Goal: Information Seeking & Learning: Learn about a topic

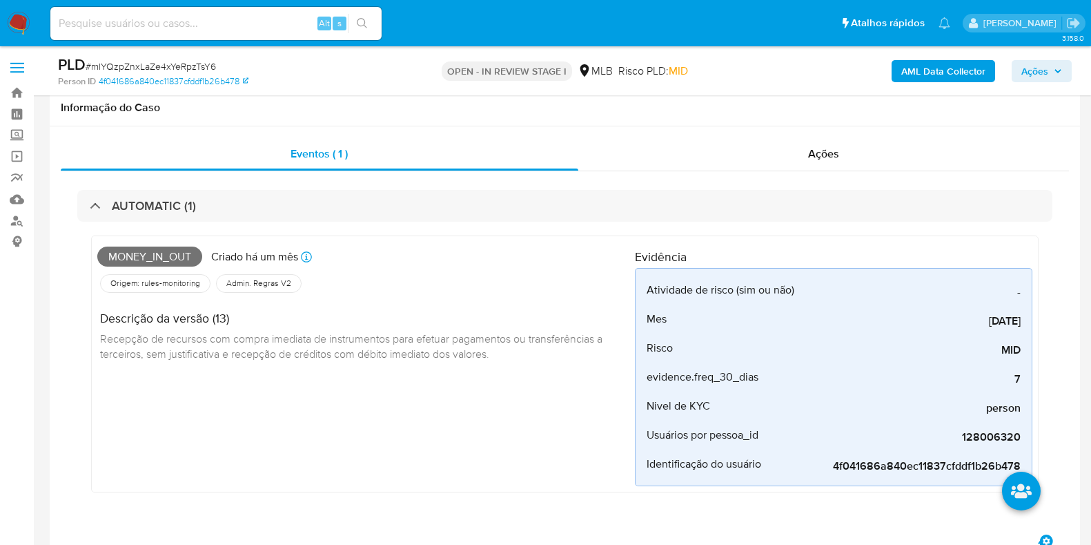
select select "10"
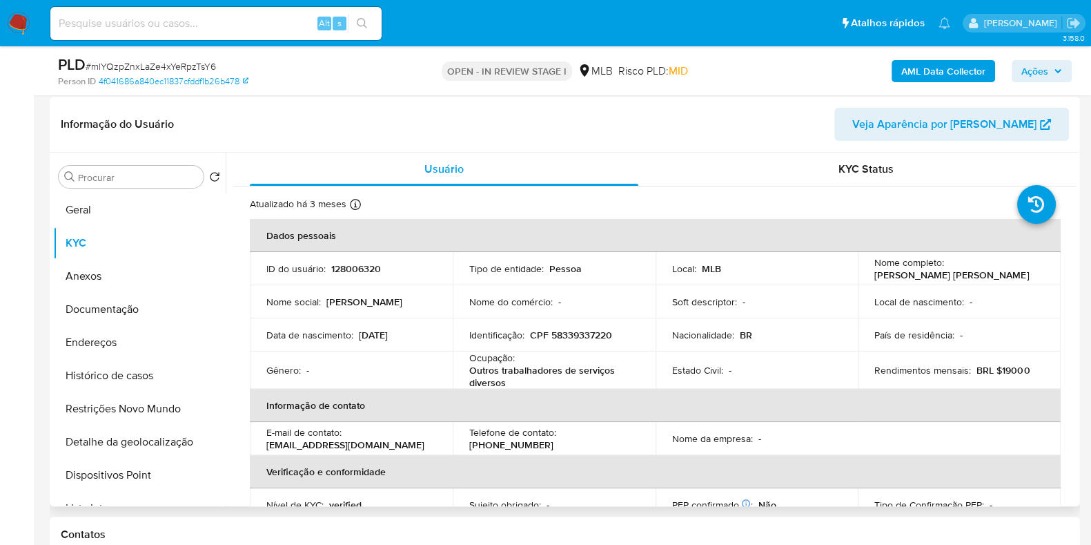
scroll to position [603, 0]
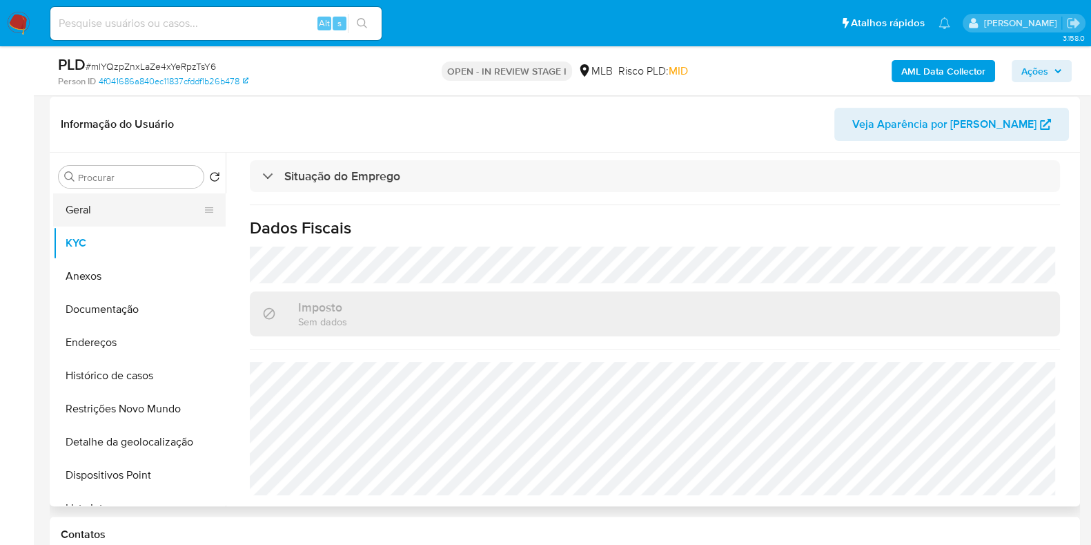
click at [135, 211] on button "Geral" at bounding box center [134, 209] width 162 height 33
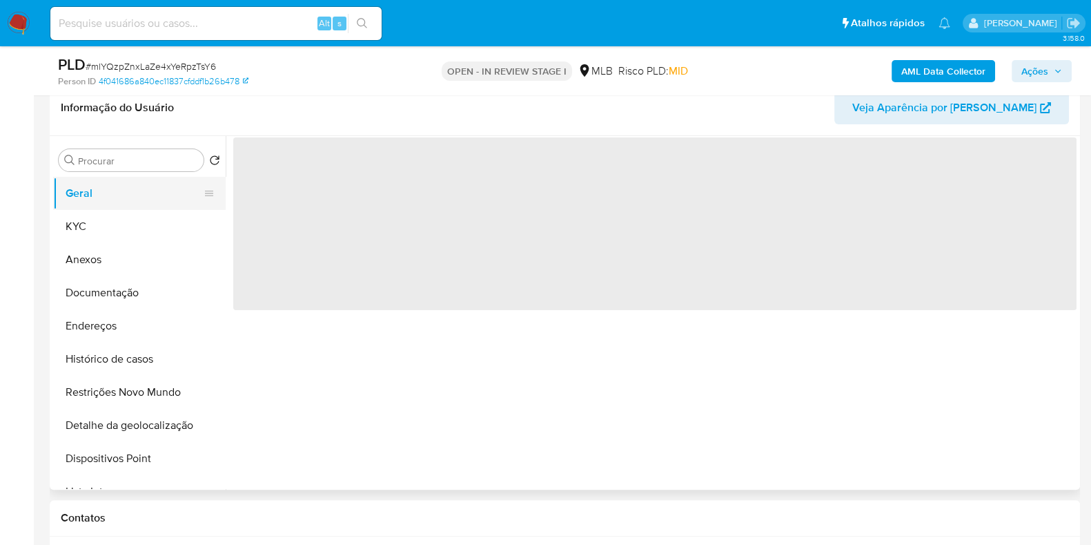
scroll to position [0, 0]
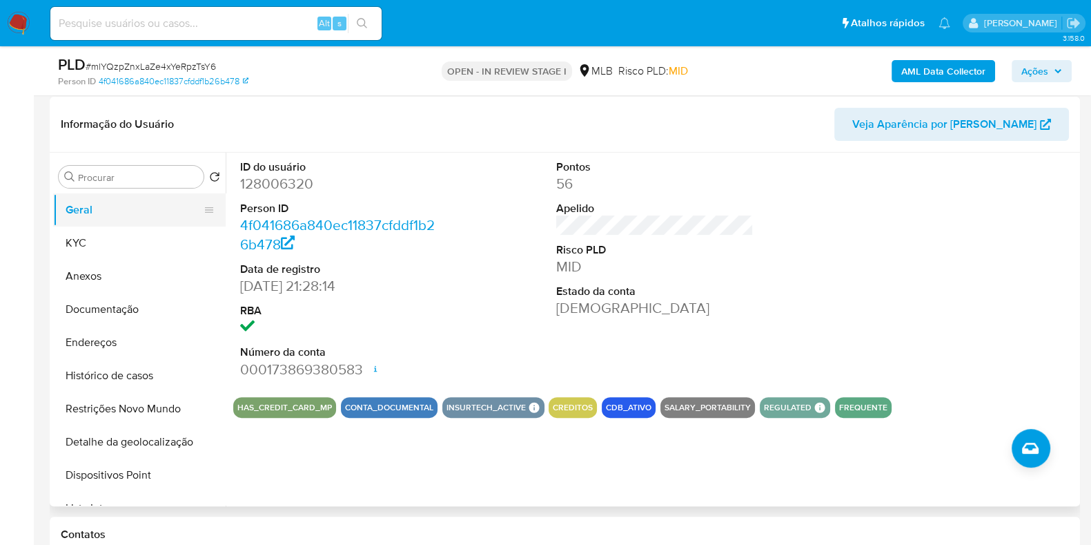
click at [117, 217] on button "Geral" at bounding box center [134, 209] width 162 height 33
click at [128, 253] on button "KYC" at bounding box center [134, 242] width 162 height 33
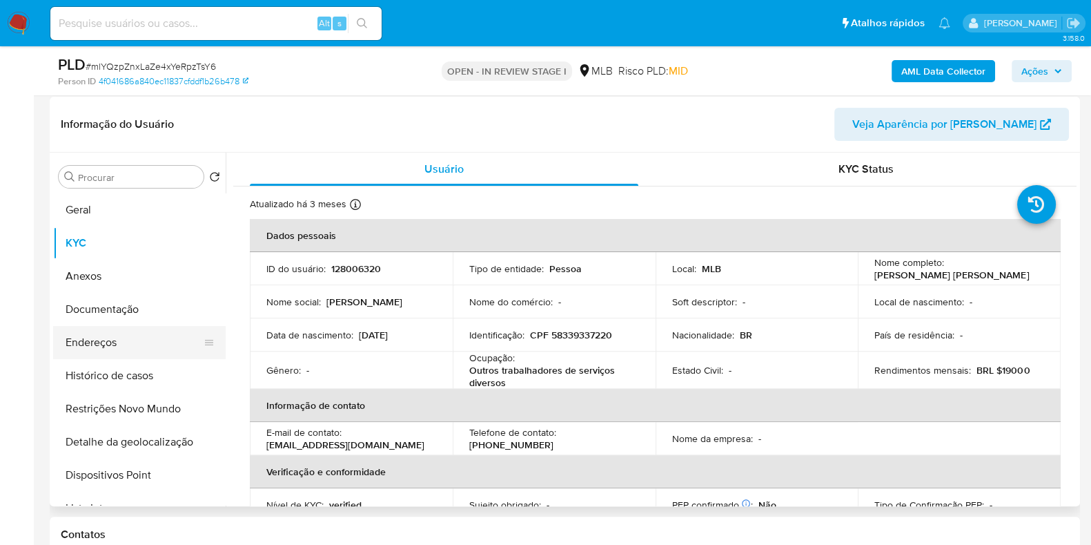
click at [122, 346] on button "Endereços" at bounding box center [134, 342] width 162 height 33
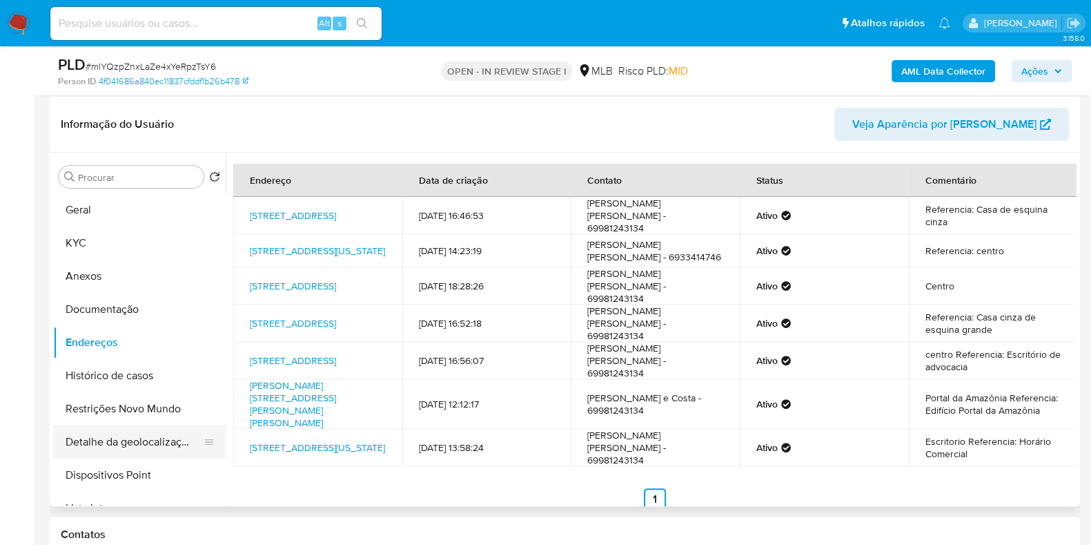
click at [157, 434] on button "Detalhe da geolocalização" at bounding box center [134, 441] width 162 height 33
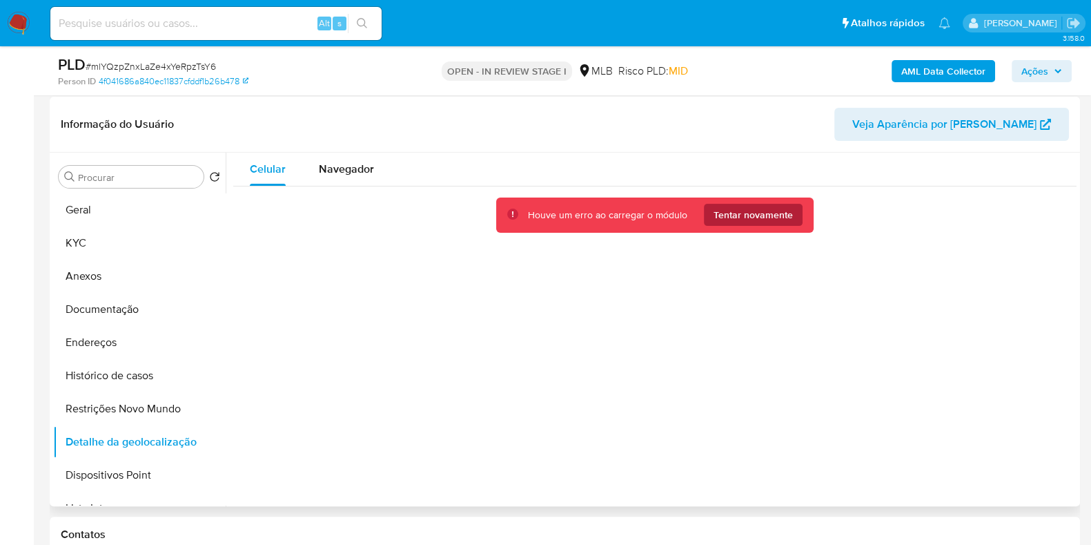
click at [766, 214] on span "Tentar novamente" at bounding box center [753, 215] width 79 height 22
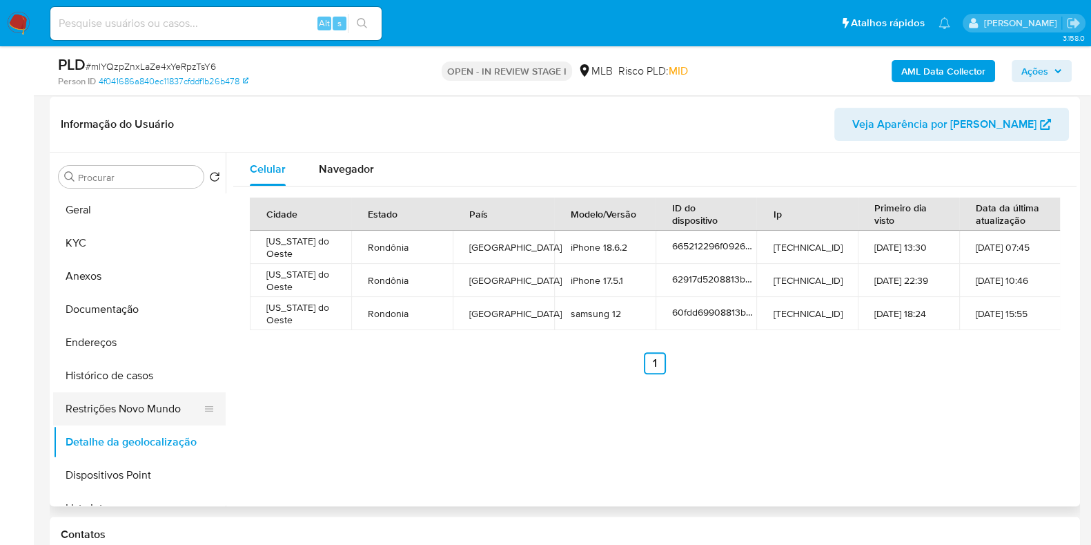
click at [101, 405] on button "Restrições Novo Mundo" at bounding box center [134, 408] width 162 height 33
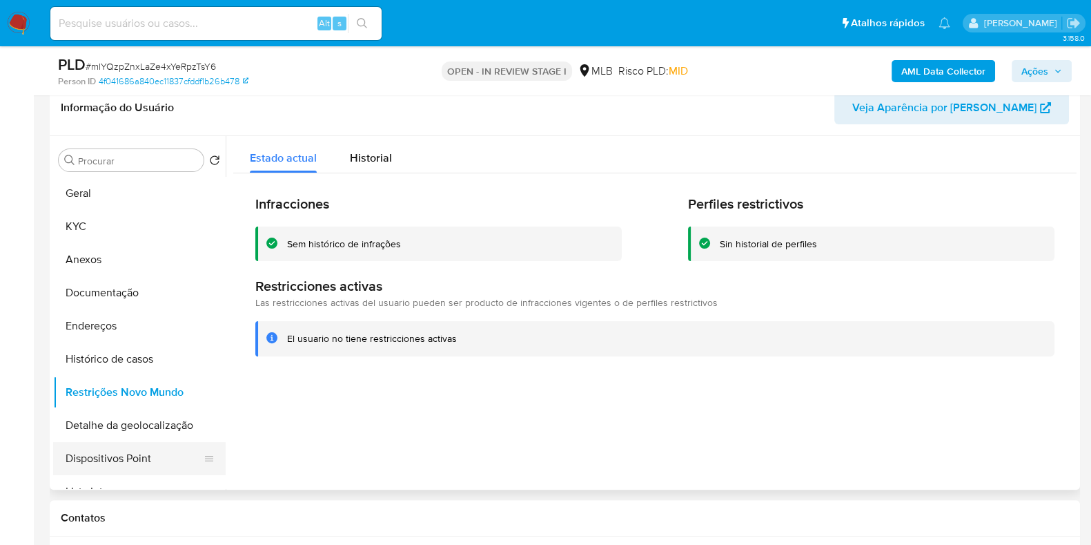
click at [142, 454] on button "Dispositivos Point" at bounding box center [134, 458] width 162 height 33
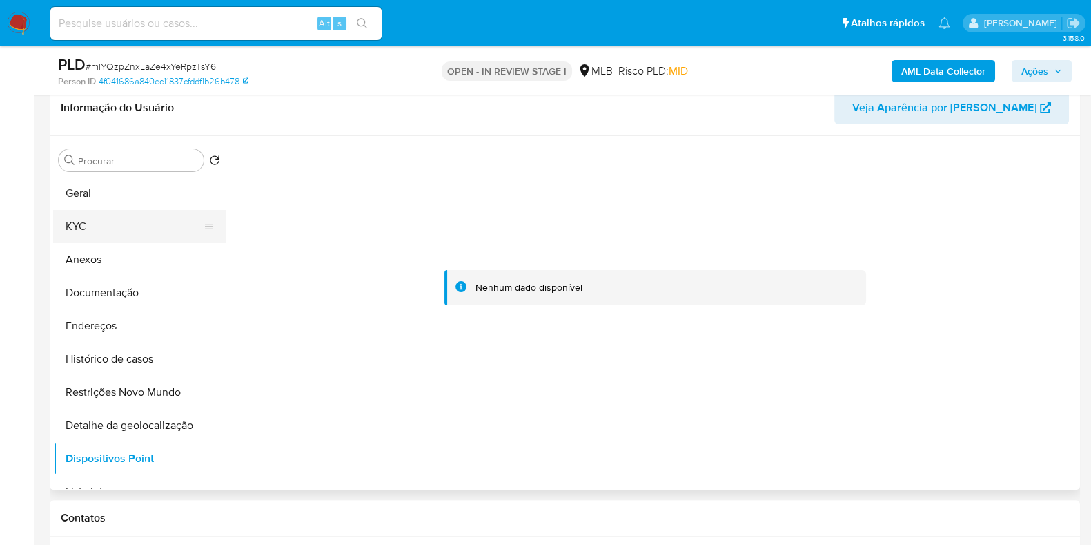
click at [111, 236] on button "KYC" at bounding box center [134, 226] width 162 height 33
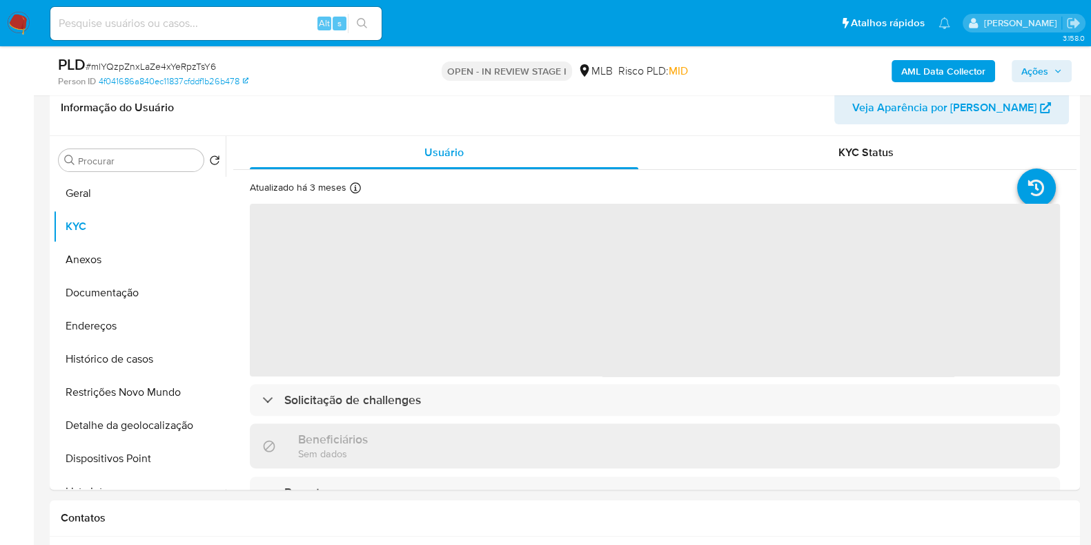
click at [1040, 70] on span "Ações" at bounding box center [1035, 71] width 27 height 22
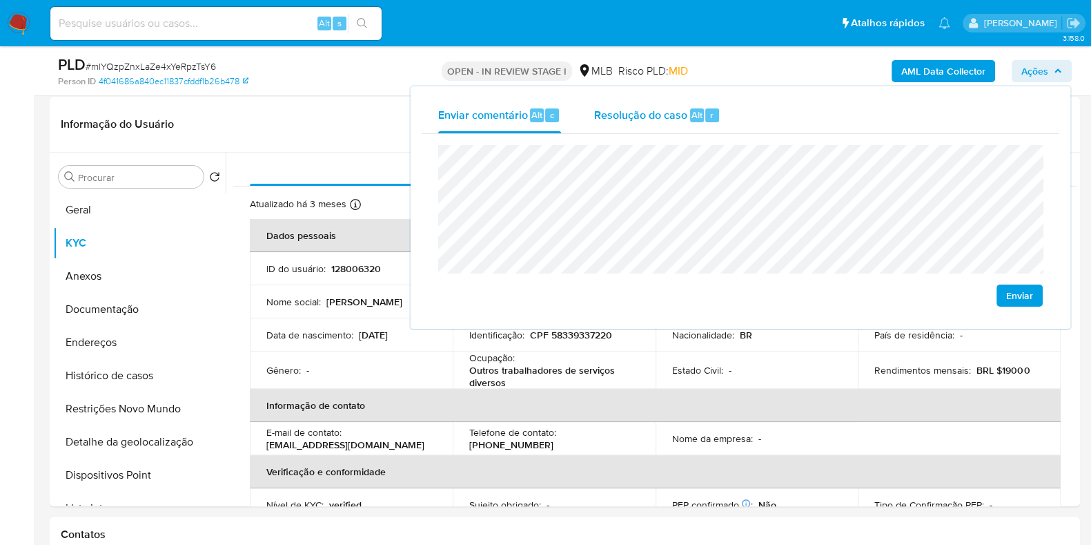
click at [694, 118] on span "Alt" at bounding box center [697, 114] width 11 height 13
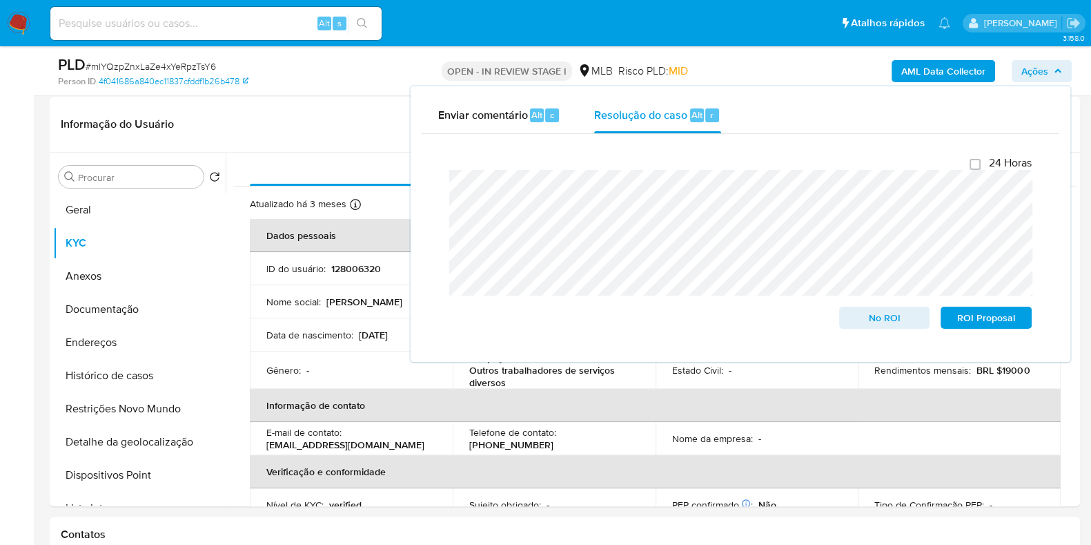
click at [840, 57] on div "AML Data Collector Ações Enviar comentário Alt c Resolução do caso Alt r Fecham…" at bounding box center [905, 71] width 334 height 32
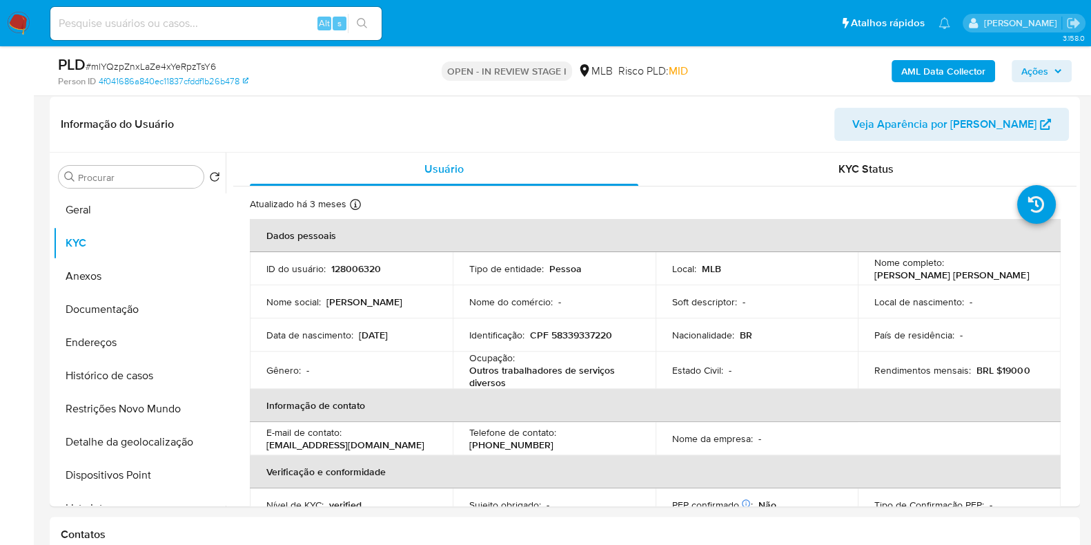
click at [904, 70] on b "AML Data Collector" at bounding box center [944, 71] width 84 height 22
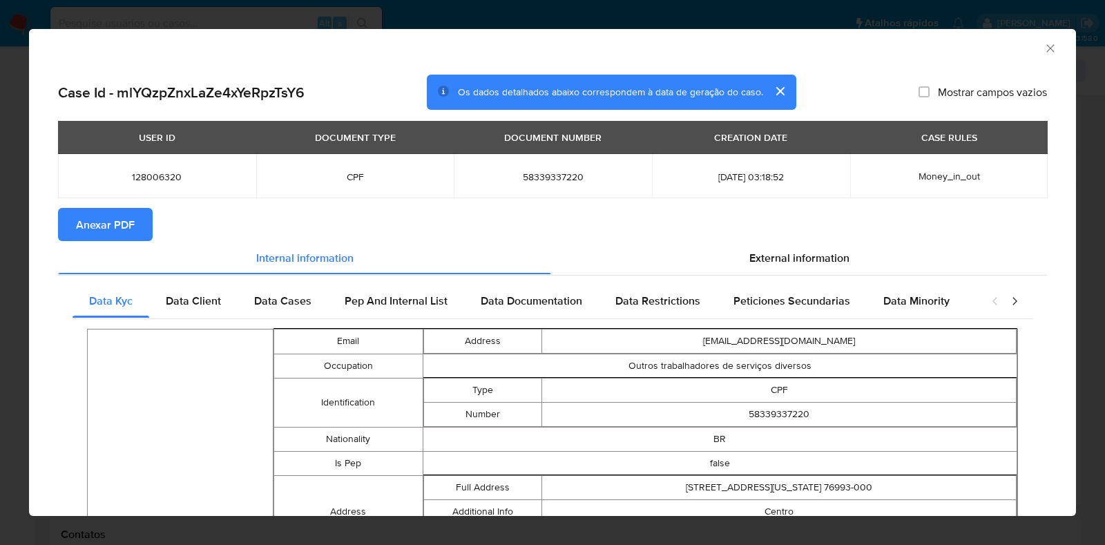
click at [93, 211] on span "Anexar PDF" at bounding box center [105, 224] width 59 height 30
click at [1043, 46] on icon "Fechar a janela" at bounding box center [1050, 48] width 14 height 14
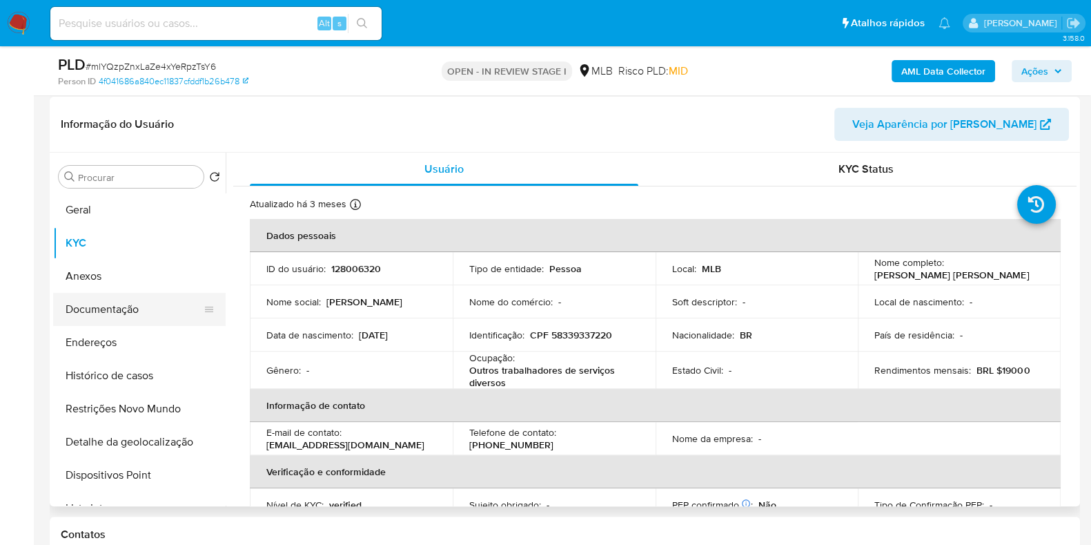
drag, startPoint x: 116, startPoint y: 276, endPoint x: 128, endPoint y: 276, distance: 11.7
click at [115, 276] on button "Anexos" at bounding box center [139, 276] width 173 height 33
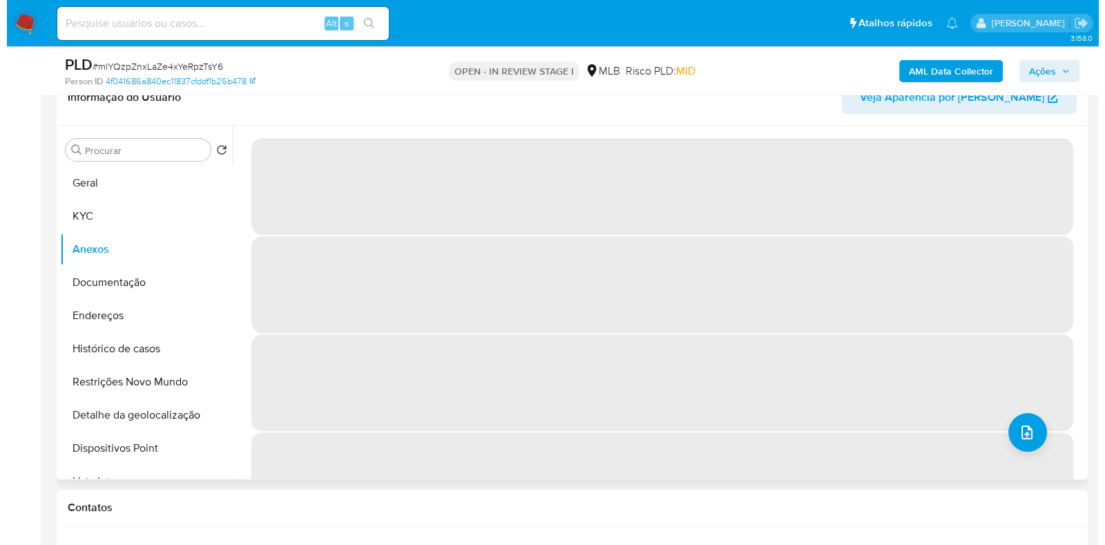
scroll to position [491, 0]
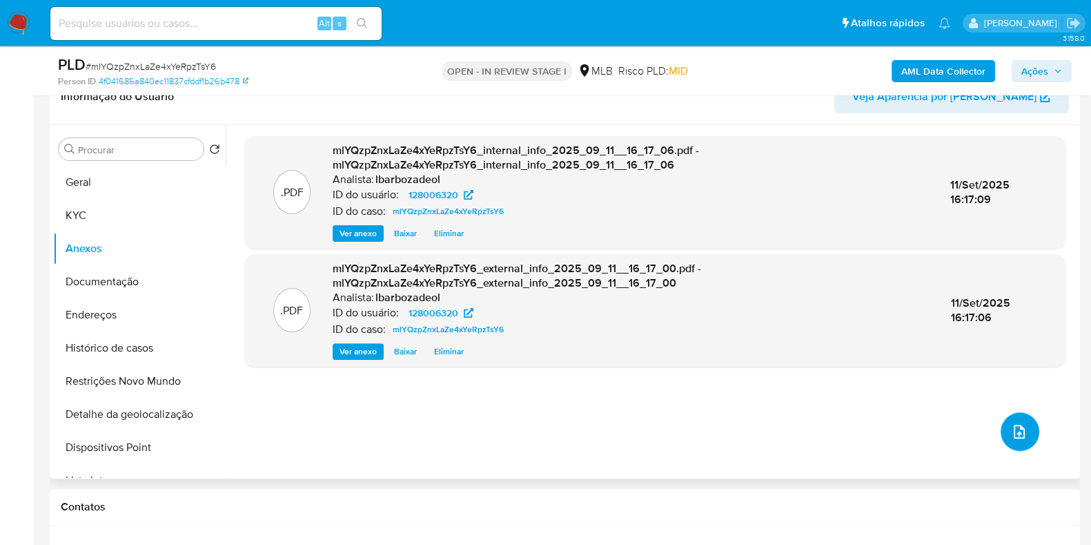
click at [1021, 438] on span "upload-file" at bounding box center [1019, 431] width 17 height 17
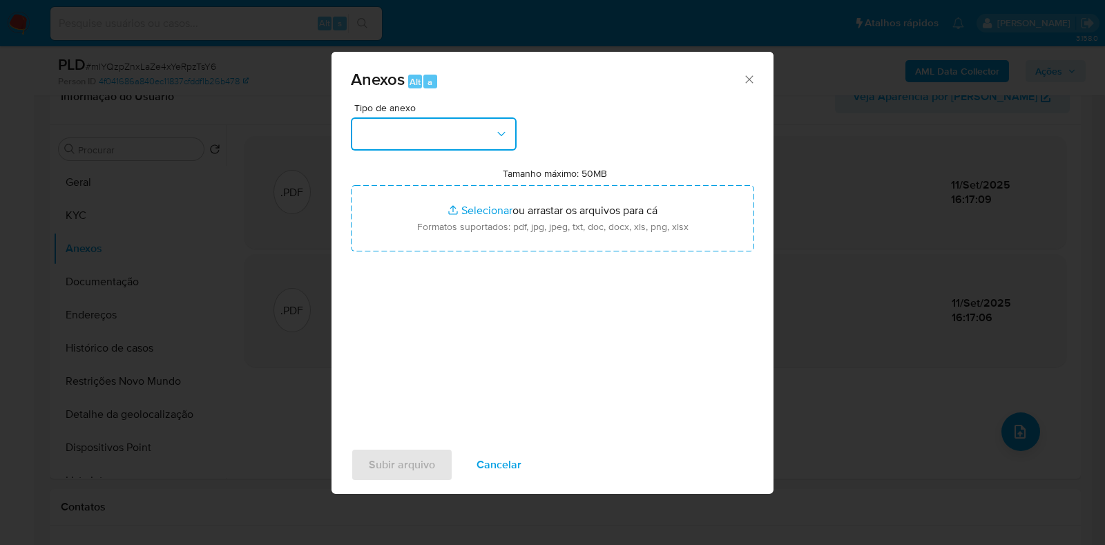
click at [492, 148] on button "button" at bounding box center [434, 133] width 166 height 33
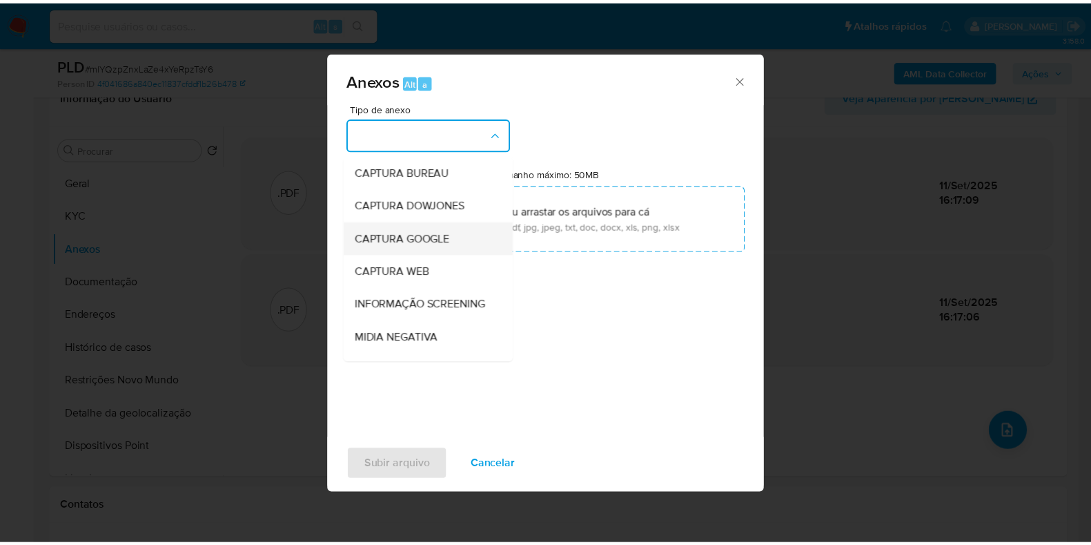
scroll to position [213, 0]
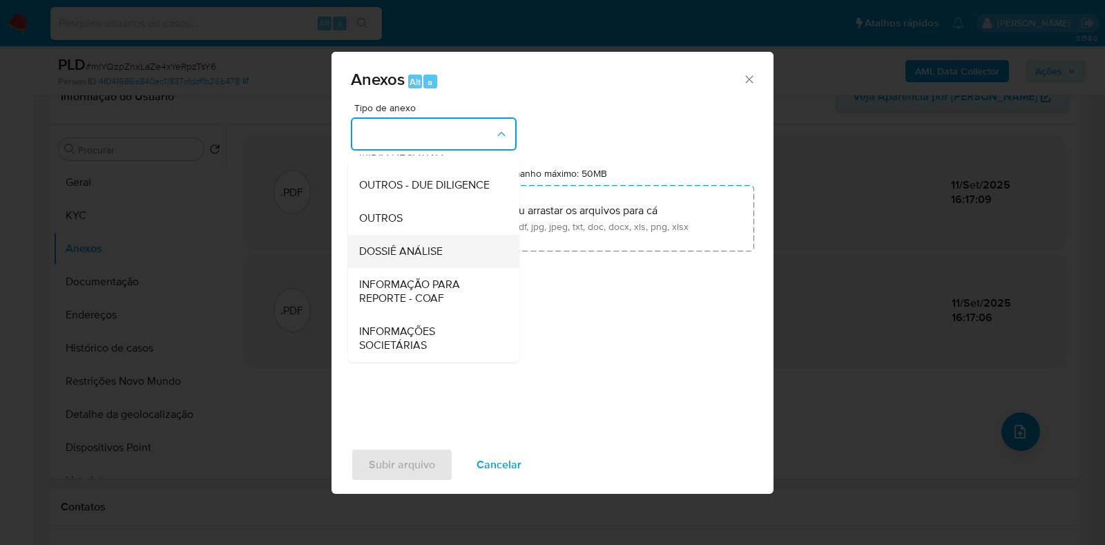
click at [431, 246] on span "DOSSIÊ ANÁLISE" at bounding box center [401, 251] width 84 height 14
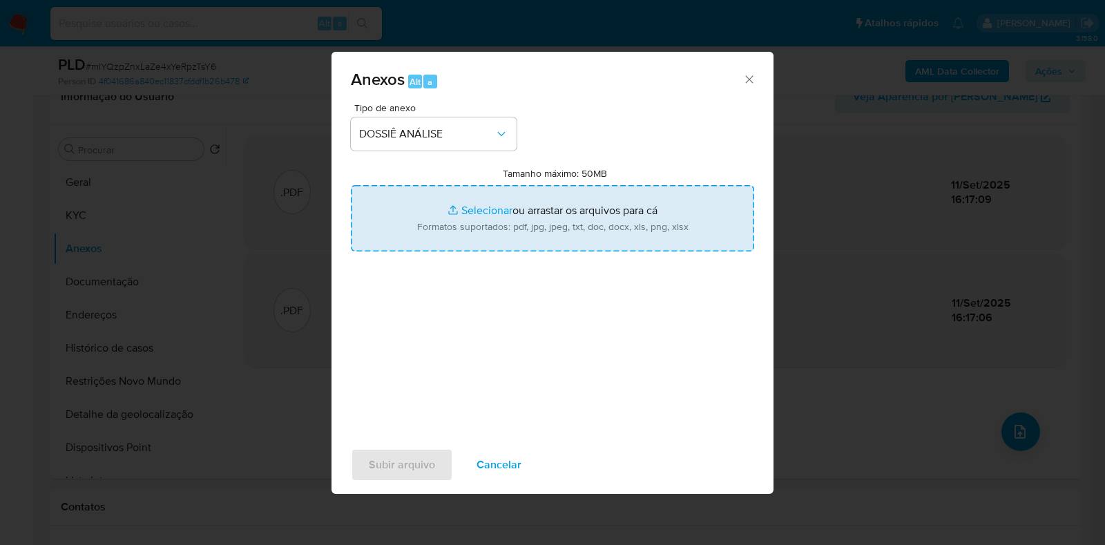
click at [438, 205] on input "Tamanho máximo: 50MB Selecionar arquivos" at bounding box center [552, 218] width 403 height 66
type input "C:\fakepath\SAR - XXXX - CPF 58339337220 - SIMONI ROCHA.pdf"
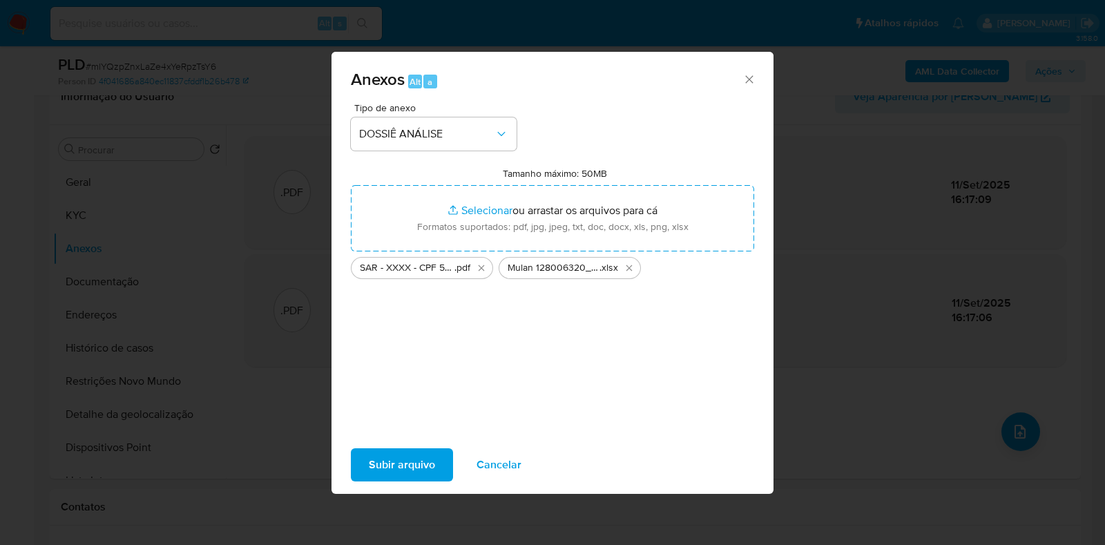
click at [416, 469] on span "Subir arquivo" at bounding box center [402, 464] width 66 height 30
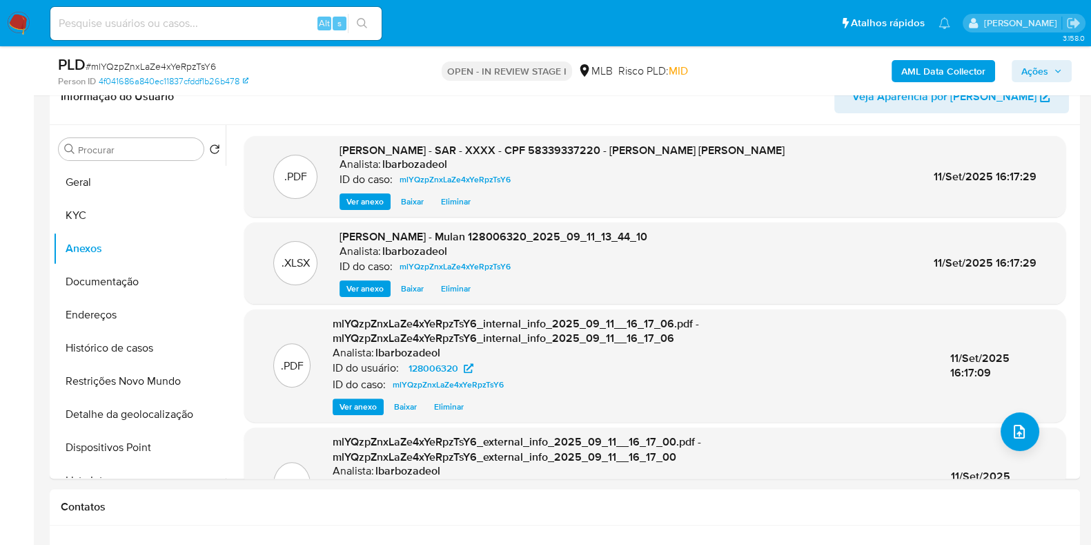
click at [1061, 64] on span "Ações" at bounding box center [1042, 70] width 41 height 19
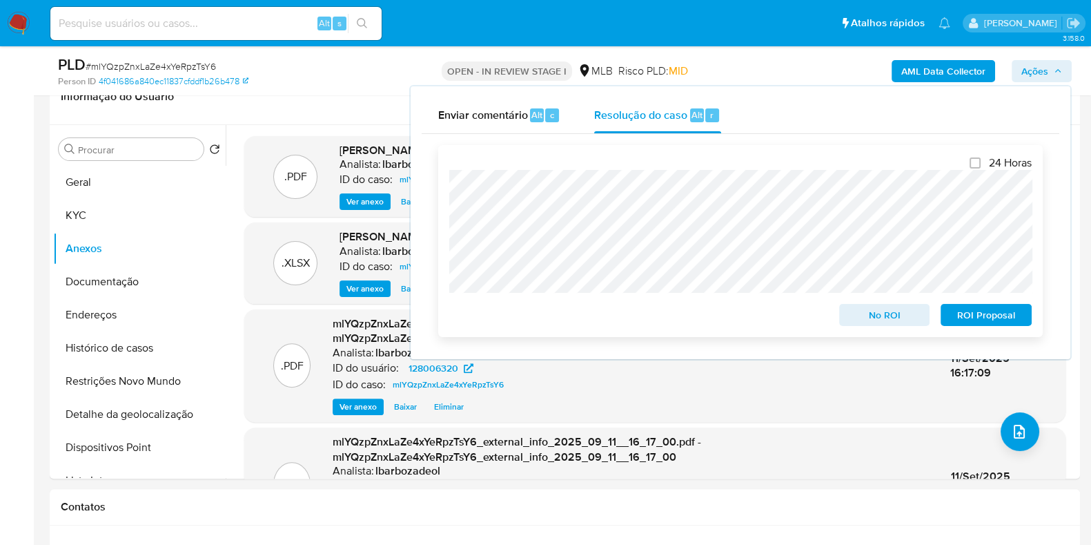
click at [960, 320] on span "ROI Proposal" at bounding box center [987, 314] width 72 height 19
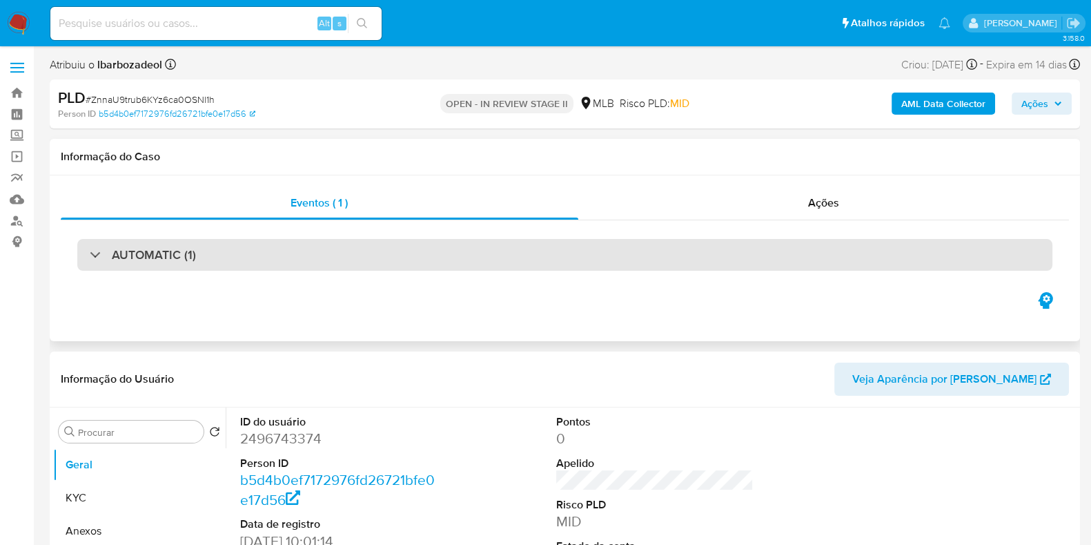
click at [415, 257] on div "AUTOMATIC (1)" at bounding box center [564, 255] width 975 height 32
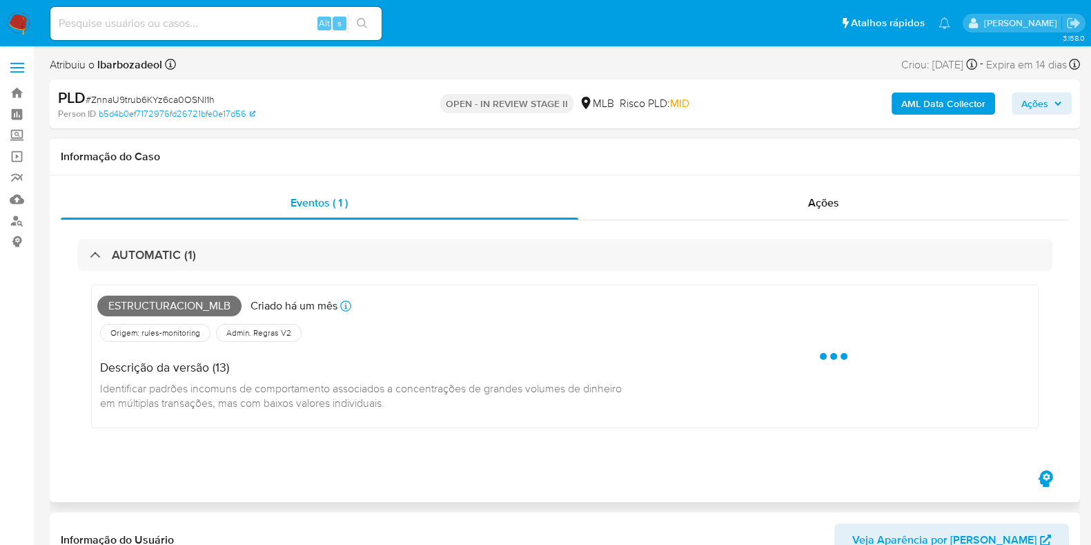
click at [196, 306] on span "Estructuracion_mlb" at bounding box center [169, 305] width 144 height 21
copy span "Estructuracion_mlb"
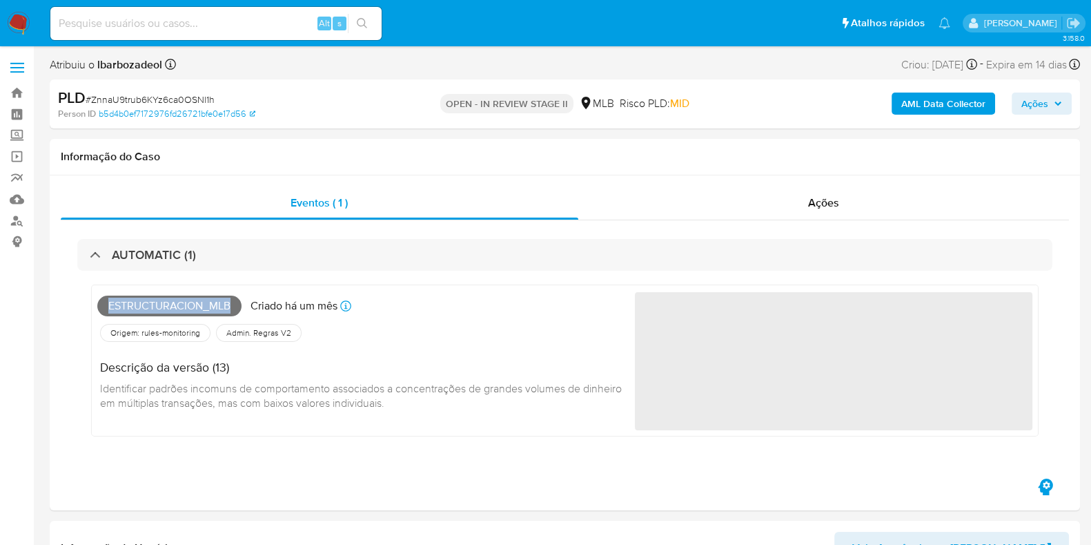
click at [1053, 108] on span "Ações" at bounding box center [1042, 103] width 41 height 19
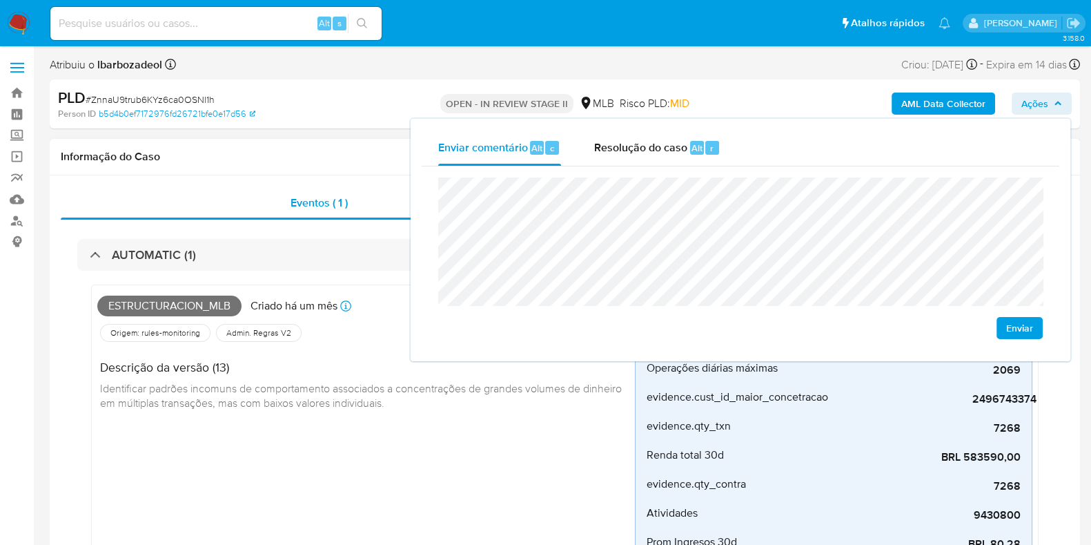
click at [338, 139] on div "Informação do Caso" at bounding box center [565, 157] width 1031 height 37
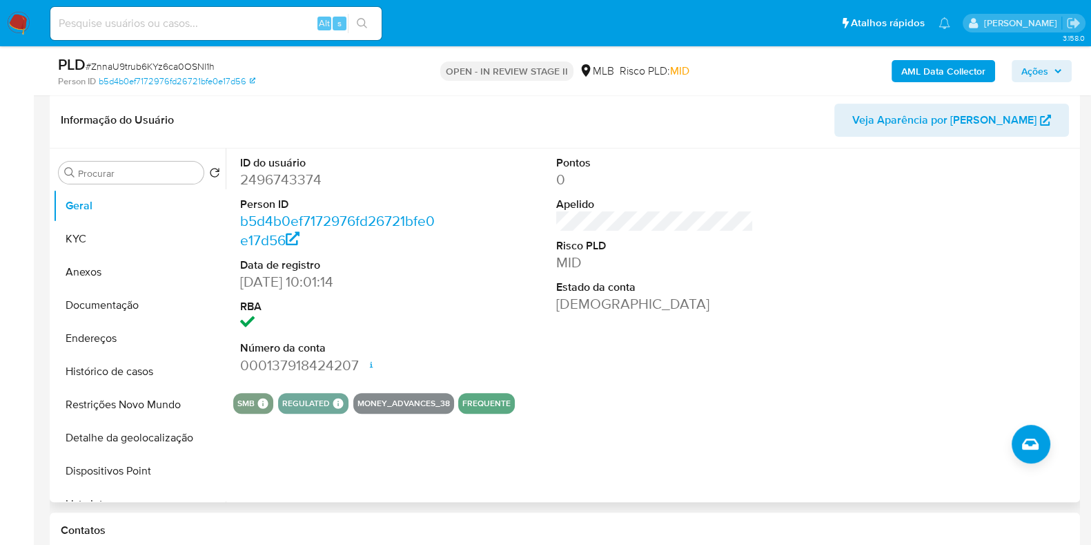
scroll to position [631, 0]
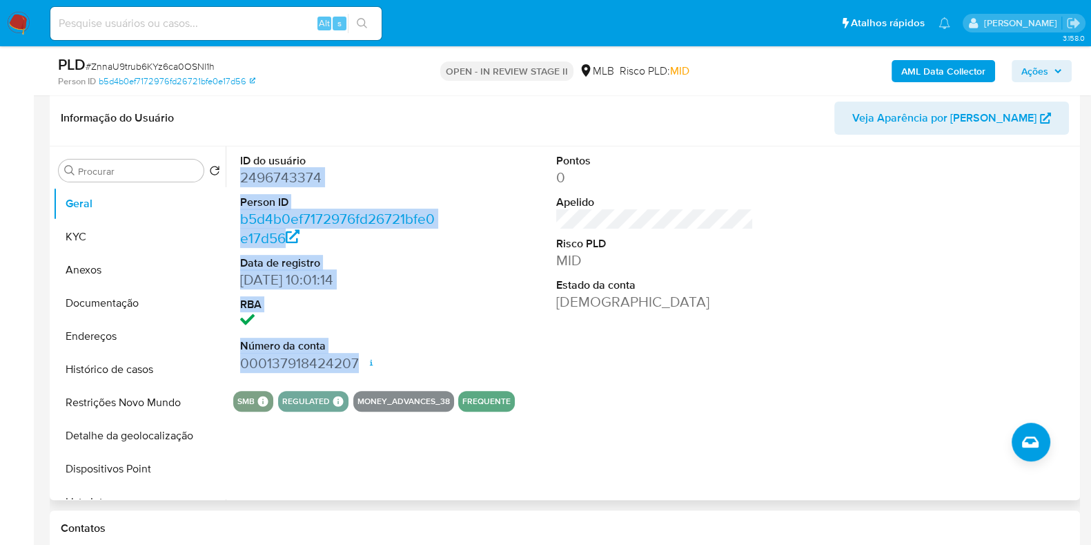
drag, startPoint x: 247, startPoint y: 183, endPoint x: 362, endPoint y: 353, distance: 205.8
click at [362, 353] on dl "ID do usuário 2496743374 Person ID b5d4b0ef7172976fd26721bfe0e17d56 Data de reg…" at bounding box center [338, 263] width 197 height 220
copy dl "2496743374 Person ID b5d4b0ef7172976fd26721bfe0e17d56 Data de registro 13/06/20…"
click at [1062, 64] on span "Ações" at bounding box center [1042, 70] width 41 height 19
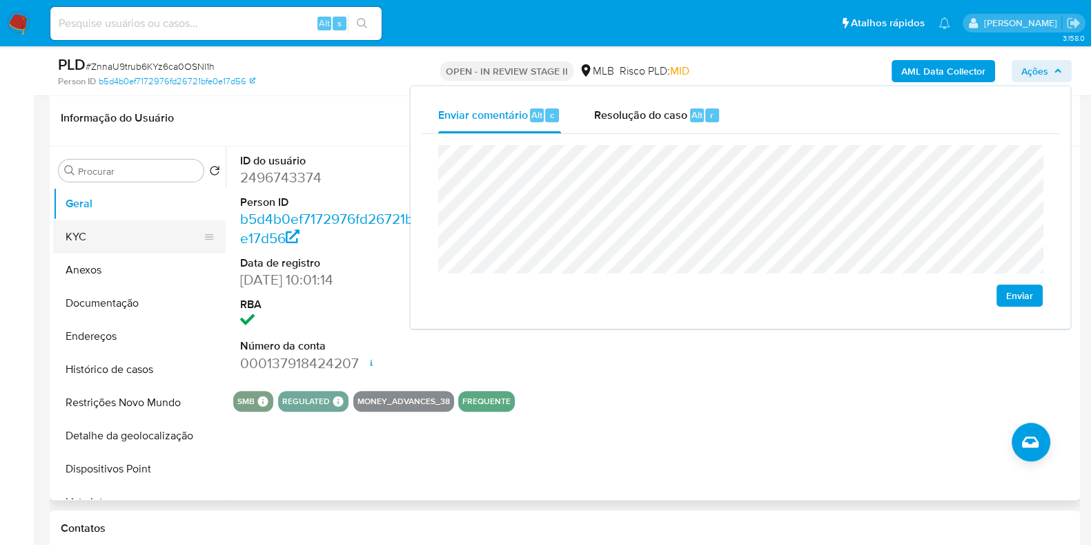
click at [115, 233] on button "KYC" at bounding box center [134, 236] width 162 height 33
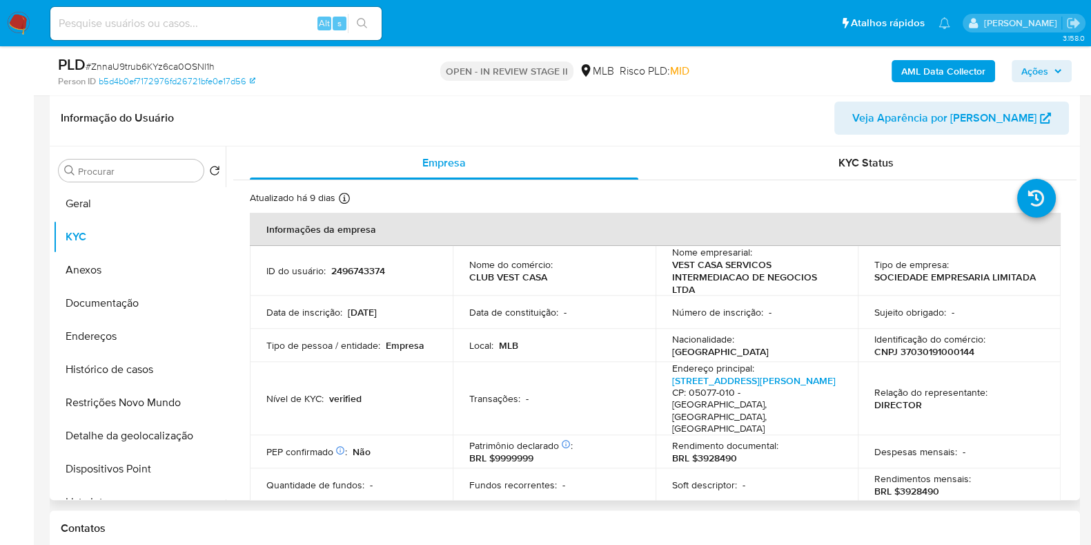
click at [908, 353] on p "CNPJ 37030191000144" at bounding box center [925, 351] width 100 height 12
click at [925, 348] on p "CNPJ 37030191000144" at bounding box center [925, 351] width 100 height 12
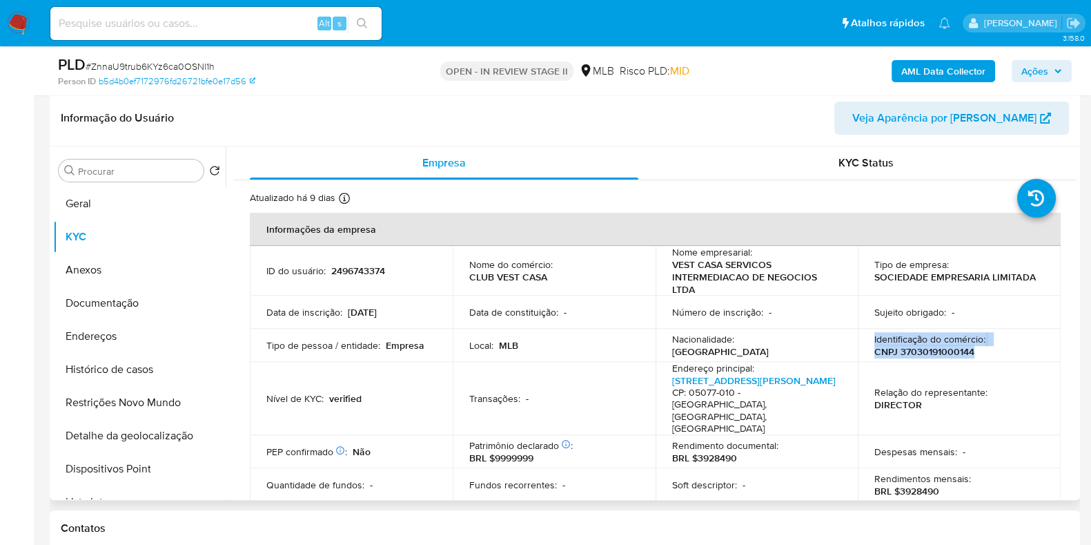
click at [922, 349] on p "CNPJ 37030191000144" at bounding box center [925, 351] width 100 height 12
click at [948, 349] on p "CNPJ 37030191000144" at bounding box center [925, 351] width 100 height 12
copy p "37030191000144"
click at [1034, 69] on span "Ações" at bounding box center [1035, 71] width 27 height 22
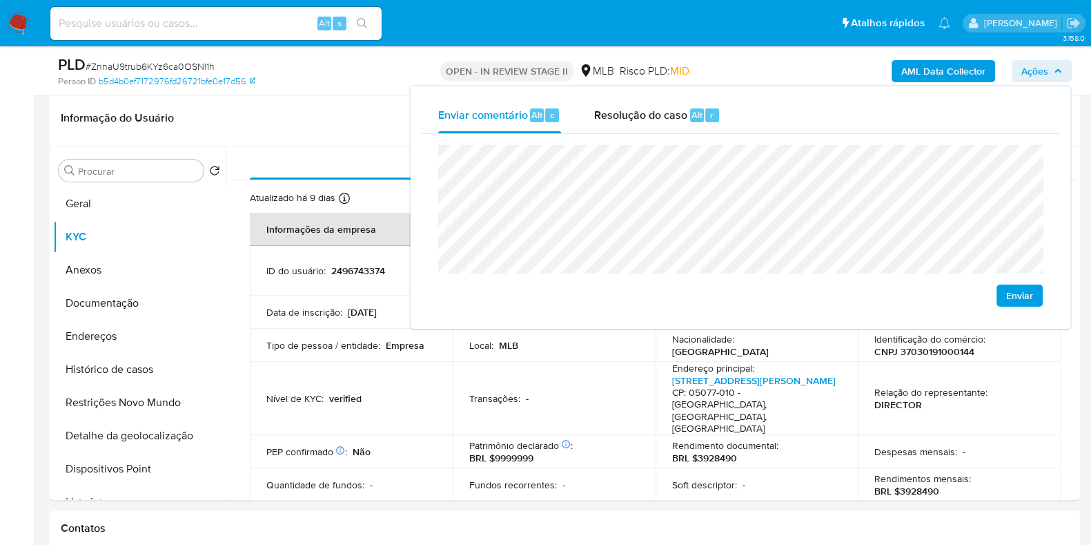
click at [0, 0] on lt-span "econômica" at bounding box center [0, 0] width 0 height 0
click at [0, 0] on lt-span "sediada" at bounding box center [0, 0] width 0 height 0
click at [327, 291] on td "ID do usuário : 2496743374" at bounding box center [351, 271] width 203 height 50
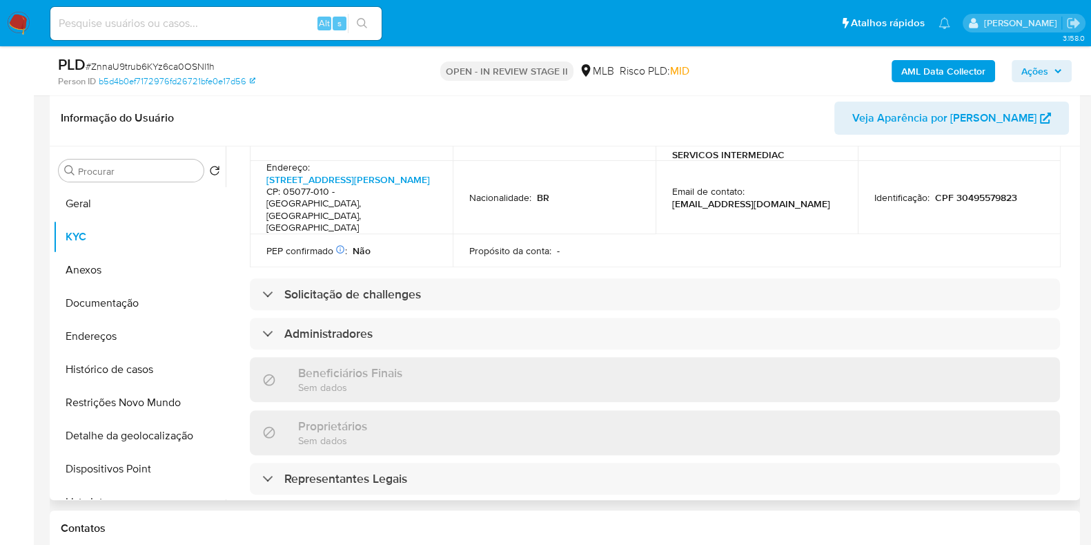
scroll to position [588, 0]
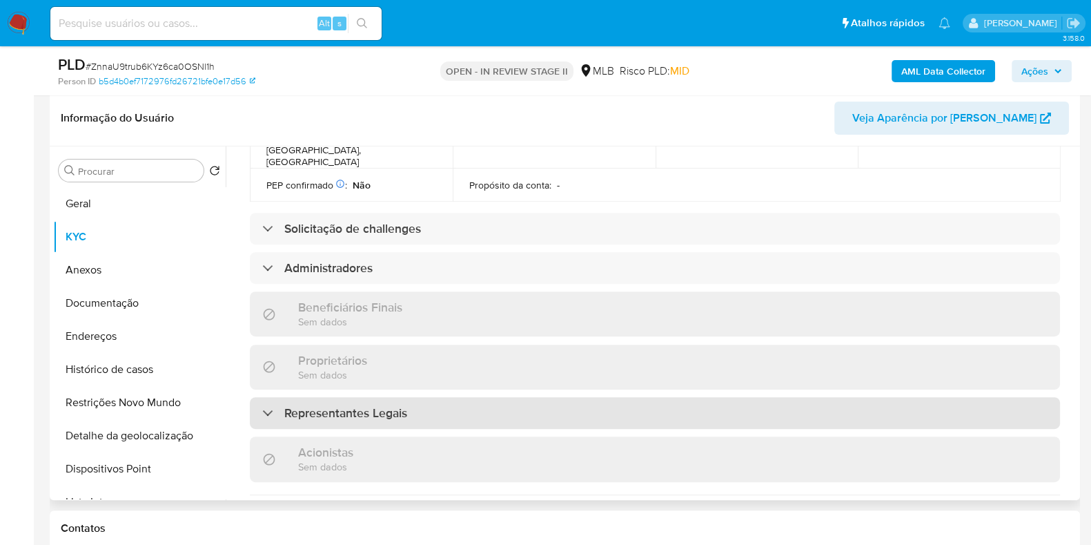
click at [476, 397] on div "Representantes Legais" at bounding box center [655, 413] width 810 height 32
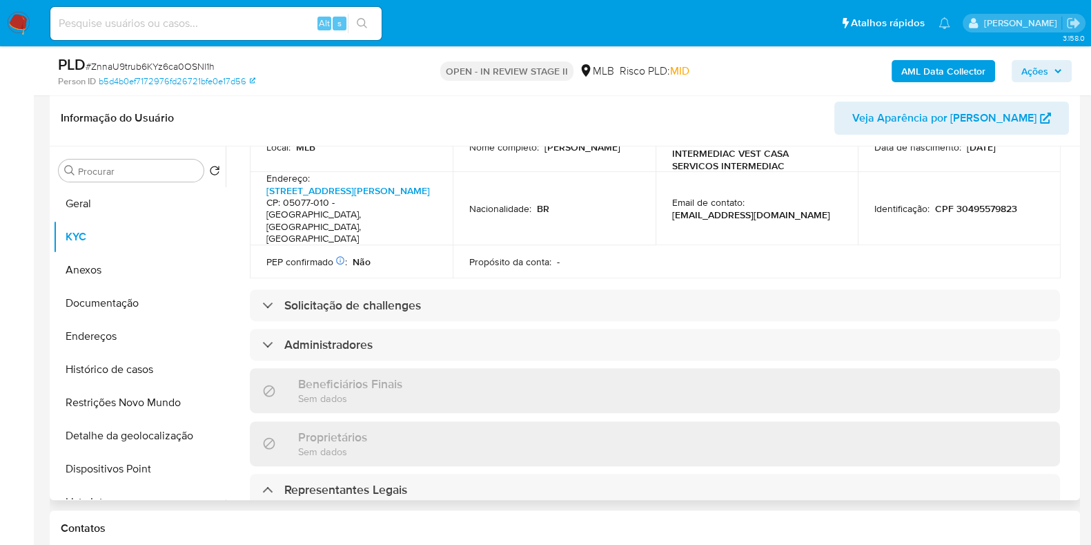
scroll to position [512, 0]
click at [489, 273] on div "Informações da empresa ID do usuário : 2496743374 Nome do comércio : CLUB VEST …" at bounding box center [655, 342] width 810 height 1285
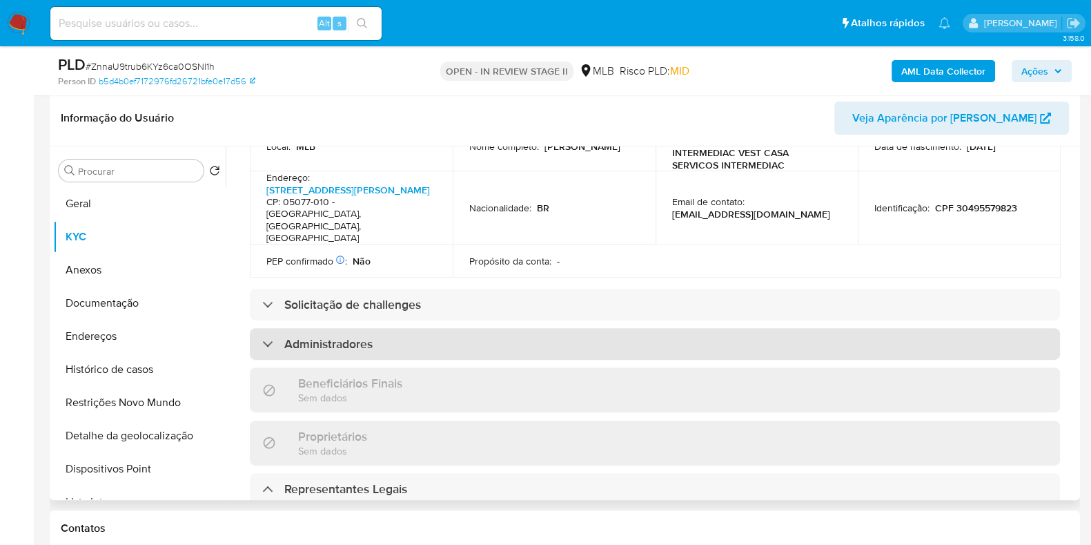
click at [492, 328] on div "Administradores" at bounding box center [655, 344] width 810 height 32
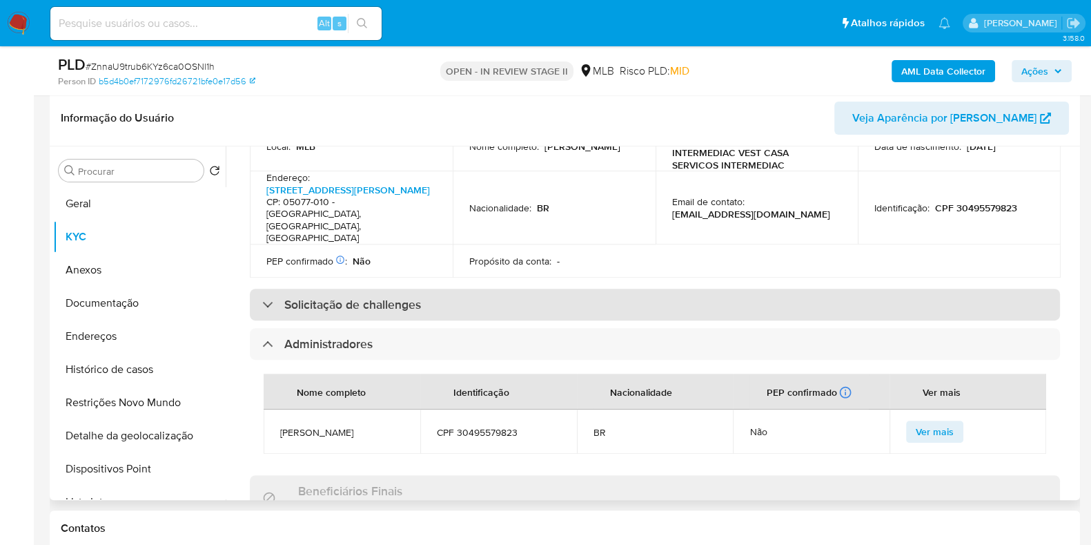
click at [501, 289] on div "Solicitação de challenges" at bounding box center [655, 305] width 810 height 32
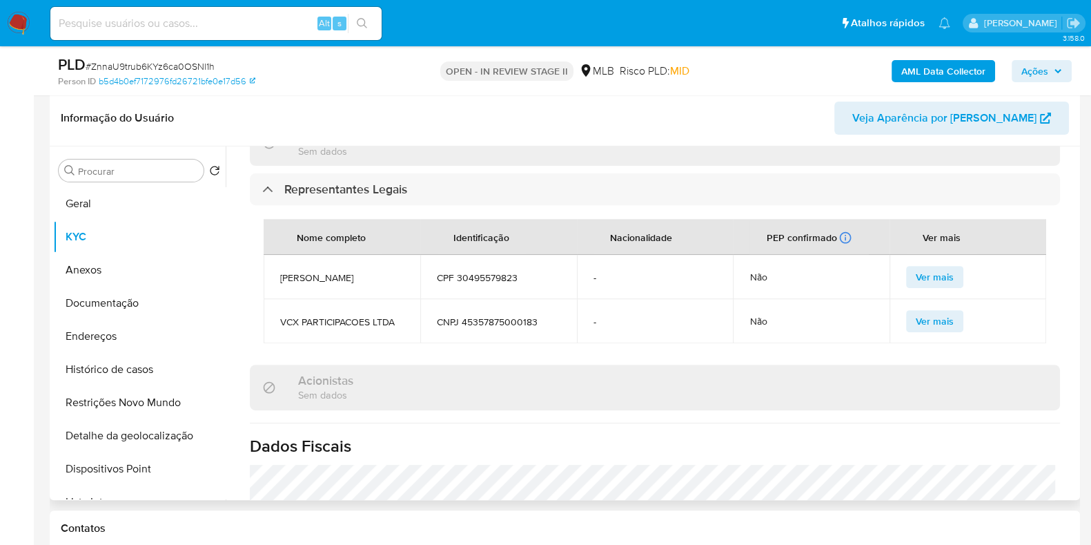
scroll to position [1015, 0]
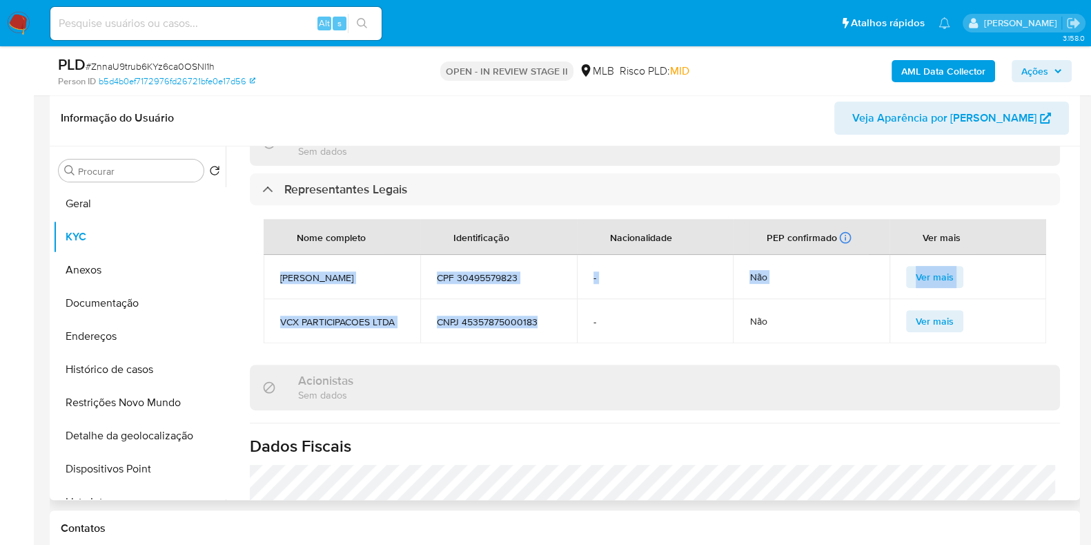
drag, startPoint x: 541, startPoint y: 283, endPoint x: 280, endPoint y: 240, distance: 265.2
click at [280, 255] on tbody "AHMAD ALI AHMAD YASSIN CPF 30495579823 - Não Ver mais VCX PARTICIPACOES LTDA CN…" at bounding box center [655, 299] width 783 height 88
copy tbody "AHMAD ALI AHMAD YASSIN CPF 30495579823 - Não Ver mais VCX PARTICIPACOES LTDA CN…"
click at [298, 97] on div "Informação do Usuário Veja Aparência por Pessoa" at bounding box center [565, 118] width 1031 height 56
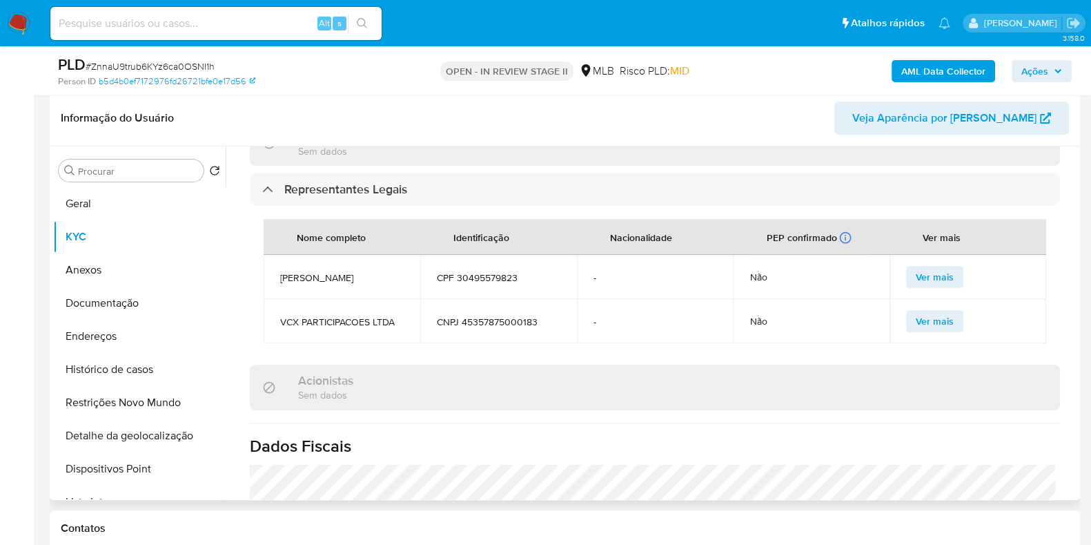
click at [360, 101] on header "Informação do Usuário Veja Aparência por Pessoa" at bounding box center [565, 117] width 1009 height 33
click at [1029, 66] on span "Ações" at bounding box center [1035, 71] width 27 height 22
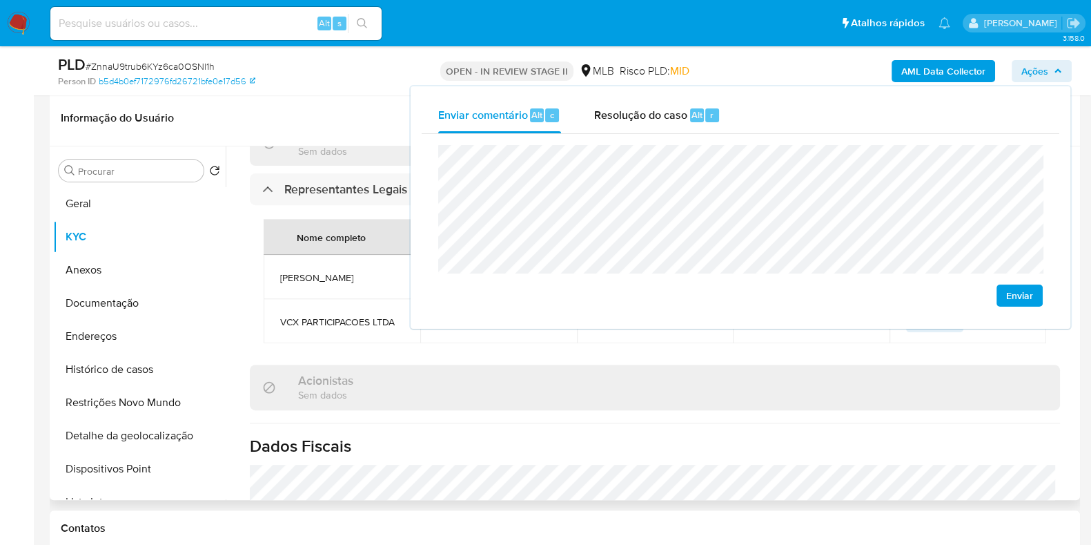
click at [521, 365] on div "Acionistas Sem dados" at bounding box center [655, 387] width 810 height 45
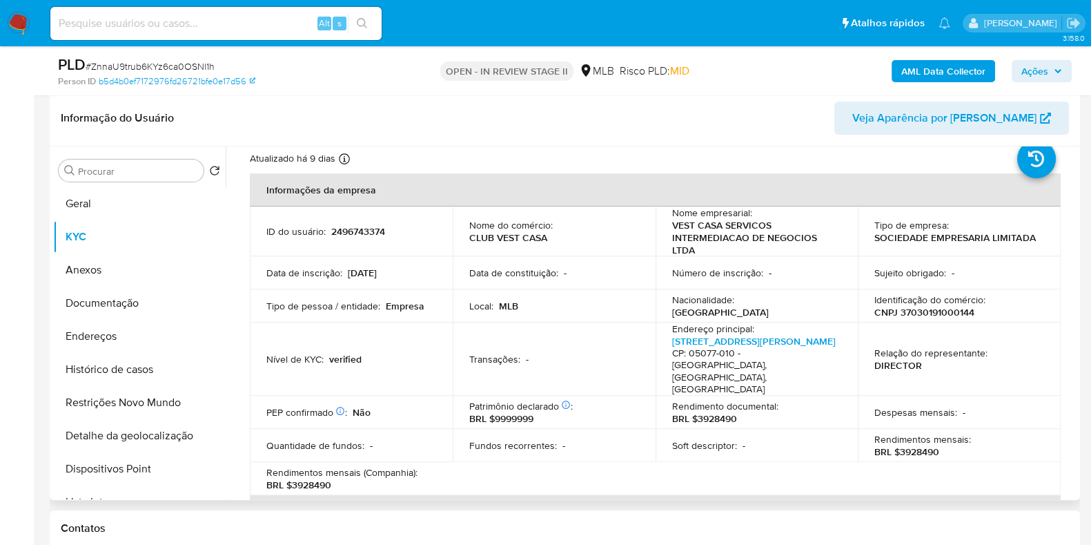
scroll to position [41, 0]
drag, startPoint x: 896, startPoint y: 426, endPoint x: 945, endPoint y: 416, distance: 50.1
click at [943, 431] on div "Rendimentos mensais : BRL $3928490" at bounding box center [960, 443] width 170 height 25
copy p "3928490"
click at [1033, 48] on div "PLD # ZnnaU9trub6KYz6ca0OSNl1h Person ID b5d4b0ef7172976fd26721bfe0e17d56 OPEN …" at bounding box center [565, 70] width 1031 height 49
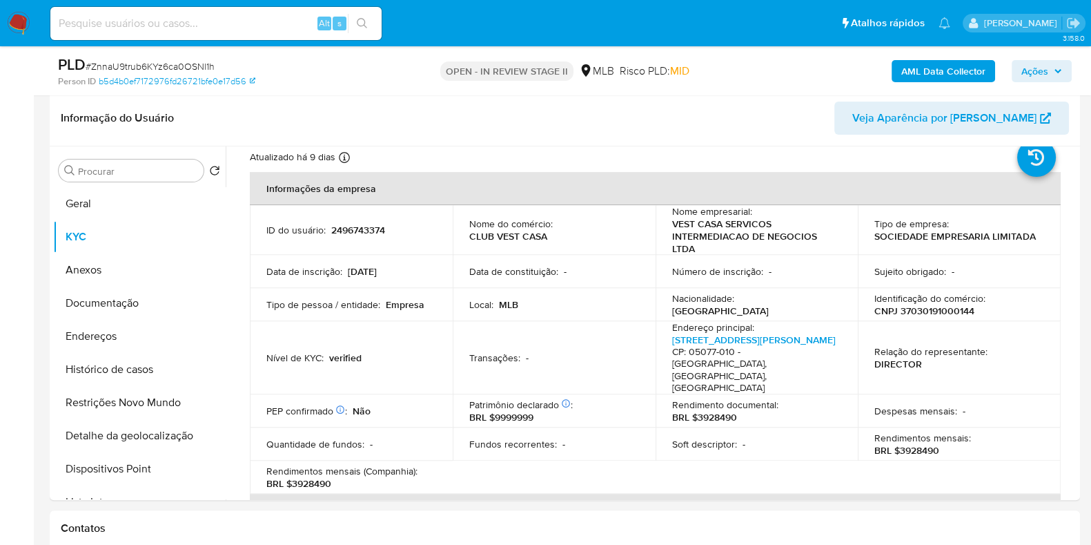
click at [1028, 65] on span "Ações" at bounding box center [1035, 71] width 27 height 22
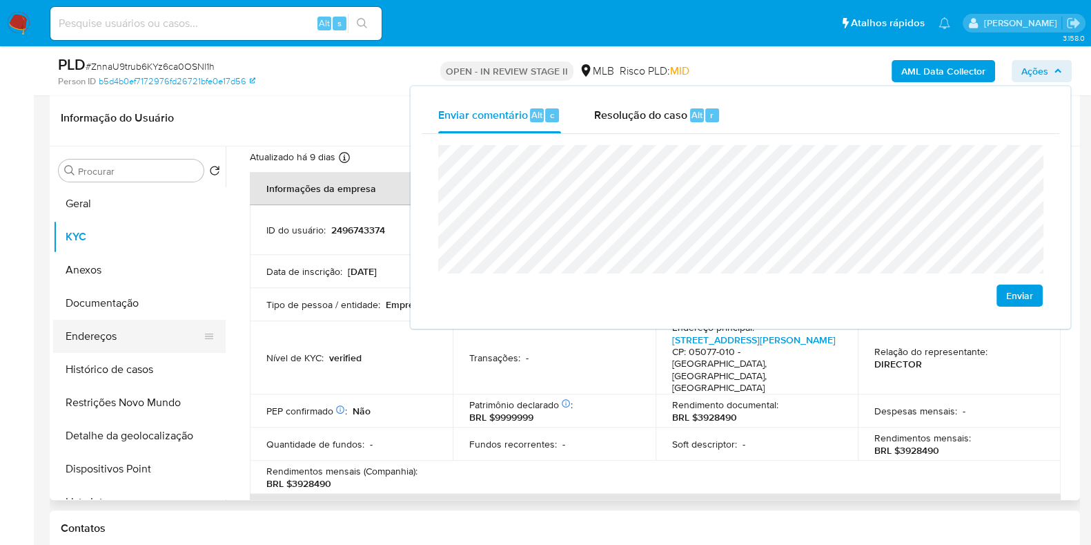
click at [103, 325] on button "Endereços" at bounding box center [134, 336] width 162 height 33
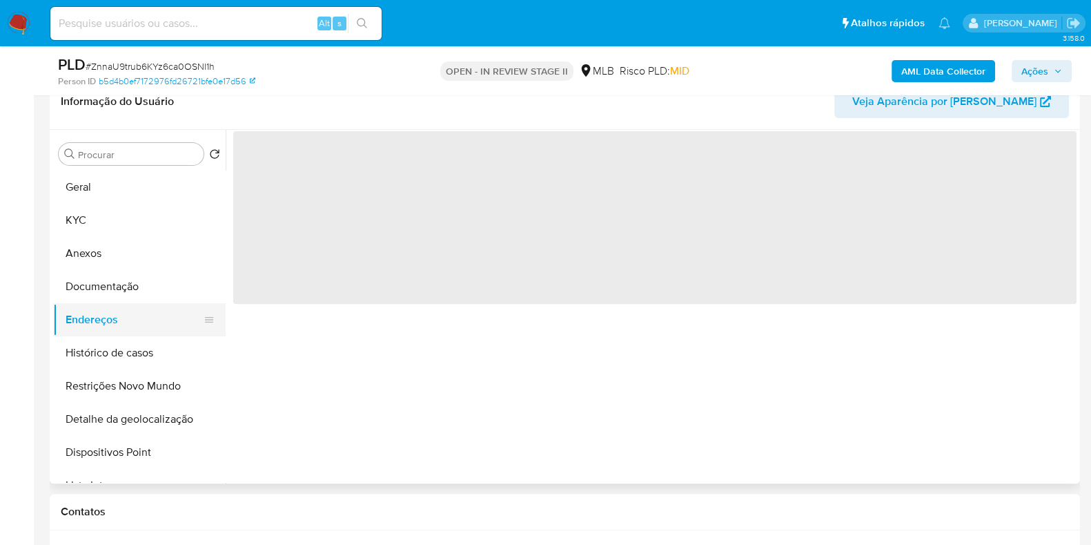
scroll to position [0, 0]
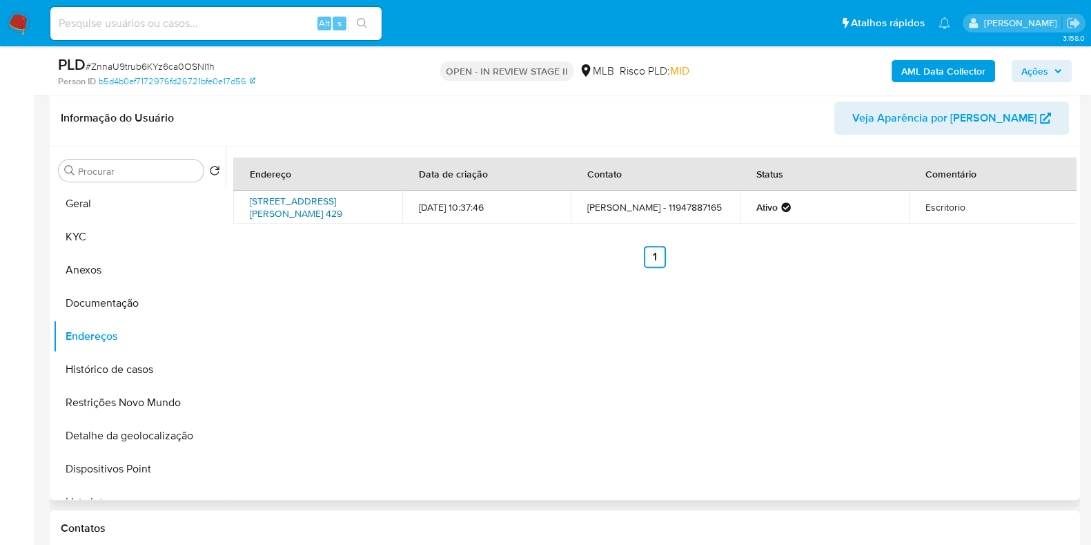
click at [306, 202] on link "Avenida Ernesto Igel 429, São Paulo, São Paulo, 05077010, Brasil 429" at bounding box center [296, 207] width 93 height 26
click at [135, 298] on button "Documentação" at bounding box center [134, 303] width 162 height 33
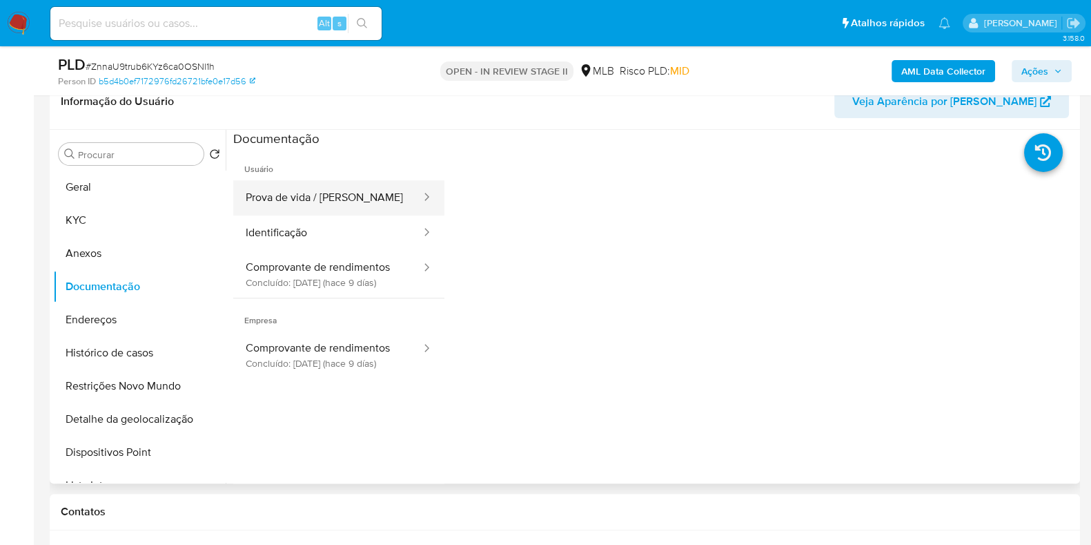
click at [381, 207] on button "Prova de vida / Selfie" at bounding box center [327, 197] width 189 height 35
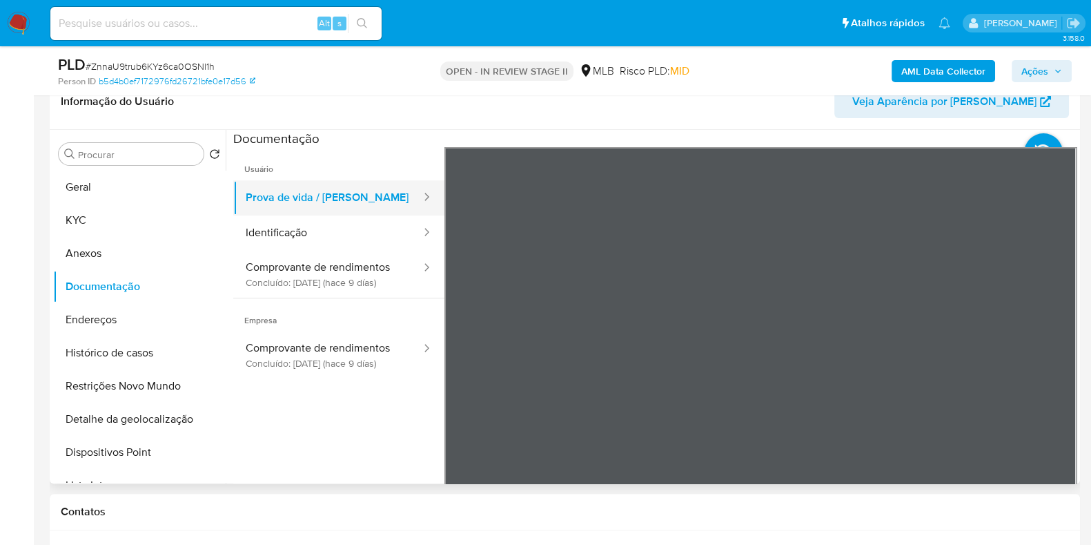
click at [381, 207] on button "Prova de vida / Selfie" at bounding box center [327, 197] width 189 height 35
click at [327, 228] on button "Identificação" at bounding box center [327, 232] width 189 height 35
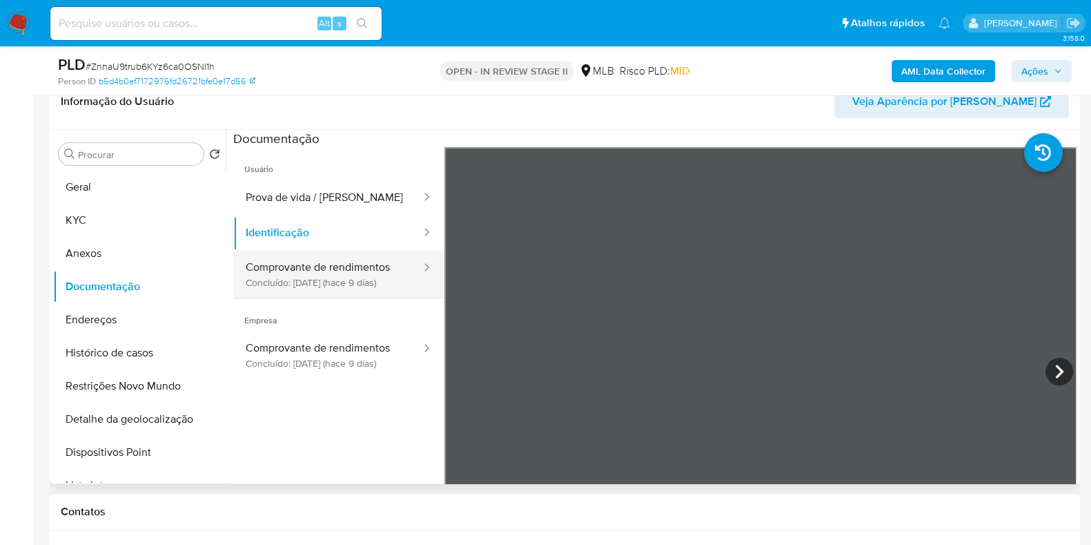
click at [349, 264] on button "Comprovante de rendimentos Concluído: 02/09/2025 (hace 9 días)" at bounding box center [327, 274] width 189 height 47
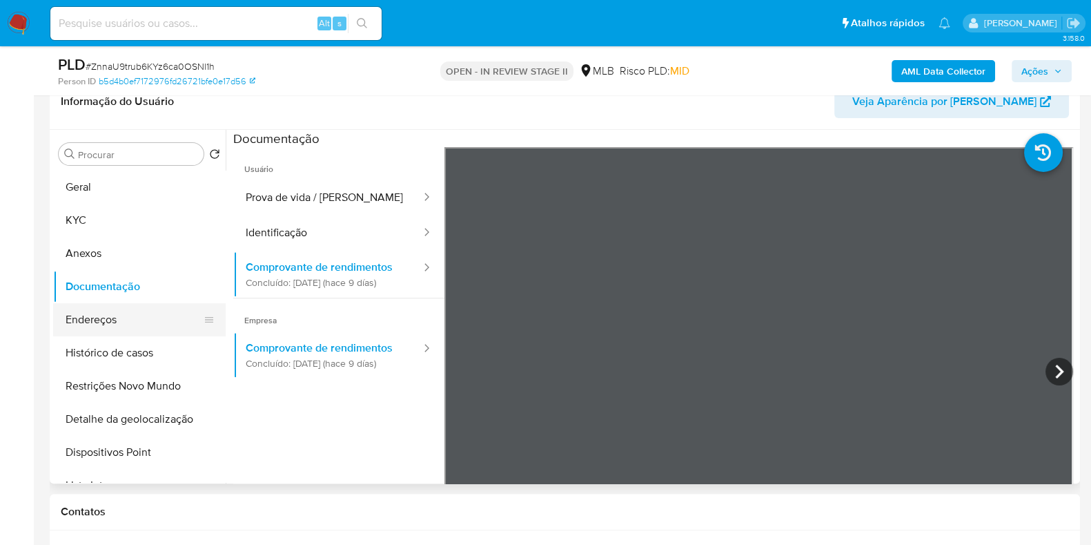
click at [146, 306] on button "Endereços" at bounding box center [134, 319] width 162 height 33
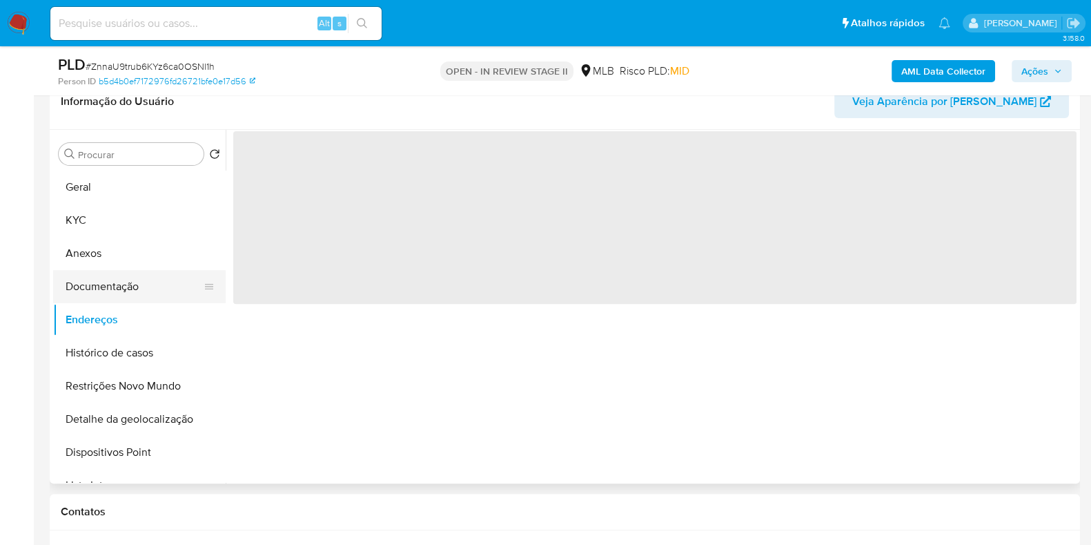
click at [182, 278] on button "Documentação" at bounding box center [134, 286] width 162 height 33
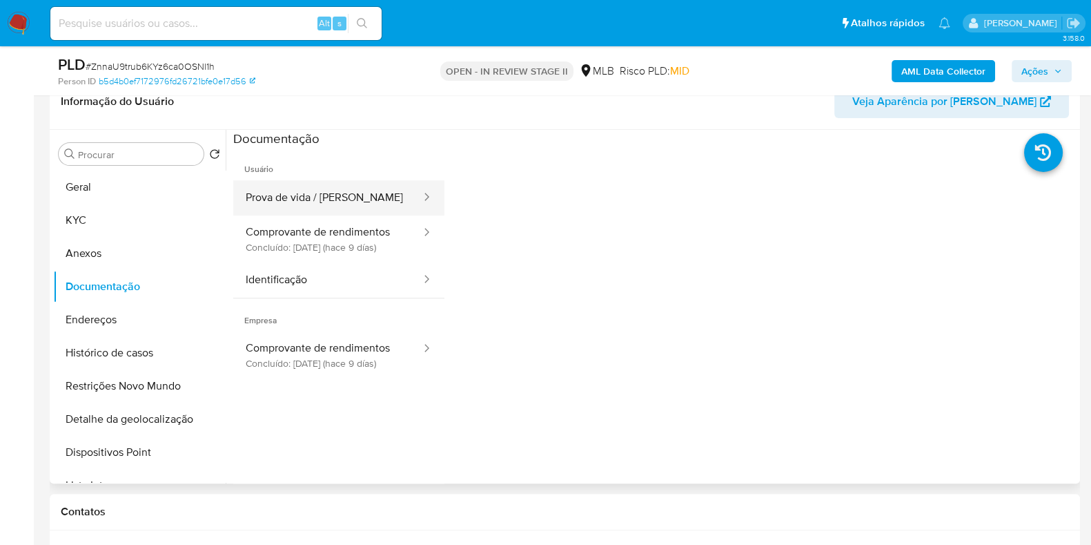
click at [366, 195] on button "Prova de vida / Selfie" at bounding box center [327, 197] width 189 height 35
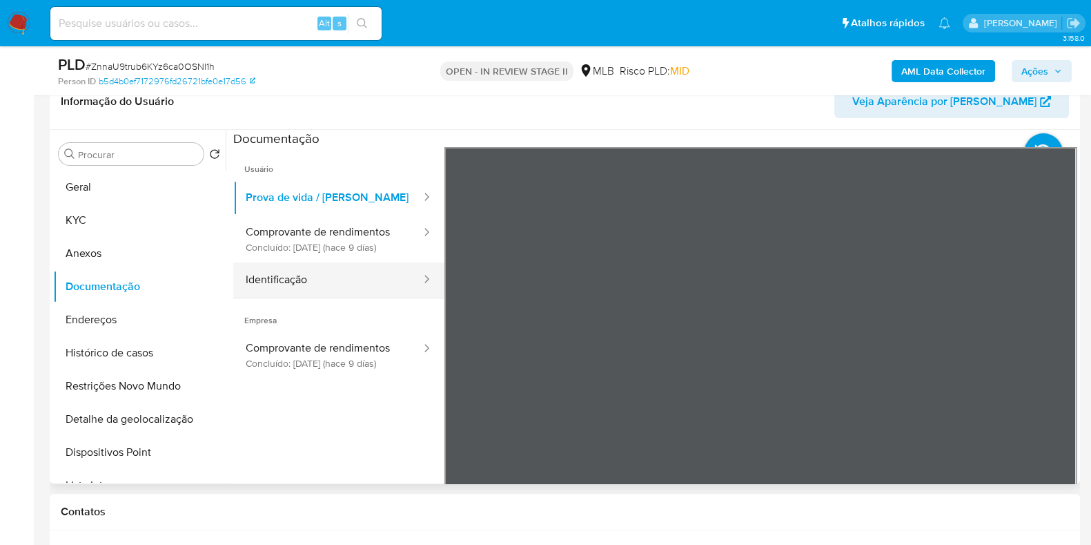
click at [362, 275] on button "Identificação" at bounding box center [327, 279] width 189 height 35
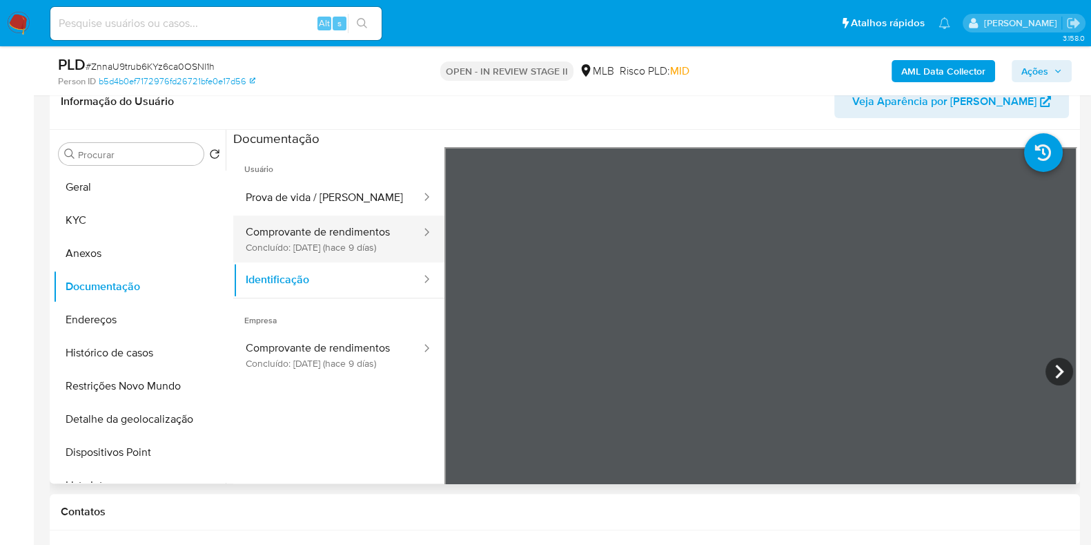
click at [385, 251] on button "Comprovante de rendimentos Concluído: 02/09/2025 (hace 9 días)" at bounding box center [327, 238] width 189 height 47
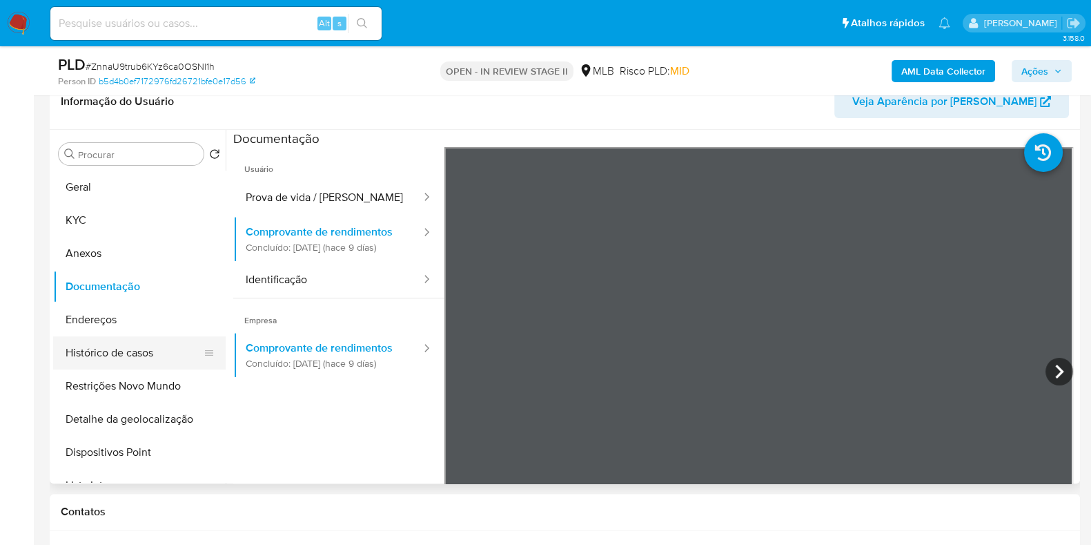
click at [138, 359] on button "Histórico de casos" at bounding box center [134, 352] width 162 height 33
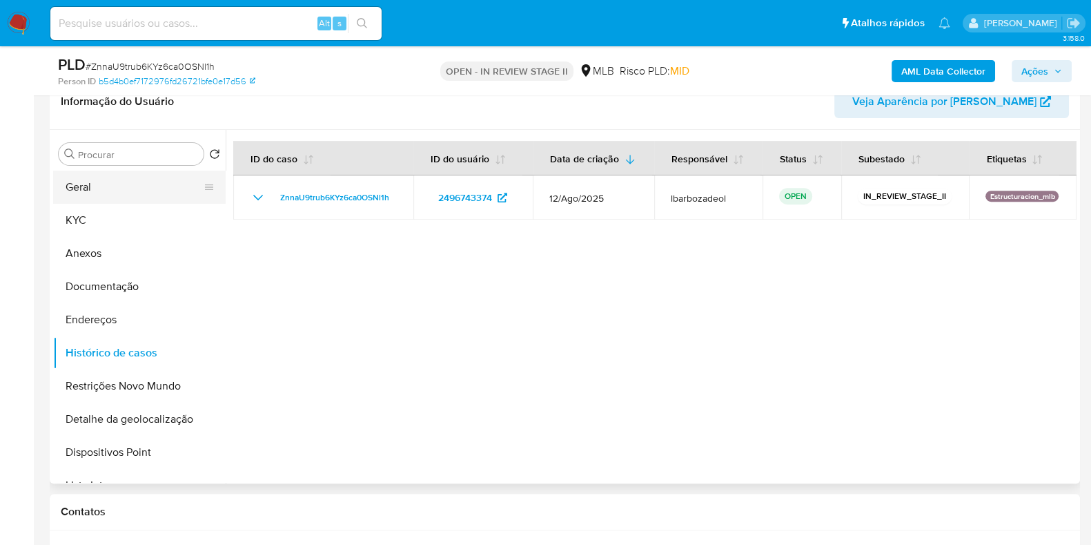
click at [117, 191] on button "Geral" at bounding box center [134, 187] width 162 height 33
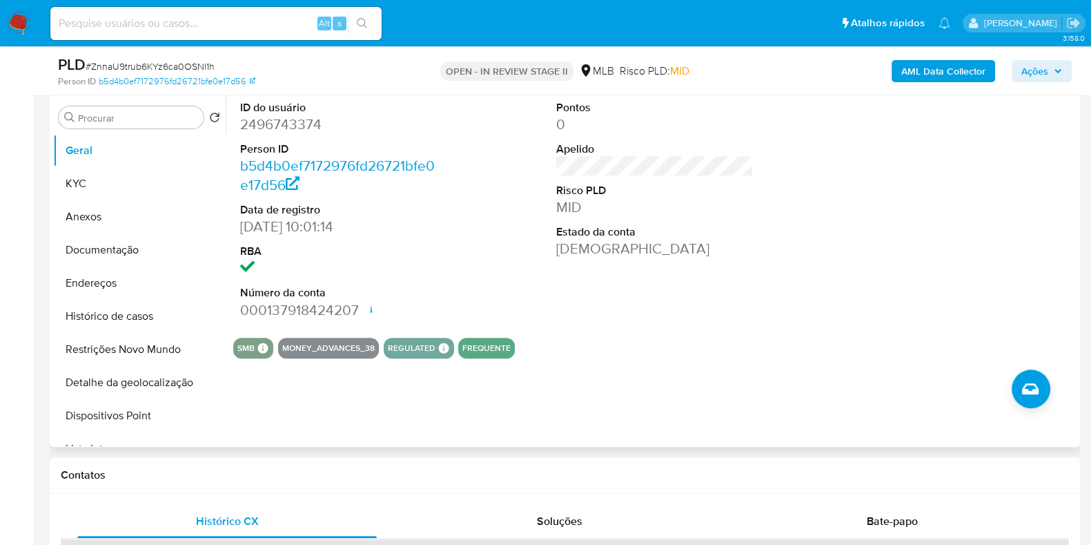
scroll to position [685, 0]
click at [108, 175] on button "KYC" at bounding box center [134, 182] width 162 height 33
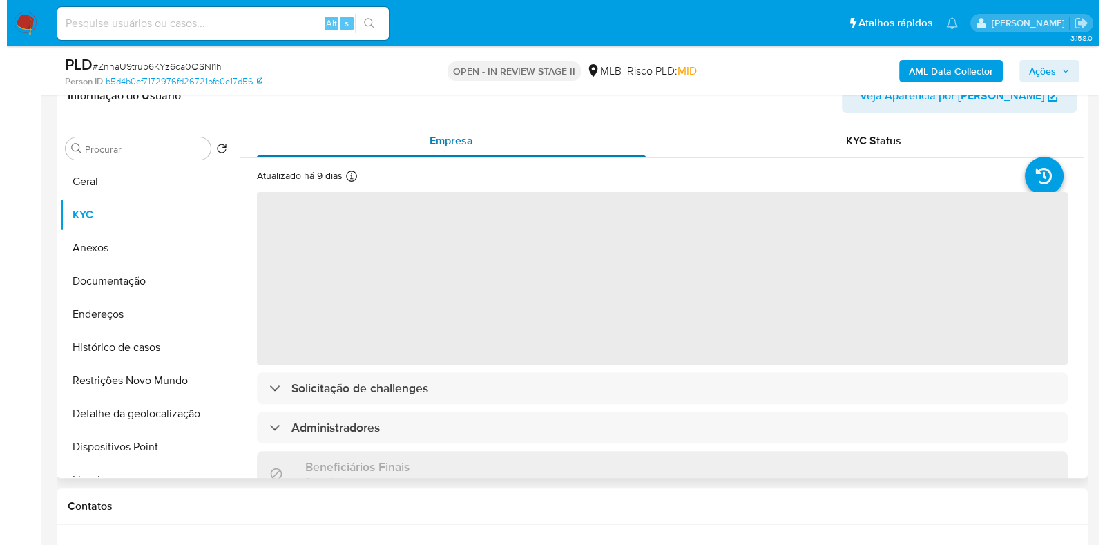
scroll to position [626, 0]
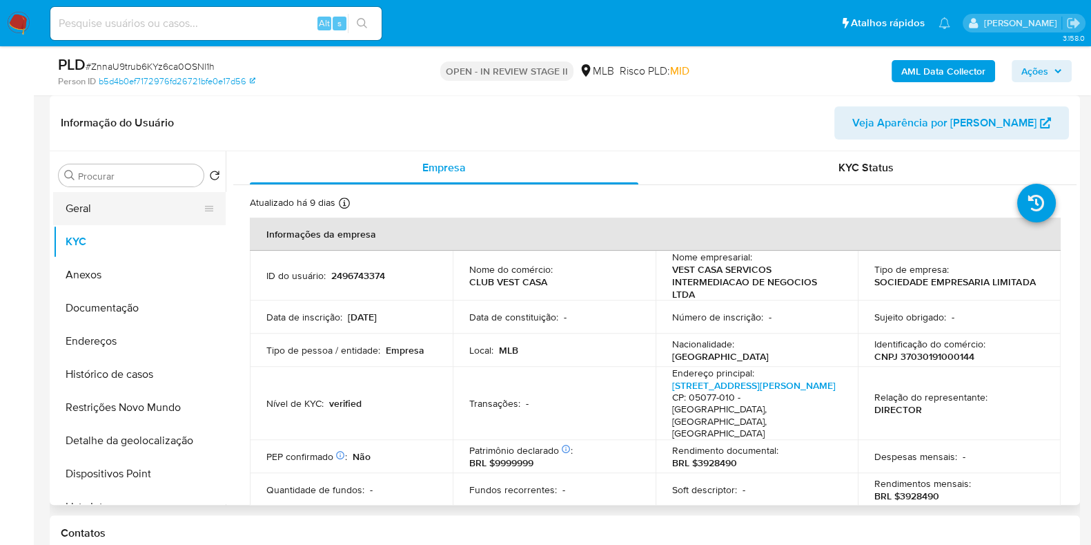
click at [104, 199] on button "Geral" at bounding box center [134, 208] width 162 height 33
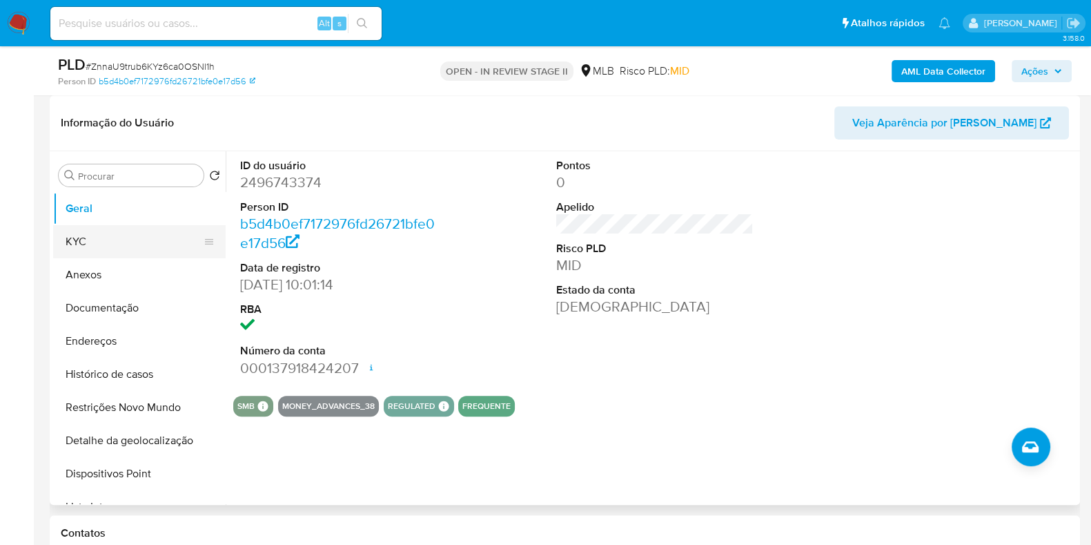
click at [102, 244] on button "KYC" at bounding box center [134, 241] width 162 height 33
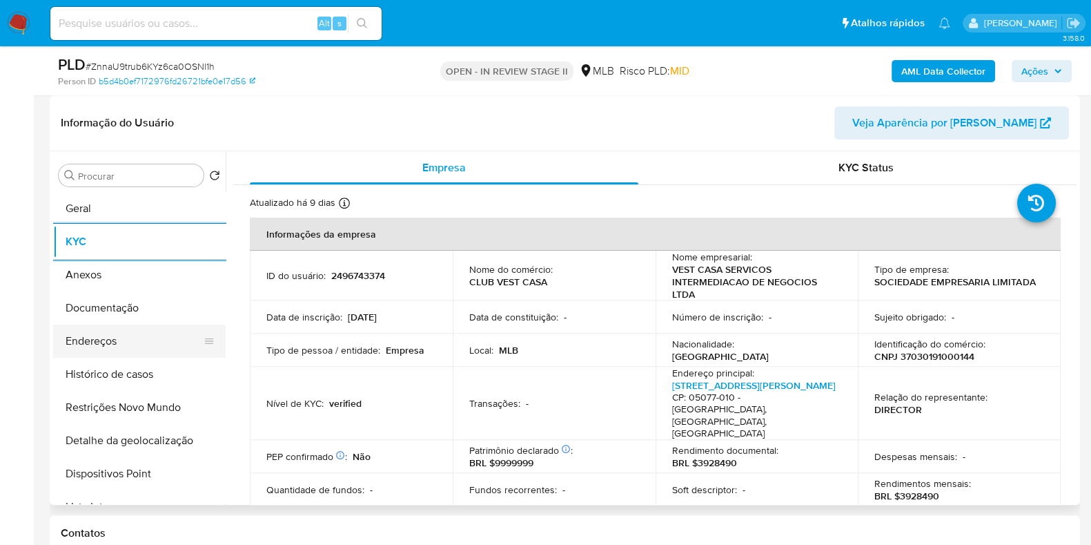
click at [97, 346] on button "Endereços" at bounding box center [134, 340] width 162 height 33
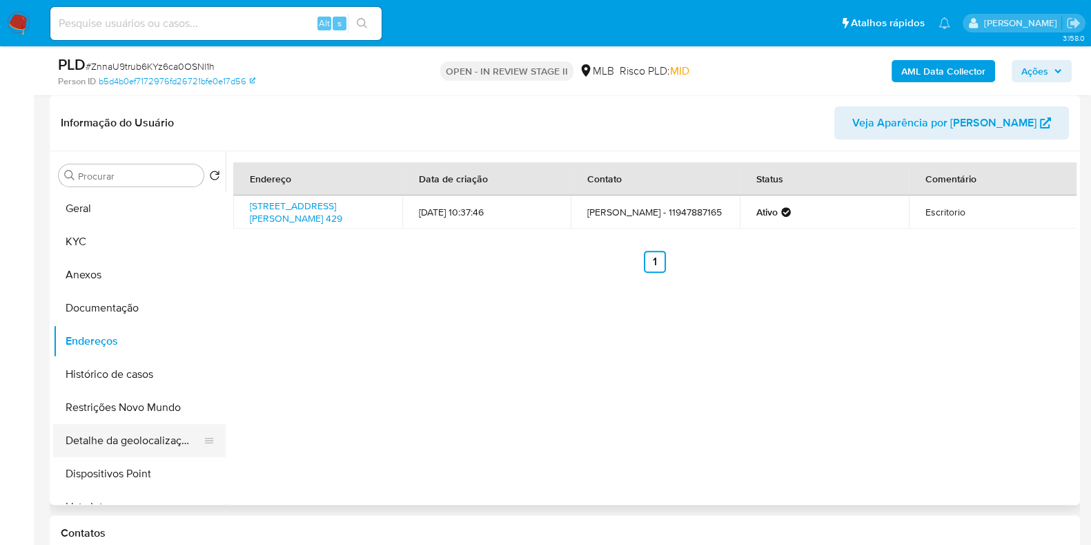
click at [161, 434] on button "Detalhe da geolocalização" at bounding box center [134, 440] width 162 height 33
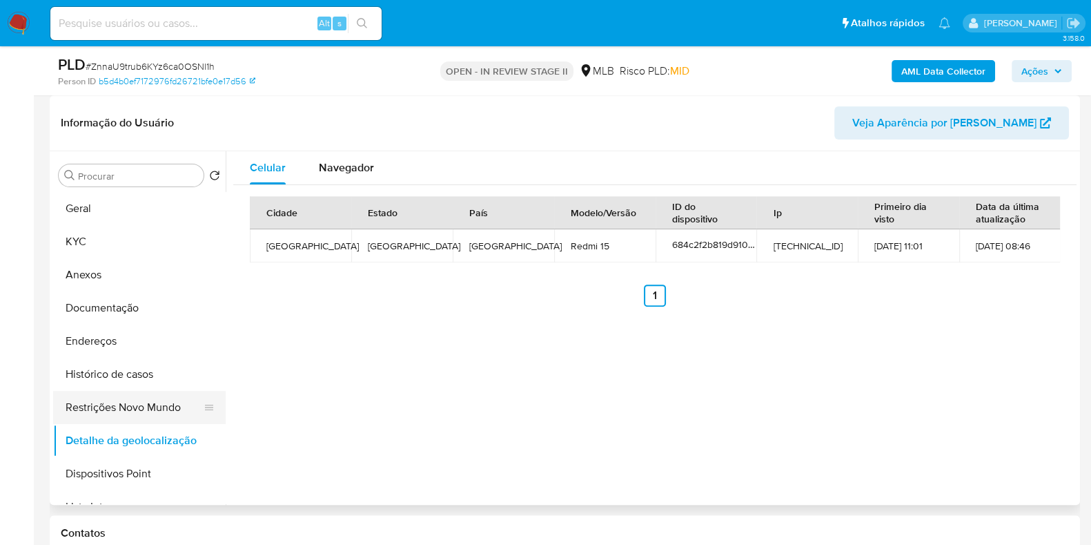
click at [151, 405] on button "Restrições Novo Mundo" at bounding box center [134, 407] width 162 height 33
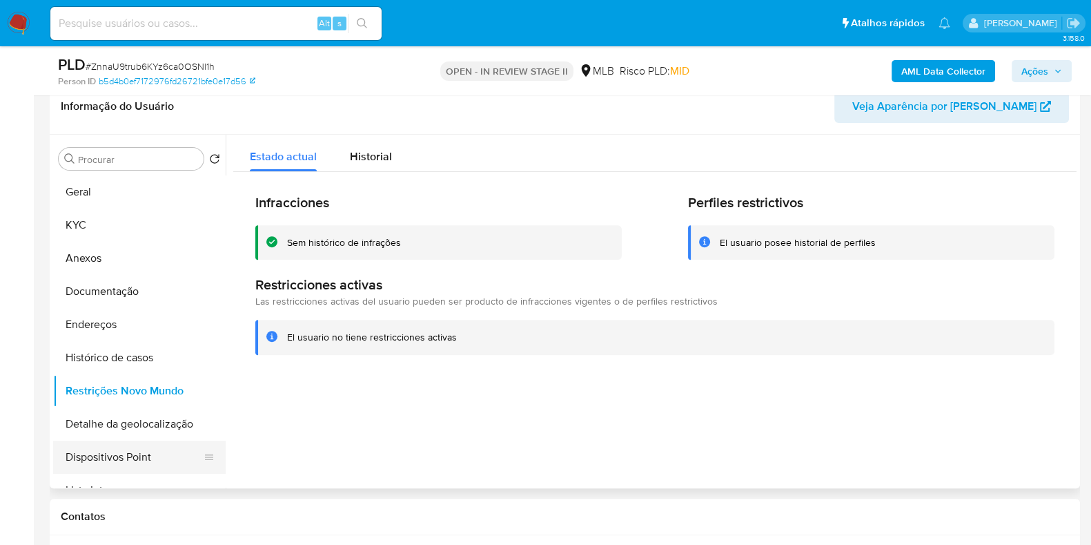
click at [162, 453] on button "Dispositivos Point" at bounding box center [134, 456] width 162 height 33
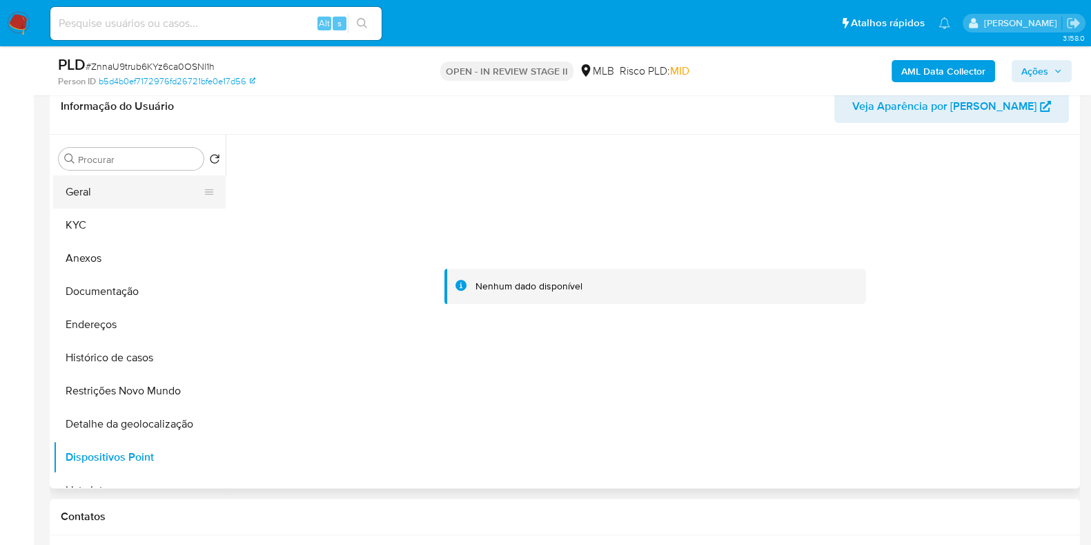
click at [134, 190] on button "Geral" at bounding box center [134, 191] width 162 height 33
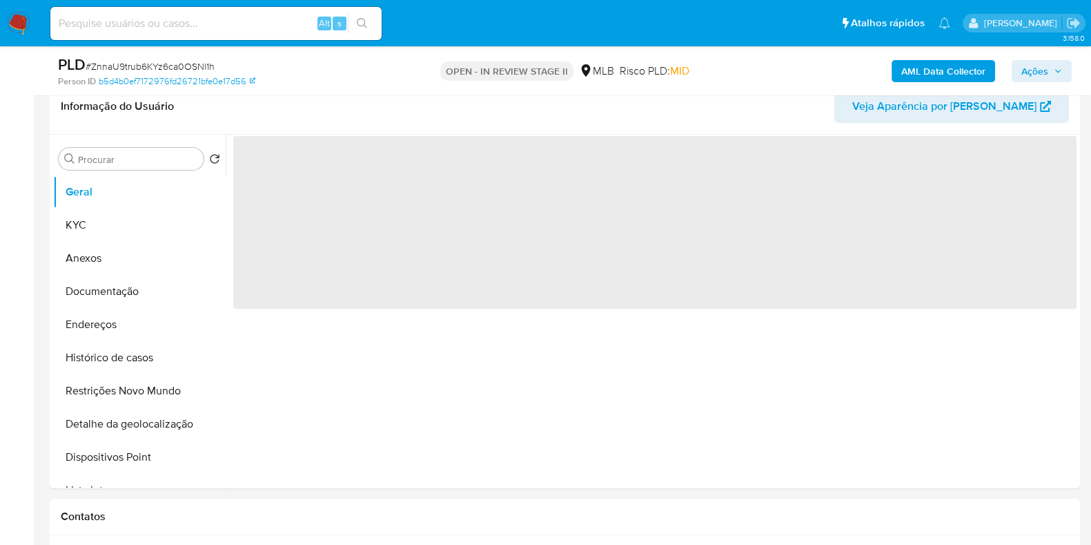
click at [1053, 64] on span "Ações" at bounding box center [1042, 70] width 41 height 19
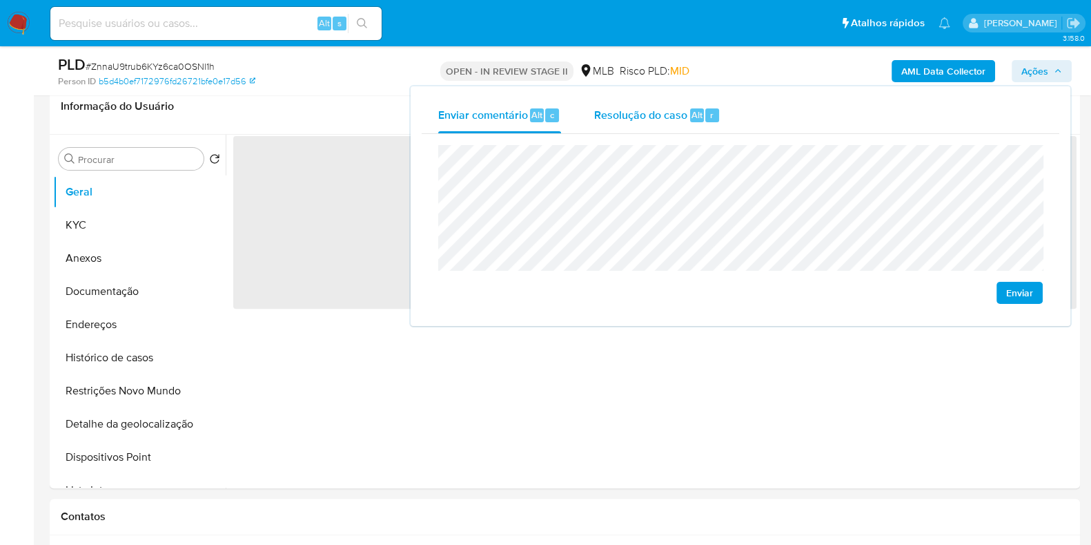
click at [660, 130] on div "Resolução do caso Alt r" at bounding box center [657, 115] width 126 height 36
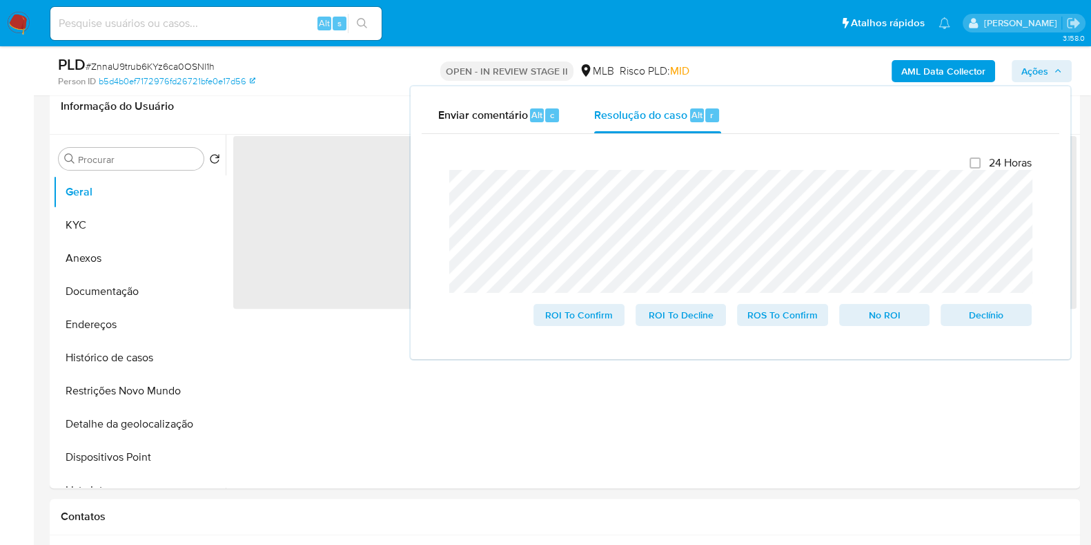
click at [796, 70] on div "AML Data Collector Ações Enviar comentário Alt c Resolução do caso Alt r Fecham…" at bounding box center [905, 71] width 334 height 32
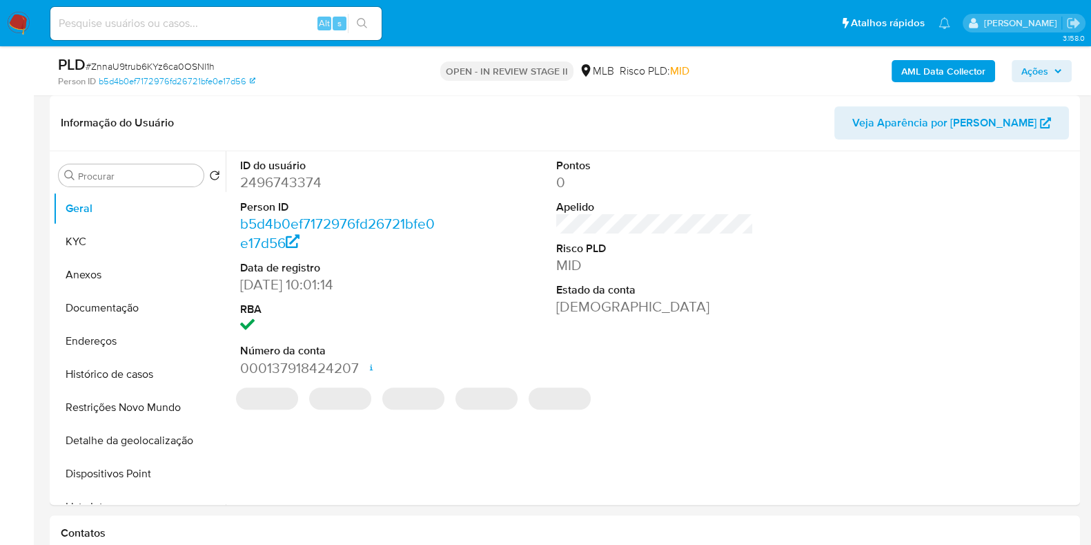
click at [906, 70] on b "AML Data Collector" at bounding box center [944, 71] width 84 height 22
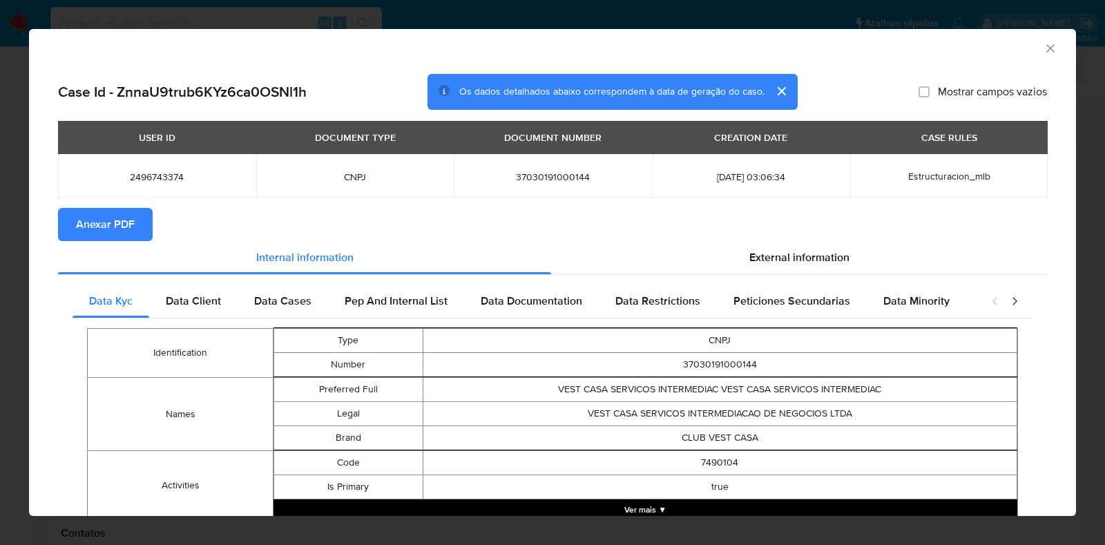
click at [130, 226] on span "Anexar PDF" at bounding box center [105, 224] width 59 height 30
click at [1043, 50] on icon "Fechar a janela" at bounding box center [1050, 48] width 14 height 14
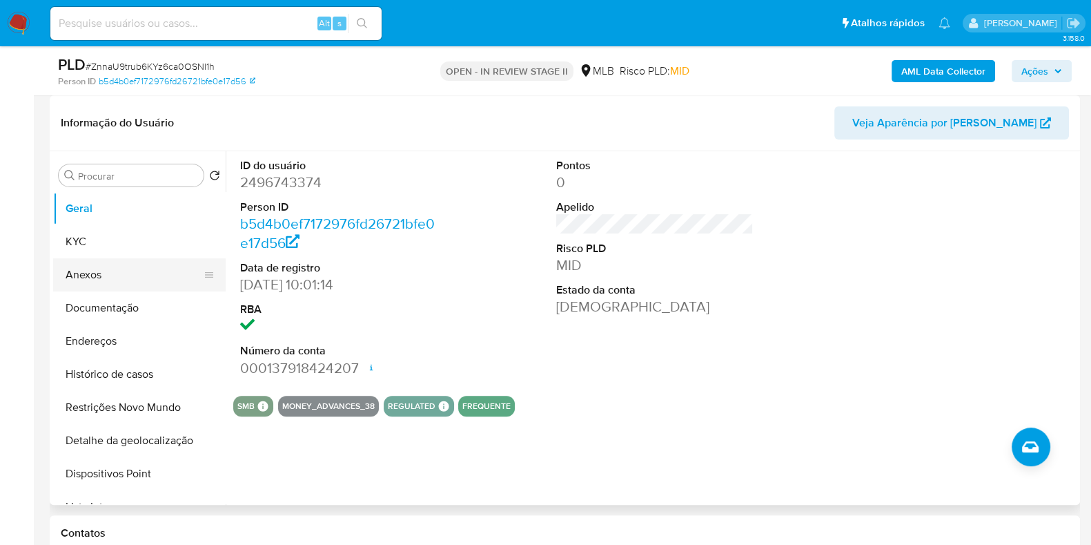
click at [86, 272] on button "Anexos" at bounding box center [134, 274] width 162 height 33
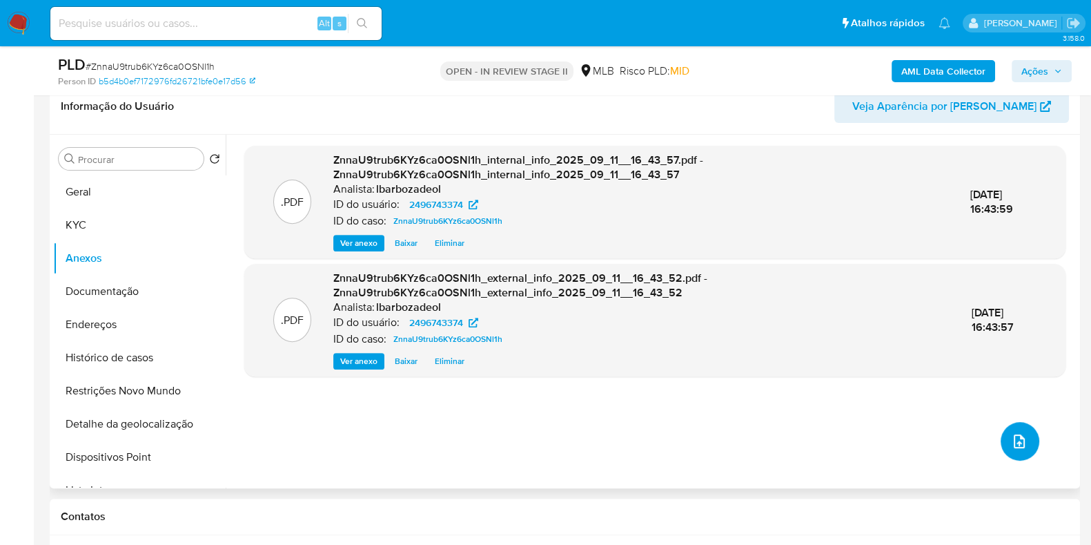
click at [1015, 436] on icon "upload-file" at bounding box center [1019, 441] width 11 height 14
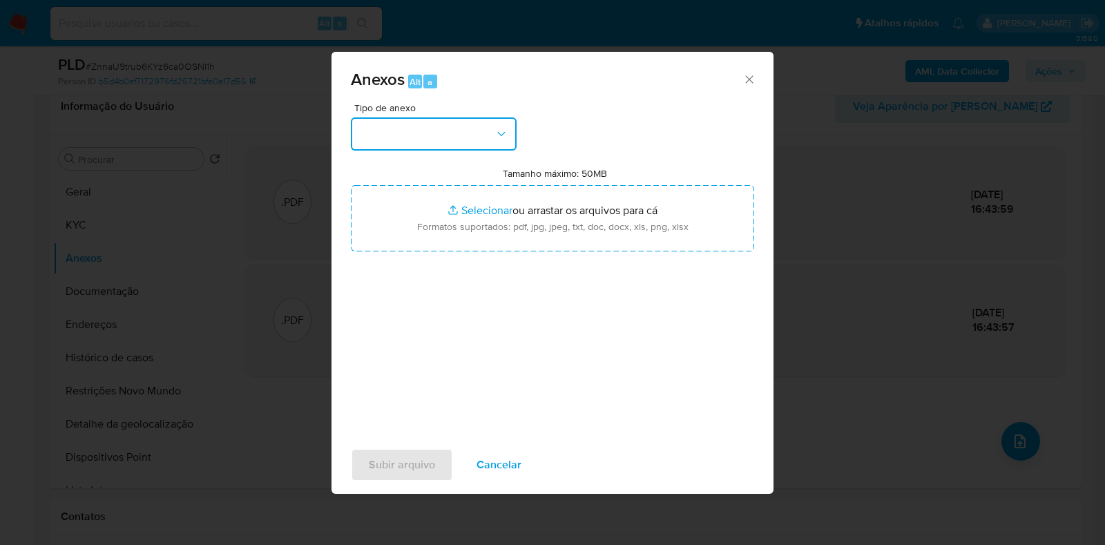
click at [495, 130] on icon "button" at bounding box center [501, 134] width 14 height 14
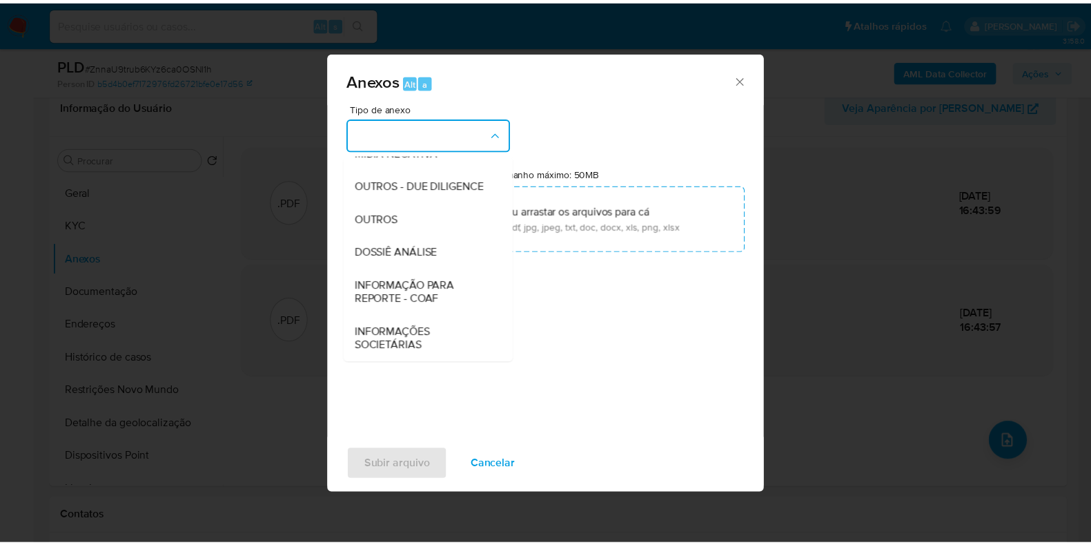
scroll to position [213, 0]
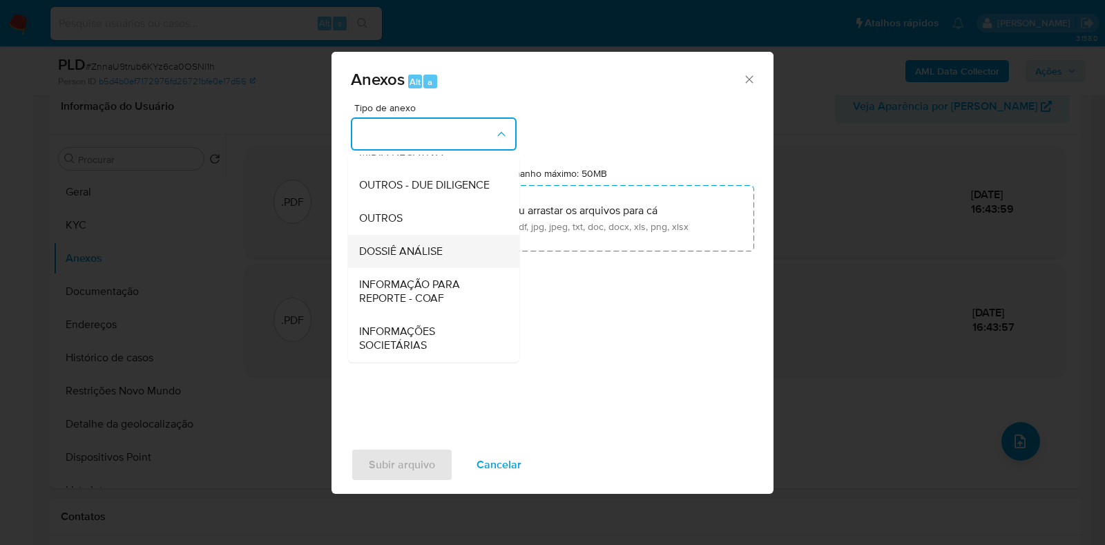
click at [443, 240] on div "DOSSIÊ ANÁLISE" at bounding box center [429, 251] width 141 height 33
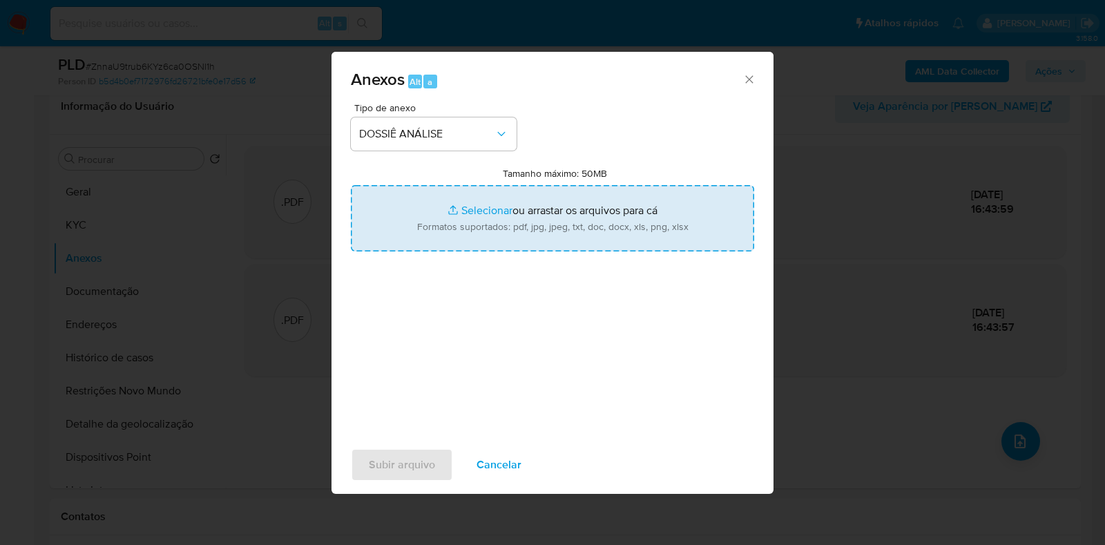
click at [452, 219] on input "Tamanho máximo: 50MB Selecionar arquivos" at bounding box center [552, 218] width 403 height 66
type input "C:\fakepath\Mulan 2496743374_2025_09_11_14_21_05.xlsx"
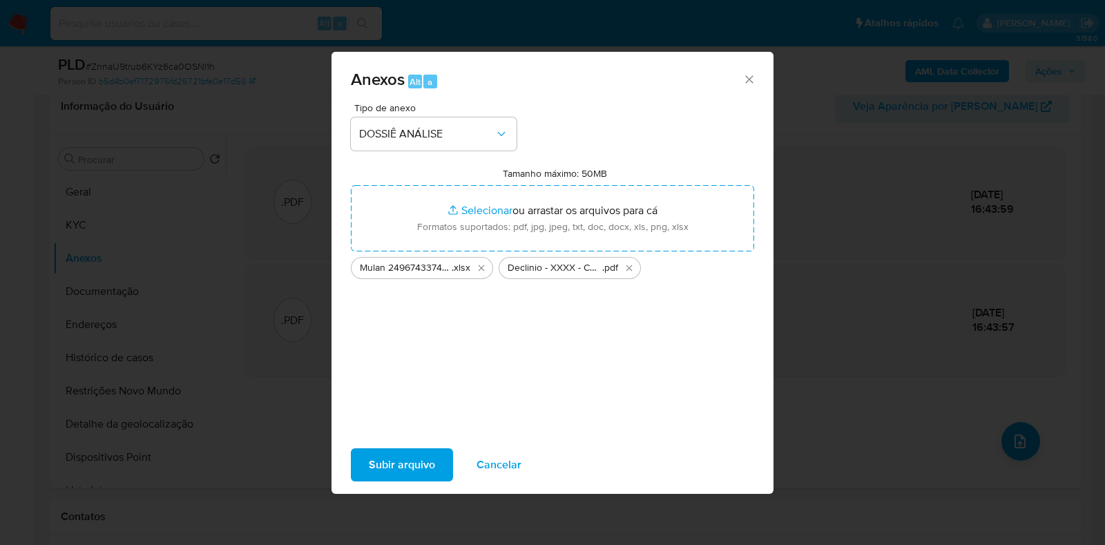
click at [400, 457] on span "Subir arquivo" at bounding box center [402, 464] width 66 height 30
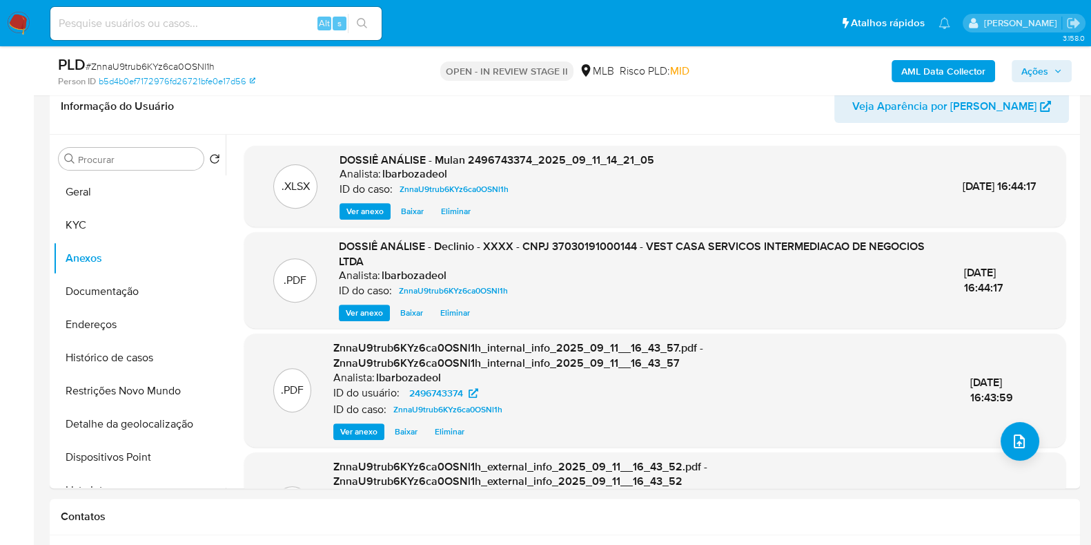
click at [1041, 76] on span "Ações" at bounding box center [1035, 71] width 27 height 22
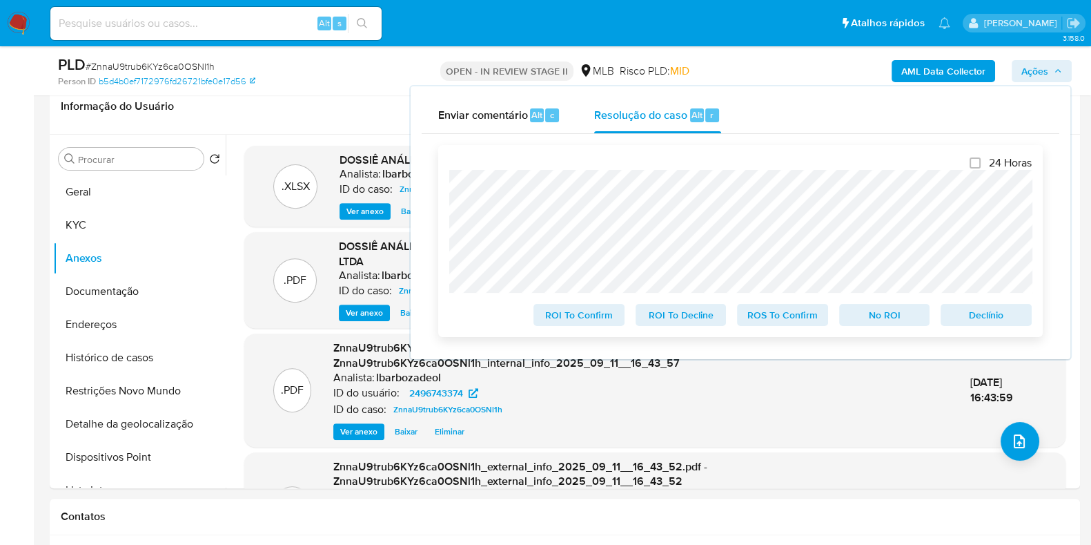
click at [860, 318] on span "No ROI" at bounding box center [885, 314] width 72 height 19
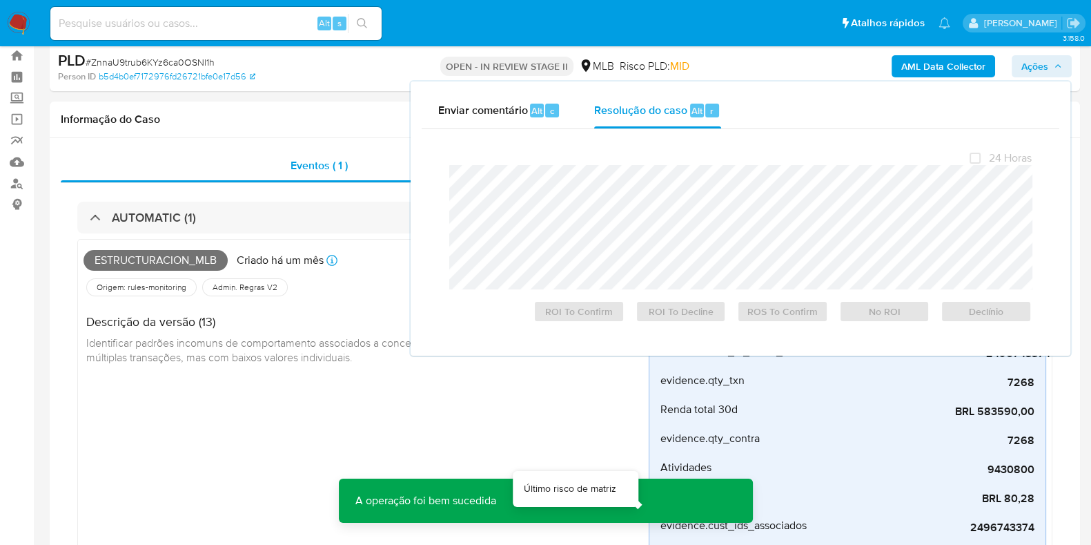
scroll to position [0, 0]
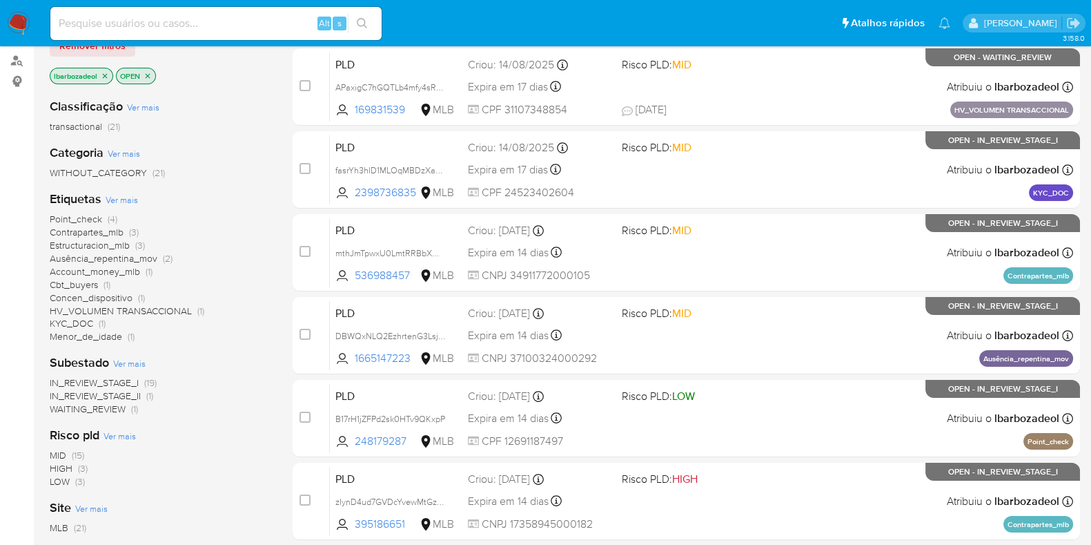
scroll to position [162, 0]
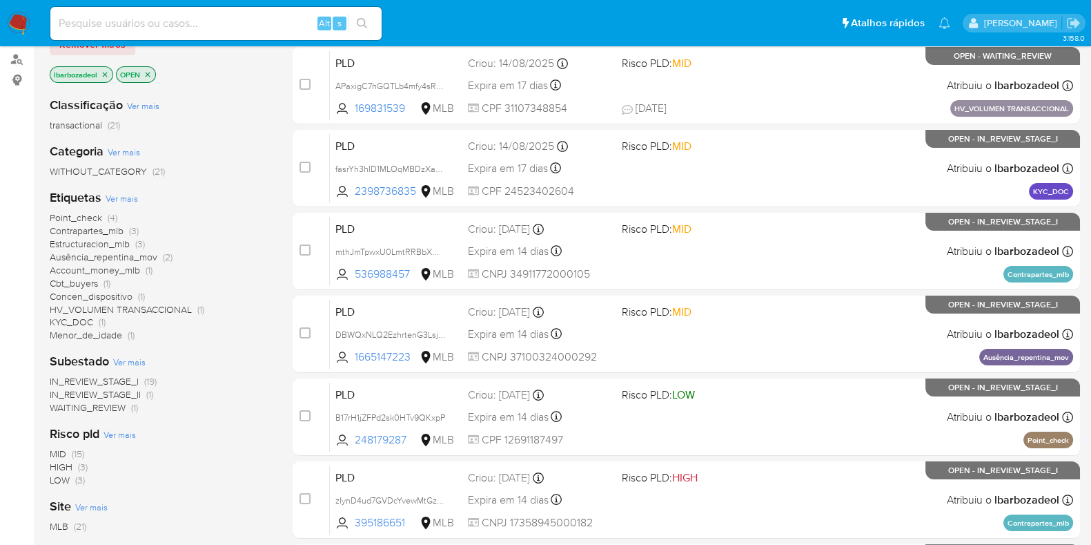
click at [127, 267] on span "Account_money_mlb" at bounding box center [95, 270] width 90 height 14
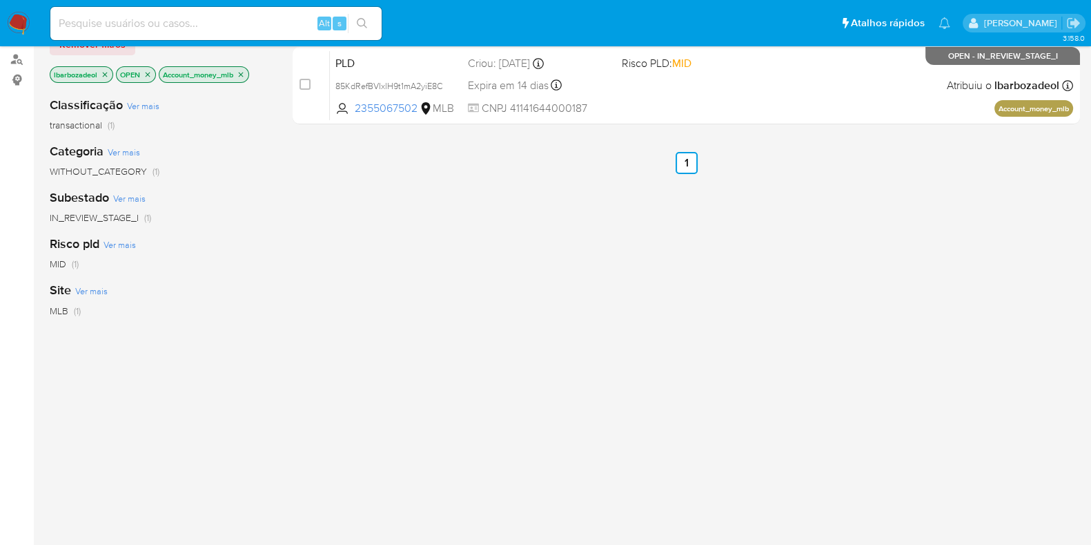
click at [242, 70] on icon "close-filter" at bounding box center [241, 74] width 8 height 8
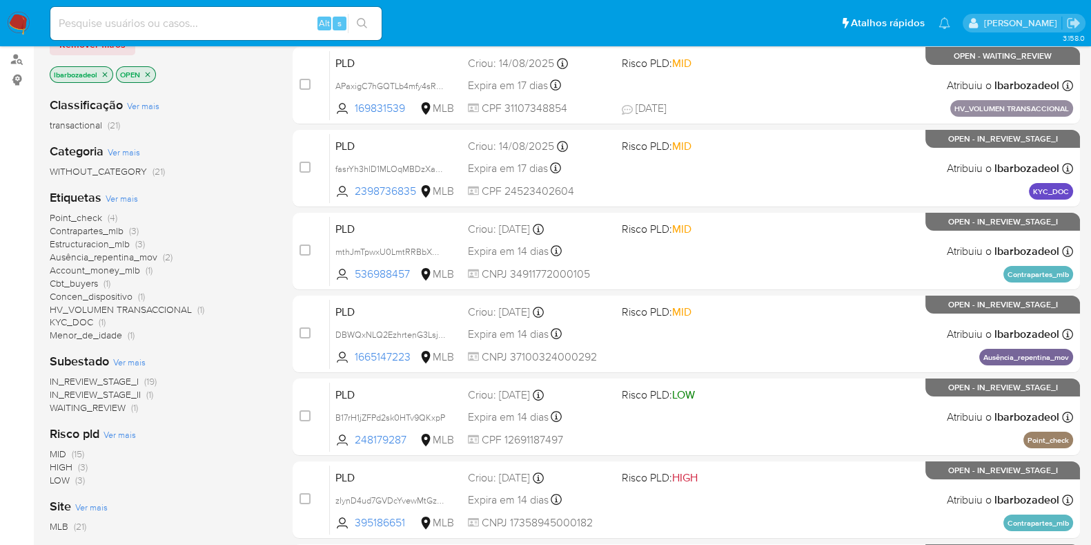
click at [95, 215] on span "Point_check" at bounding box center [76, 218] width 52 height 14
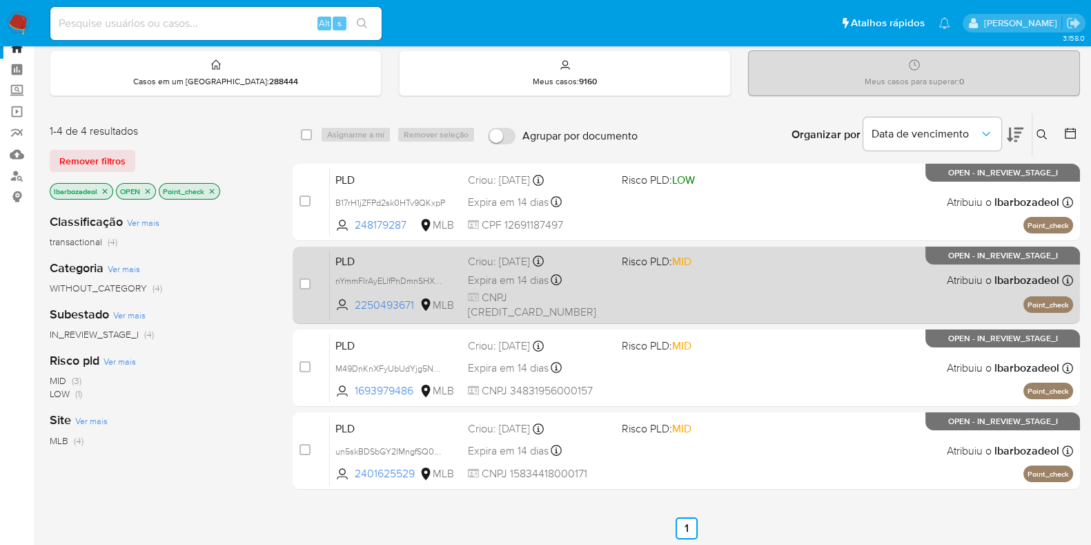
scroll to position [48, 0]
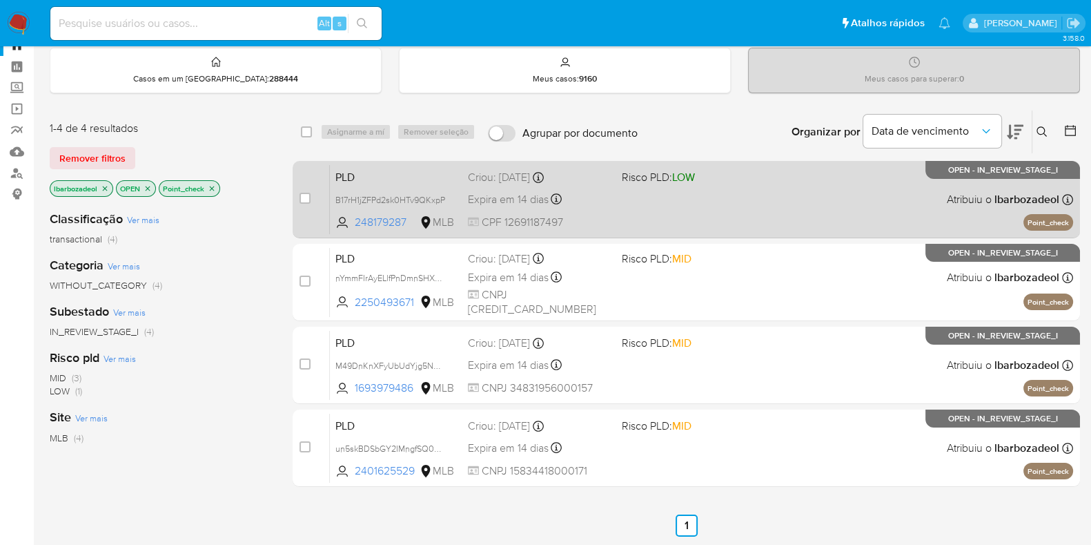
click at [667, 220] on div "PLD B17rH1jZFPd2sk0HTv9QKxpP 248179287 MLB Risco PLD: LOW Criou: 12/08/2025 Cri…" at bounding box center [702, 199] width 744 height 70
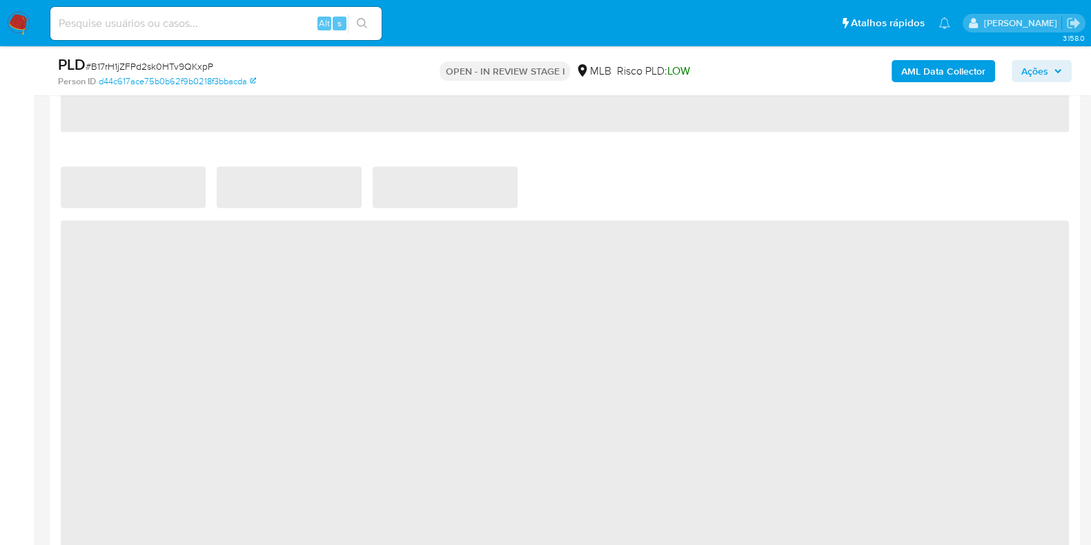
scroll to position [1087, 0]
select select "10"
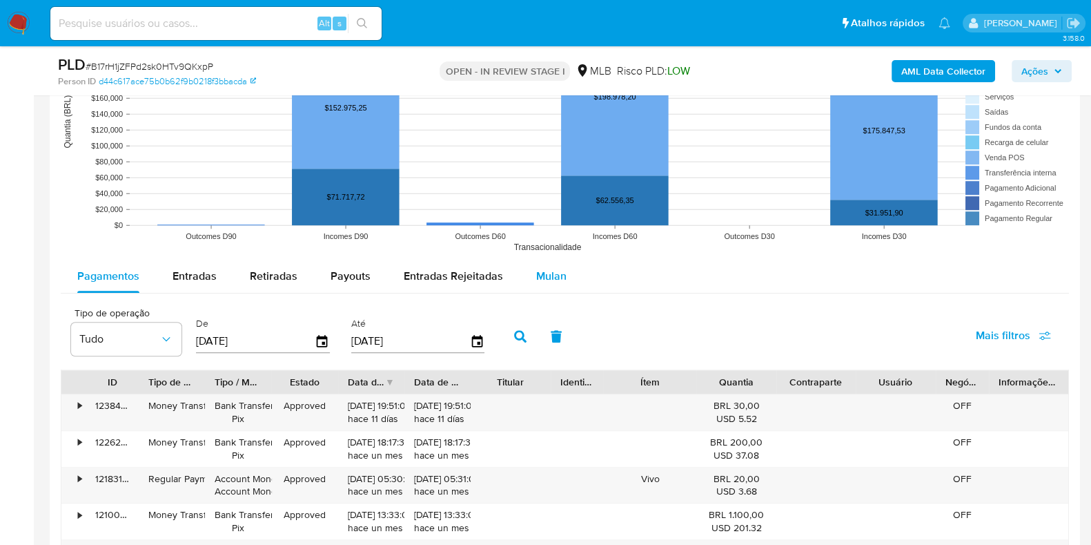
click at [547, 285] on div "Mulan" at bounding box center [551, 276] width 30 height 33
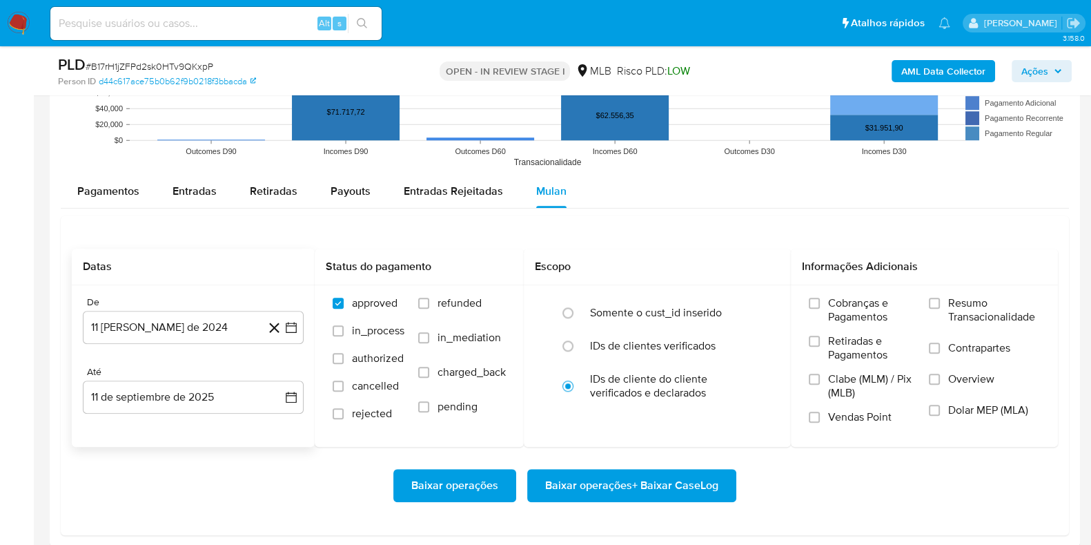
scroll to position [1470, 0]
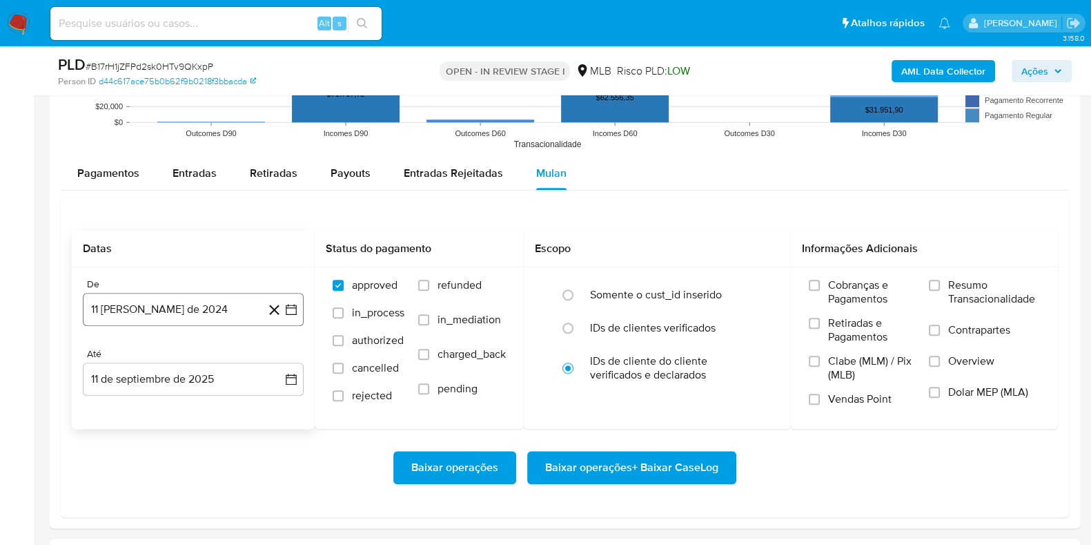
click at [188, 307] on button "11 [PERSON_NAME] de 2024" at bounding box center [193, 309] width 221 height 33
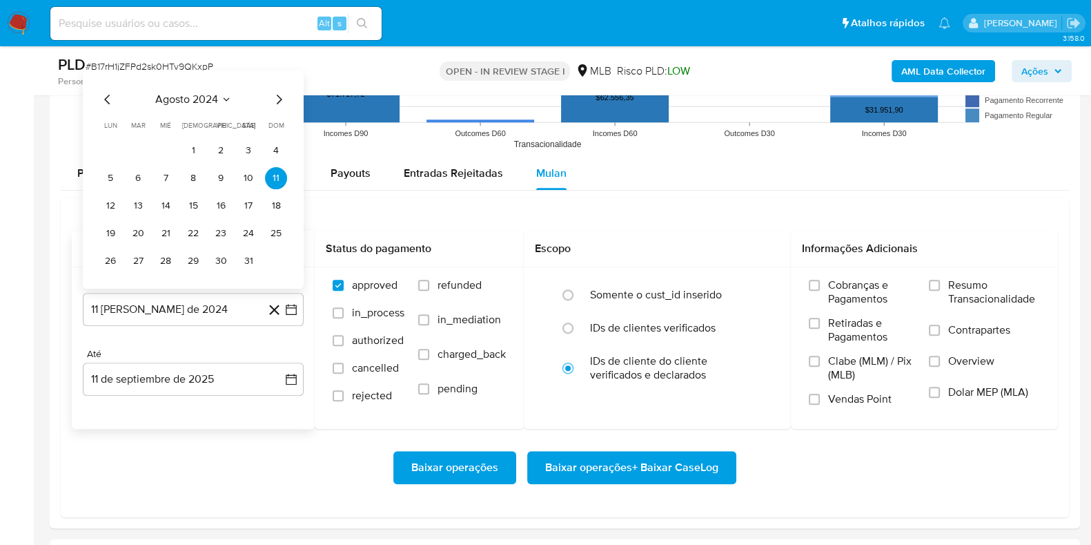
click at [189, 97] on span "agosto 2024" at bounding box center [186, 100] width 63 height 14
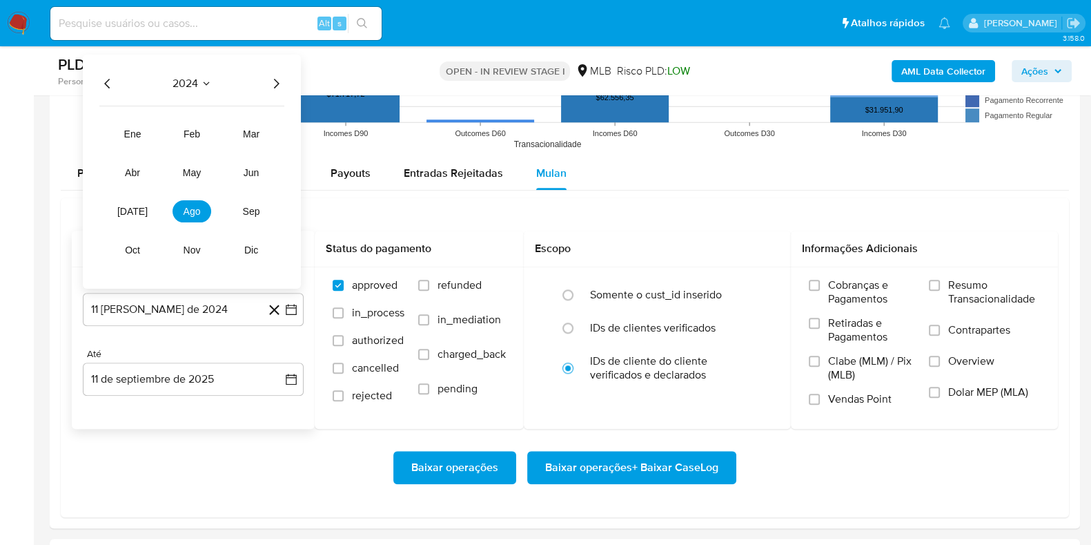
click at [277, 77] on icon "Año siguiente" at bounding box center [276, 83] width 17 height 17
click at [137, 210] on span "jul" at bounding box center [132, 211] width 30 height 11
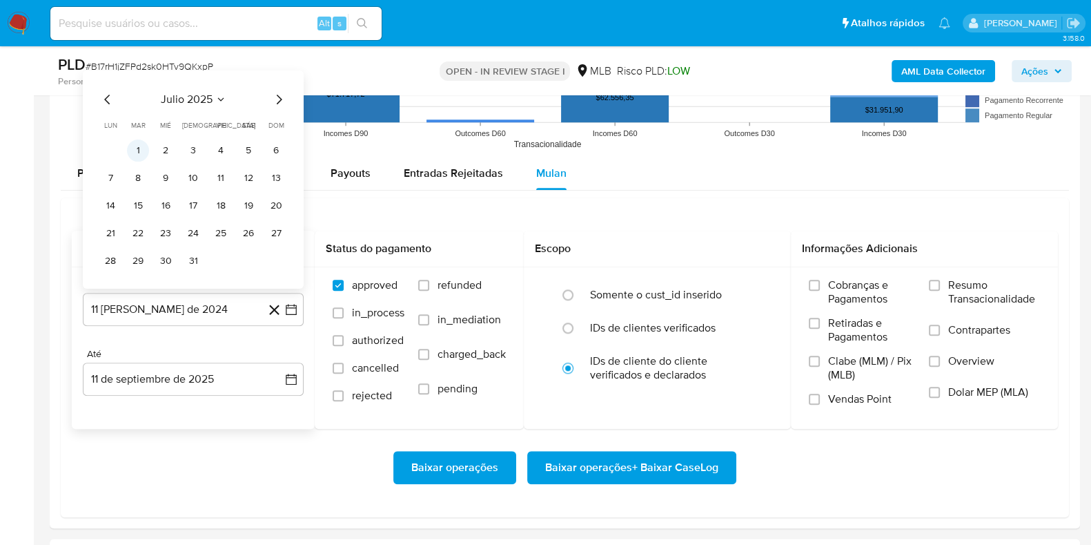
click at [136, 151] on button "1" at bounding box center [138, 150] width 22 height 22
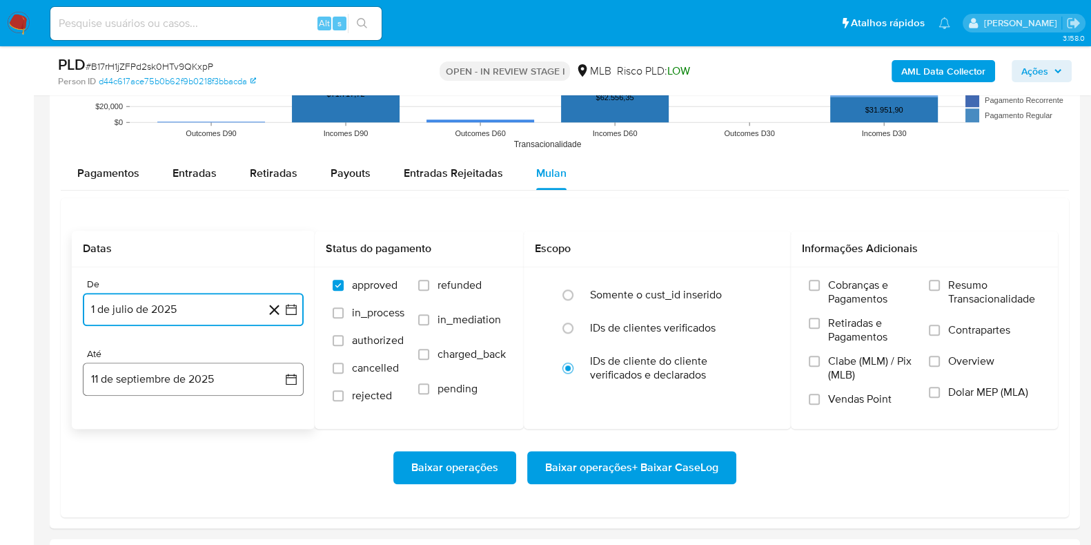
click at [142, 388] on button "11 de septiembre de 2025" at bounding box center [193, 378] width 221 height 33
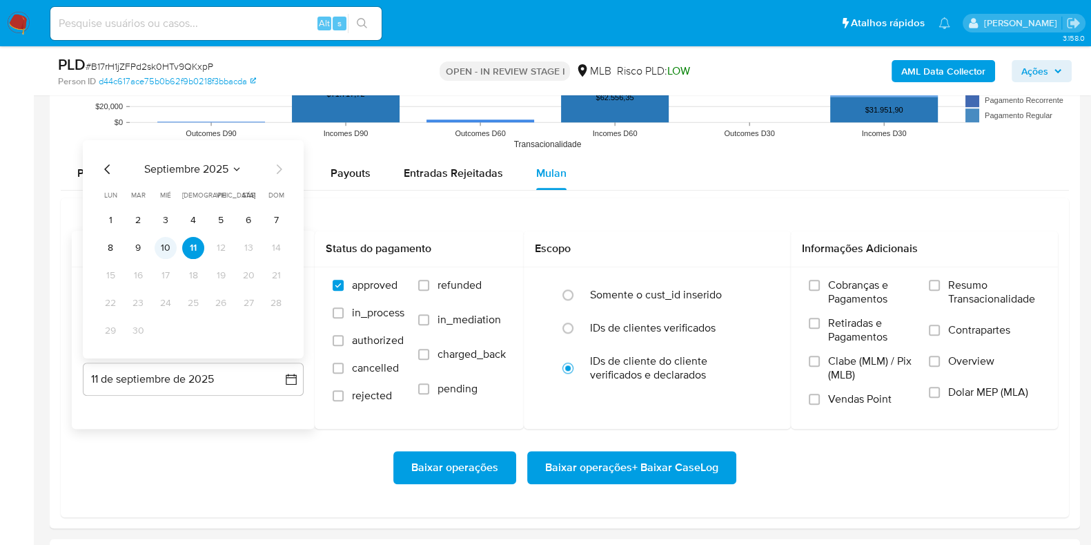
click at [173, 247] on button "10" at bounding box center [166, 248] width 22 height 22
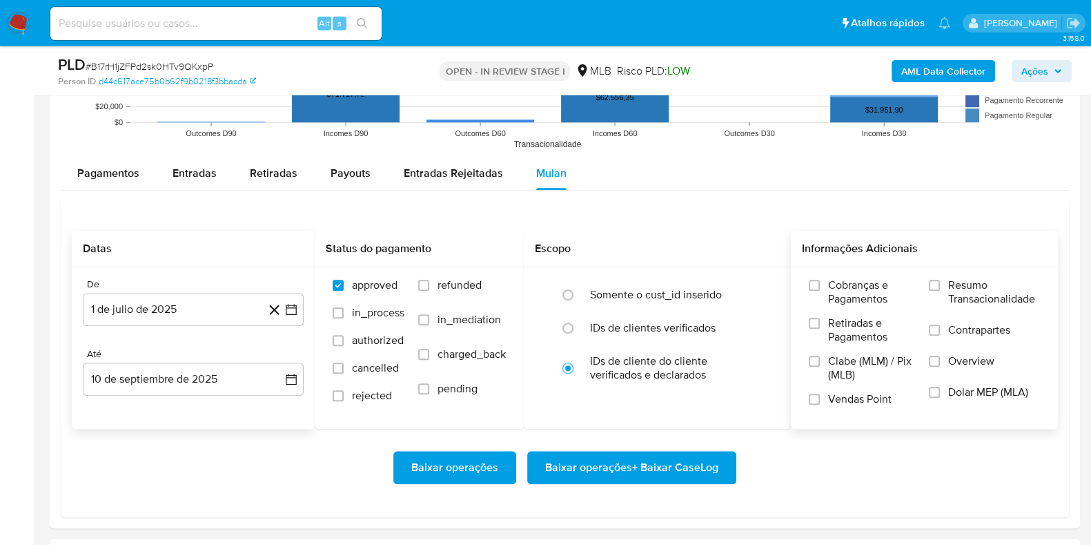
click at [1002, 297] on span "Resumo Transacionalidade" at bounding box center [995, 292] width 92 height 28
click at [940, 291] on input "Resumo Transacionalidade" at bounding box center [934, 285] width 11 height 11
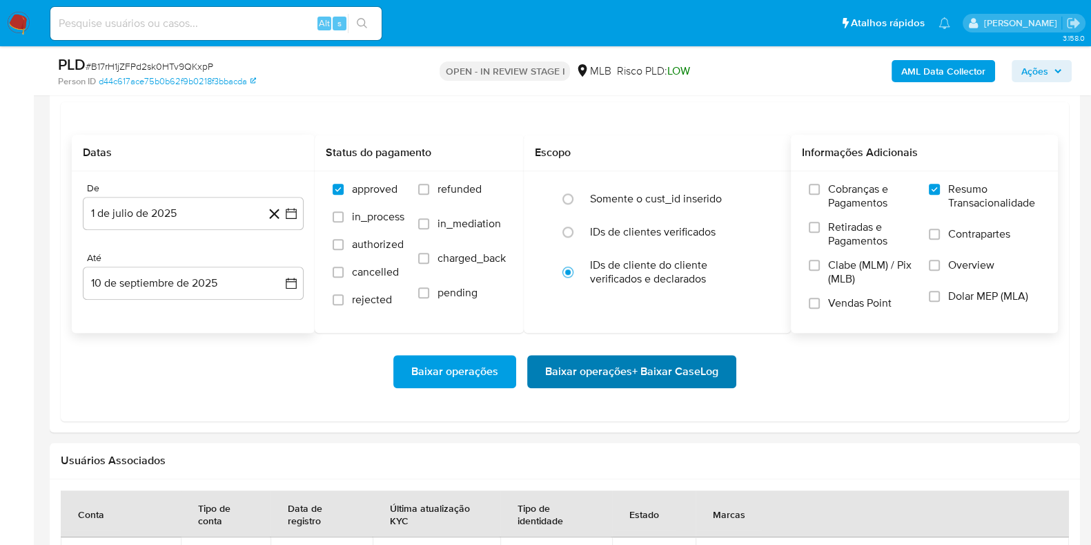
scroll to position [1571, 0]
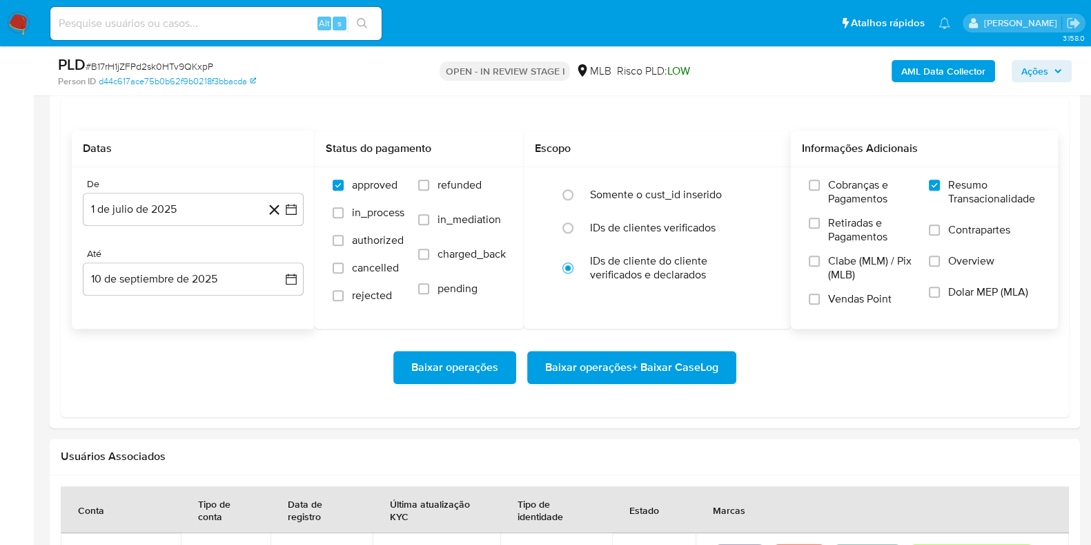
click at [635, 357] on span "Baixar operações + Baixar CaseLog" at bounding box center [631, 367] width 173 height 30
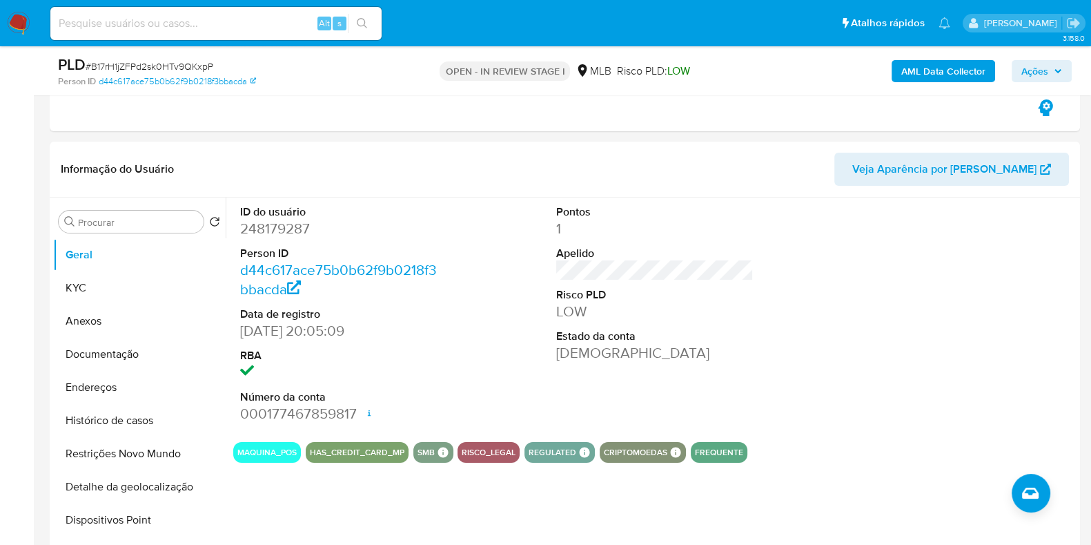
scroll to position [0, 0]
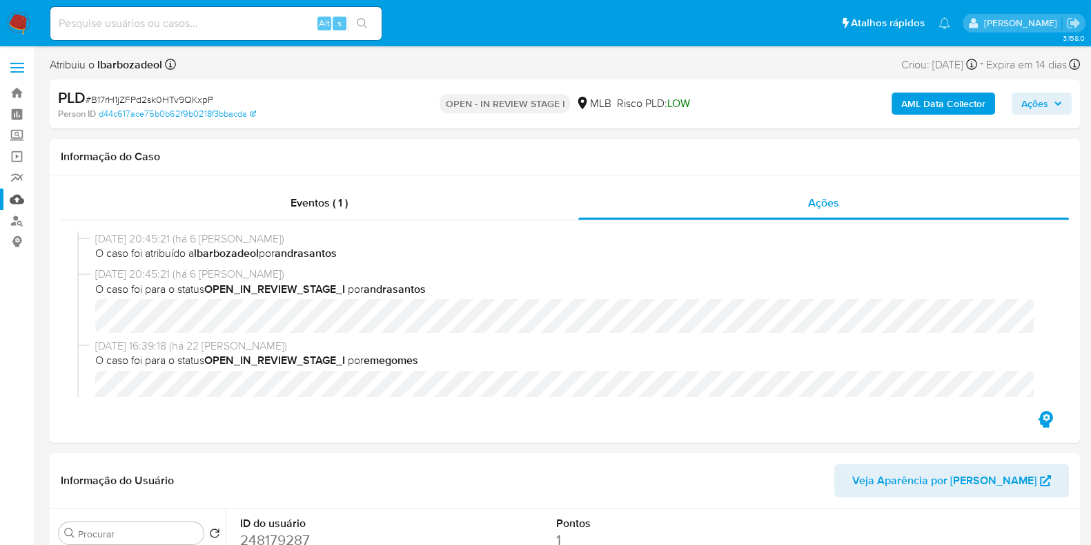
click at [21, 195] on link "Mulan" at bounding box center [82, 198] width 164 height 21
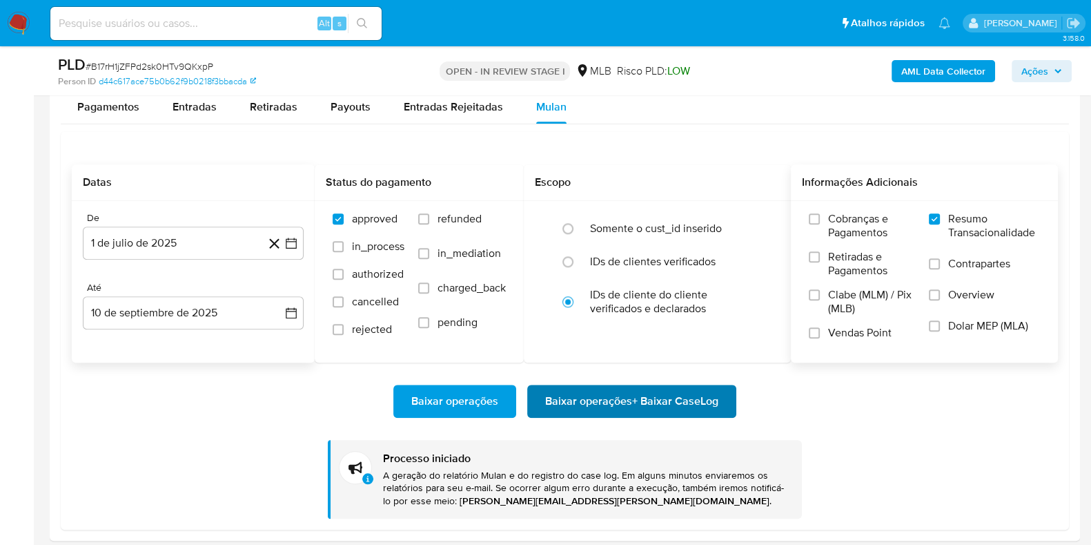
scroll to position [1537, 0]
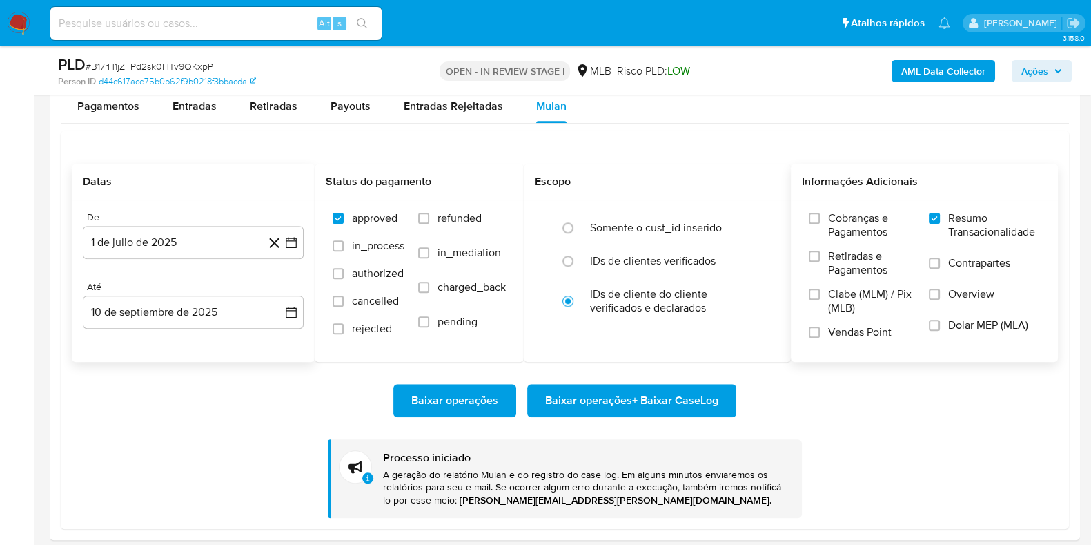
click at [639, 408] on span "Baixar operações + Baixar CaseLog" at bounding box center [631, 400] width 173 height 30
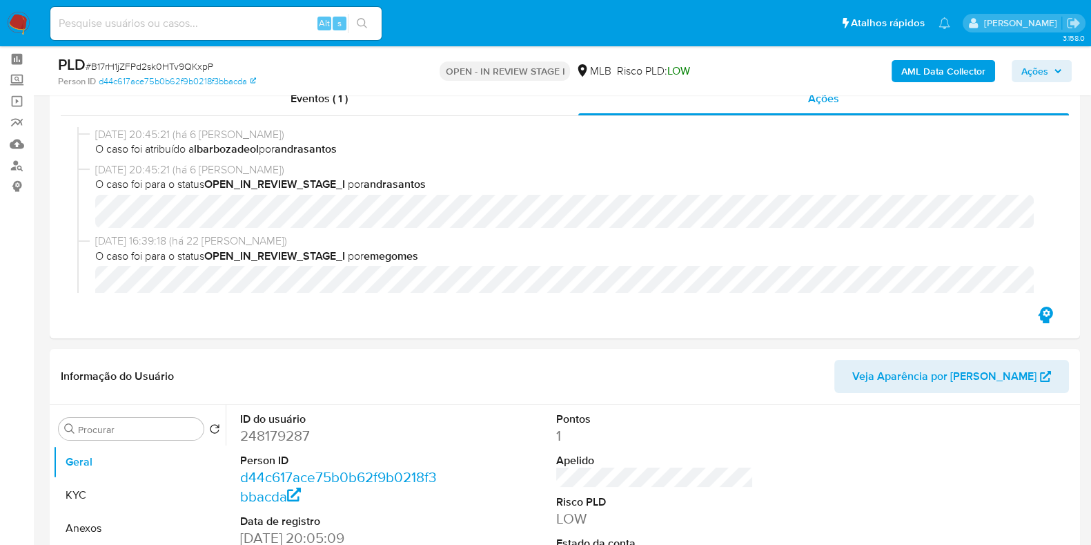
scroll to position [0, 0]
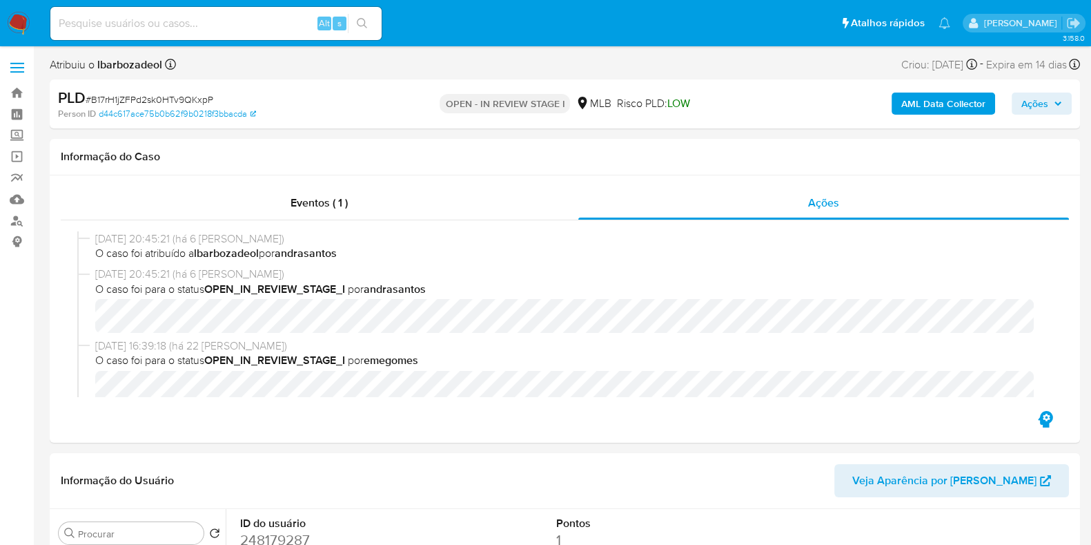
click at [1045, 101] on span "Ações" at bounding box center [1035, 104] width 27 height 22
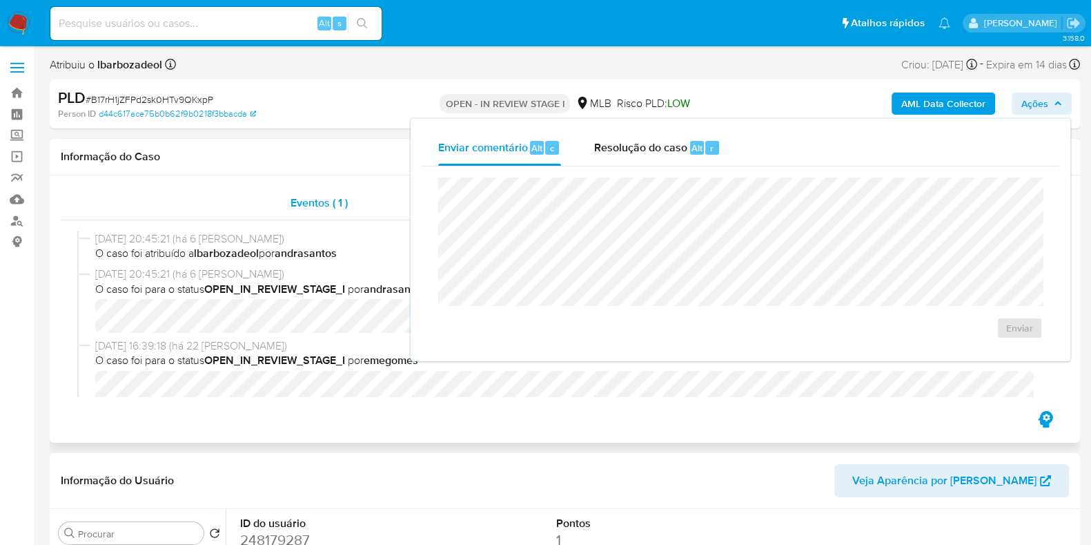
drag, startPoint x: 176, startPoint y: 146, endPoint x: 224, endPoint y: 188, distance: 64.1
click at [176, 146] on div "Informação do Caso" at bounding box center [565, 157] width 1031 height 37
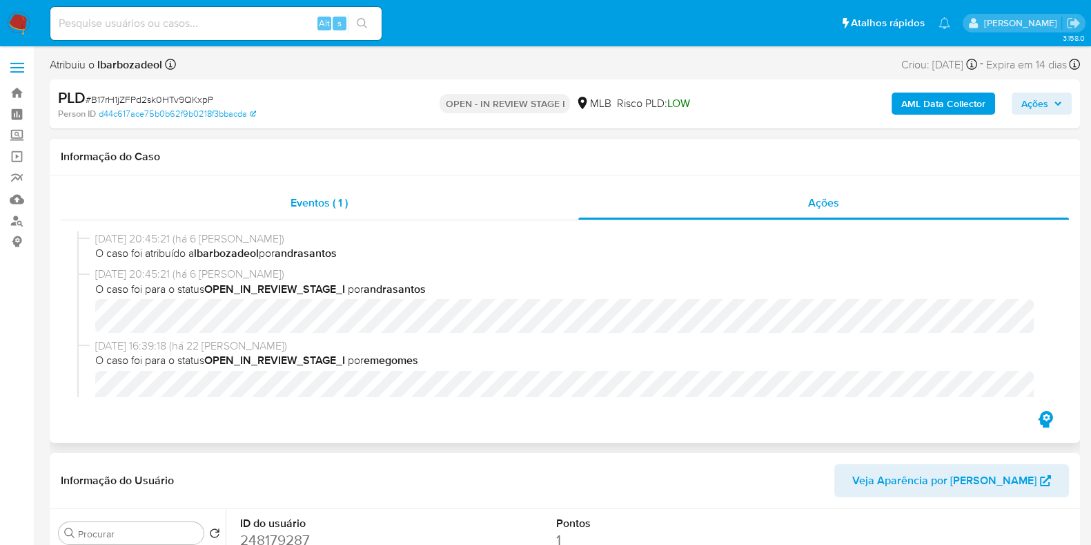
click at [291, 206] on span "Eventos ( 1 )" at bounding box center [319, 203] width 57 height 16
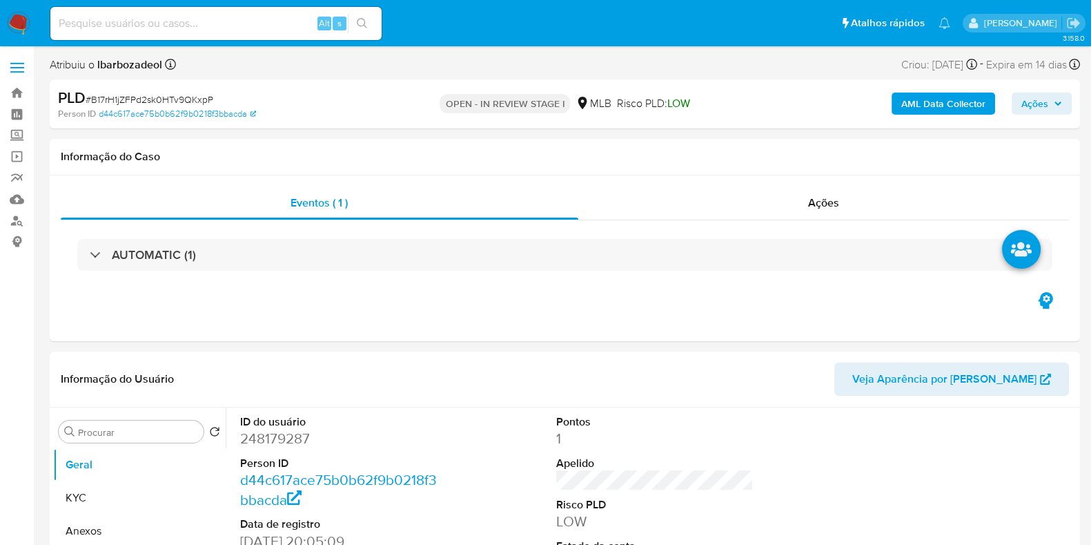
click at [409, 253] on div "AUTOMATIC (1)" at bounding box center [564, 255] width 975 height 32
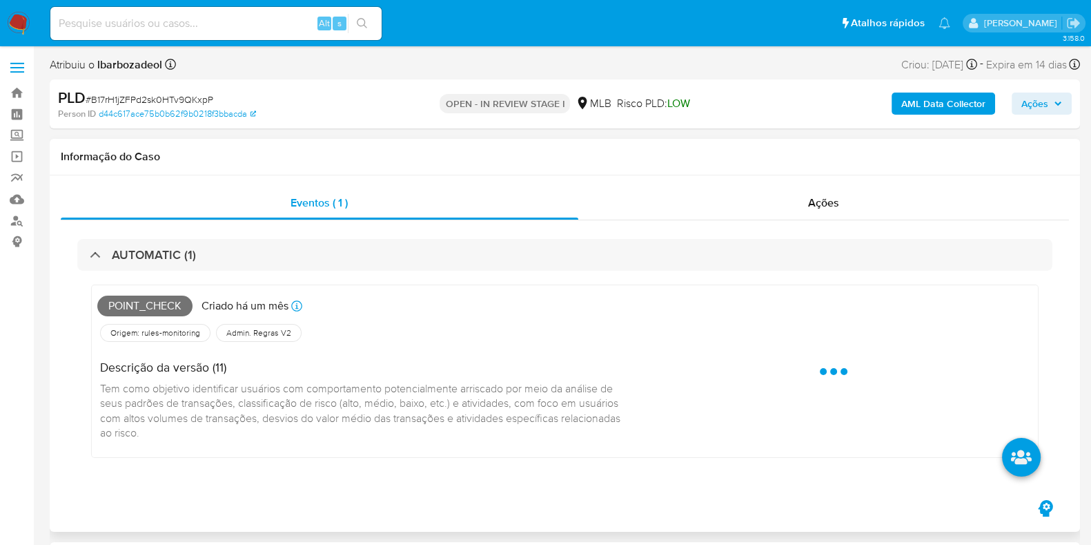
click at [163, 298] on span "Point_check" at bounding box center [144, 305] width 95 height 21
copy span "Point_check"
click at [1030, 108] on span "Ações" at bounding box center [1035, 104] width 27 height 22
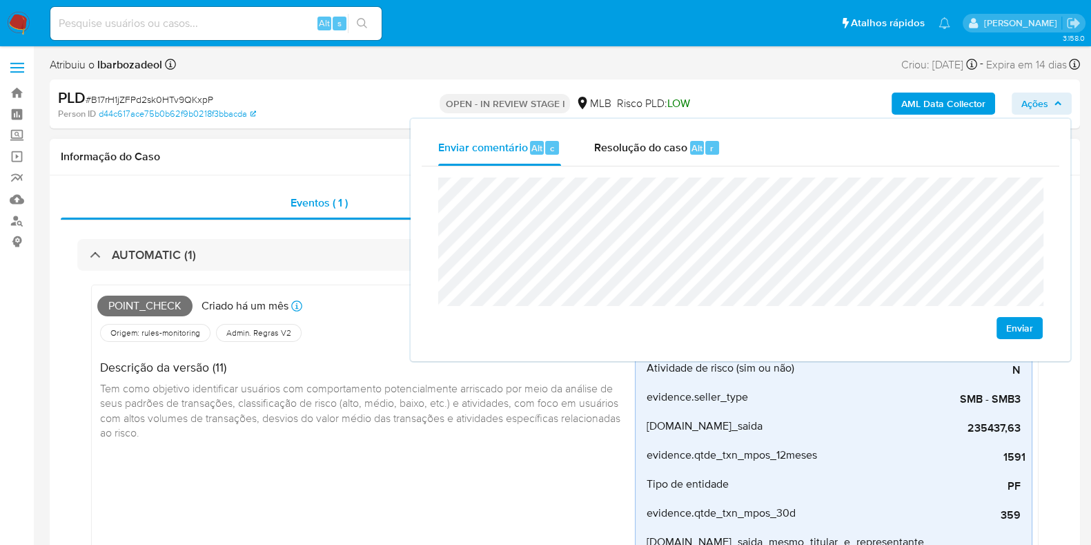
click at [372, 156] on h1 "Informação do Caso" at bounding box center [565, 157] width 1009 height 14
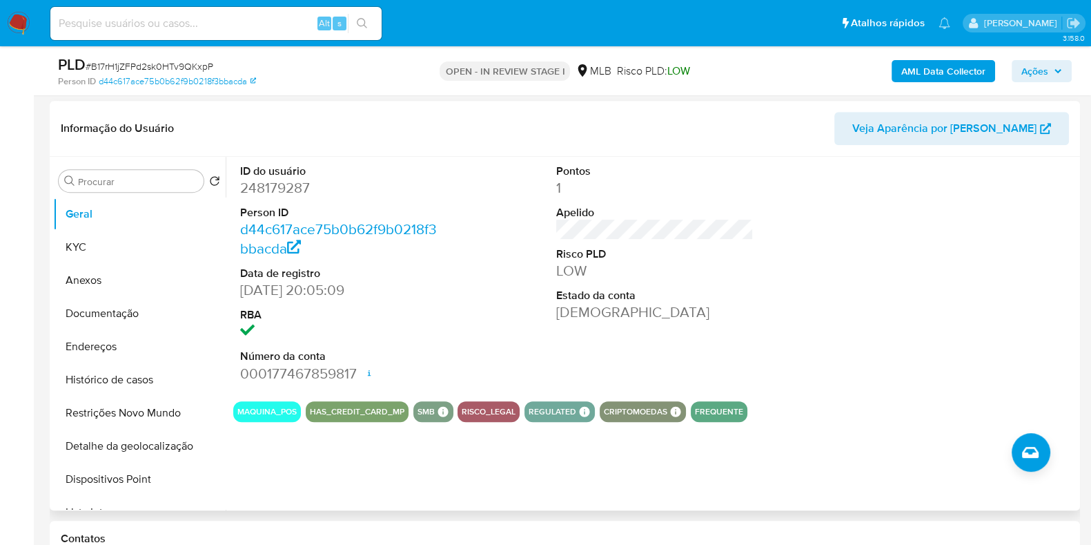
scroll to position [768, 0]
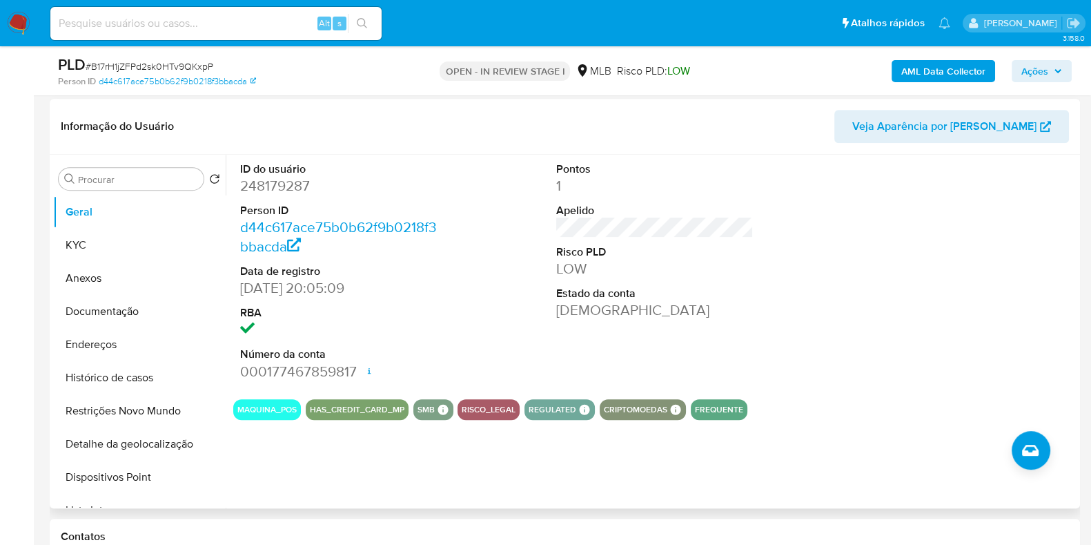
click at [244, 184] on dd "248179287" at bounding box center [338, 185] width 197 height 19
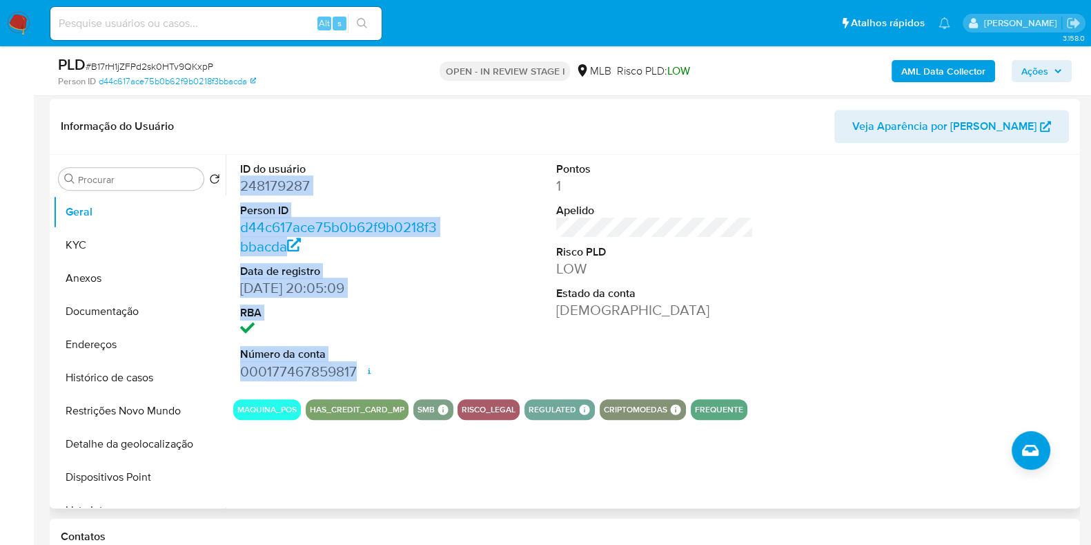
drag, startPoint x: 266, startPoint y: 193, endPoint x: 355, endPoint y: 371, distance: 198.5
click at [355, 371] on dl "ID do usuário 248179287 Person ID d44c617ace75b0b62f9b0218f3bbacda Data de regi…" at bounding box center [338, 272] width 197 height 220
copy dl "248179287 Person ID d44c617ace75b0b62f9b0218f3bbacda Data de registro 21/03/201…"
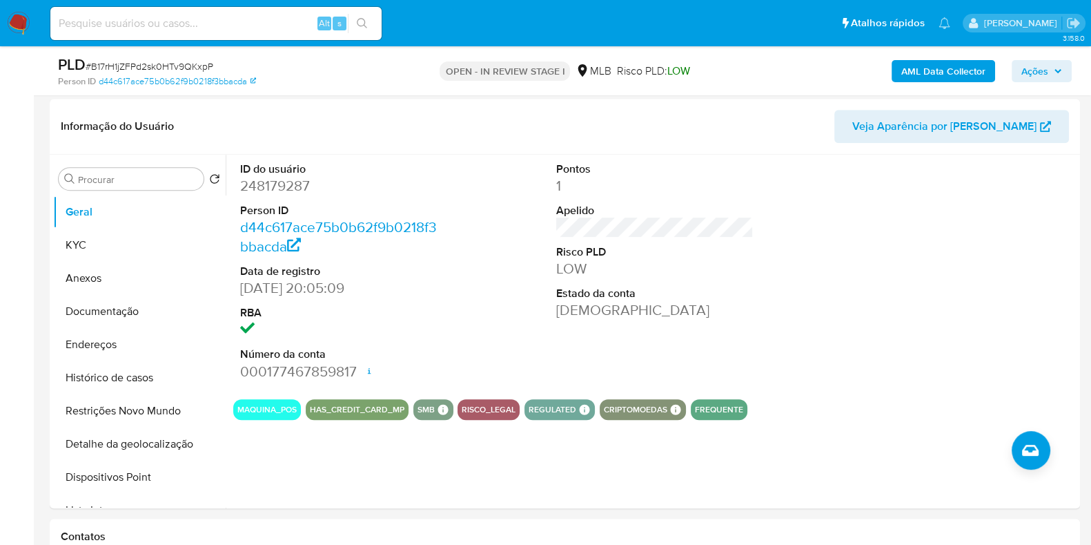
click at [1053, 55] on div "AML Data Collector Ações" at bounding box center [905, 71] width 334 height 32
drag, startPoint x: 1047, startPoint y: 69, endPoint x: 1036, endPoint y: 81, distance: 17.1
click at [1049, 70] on span "Ações" at bounding box center [1035, 71] width 27 height 22
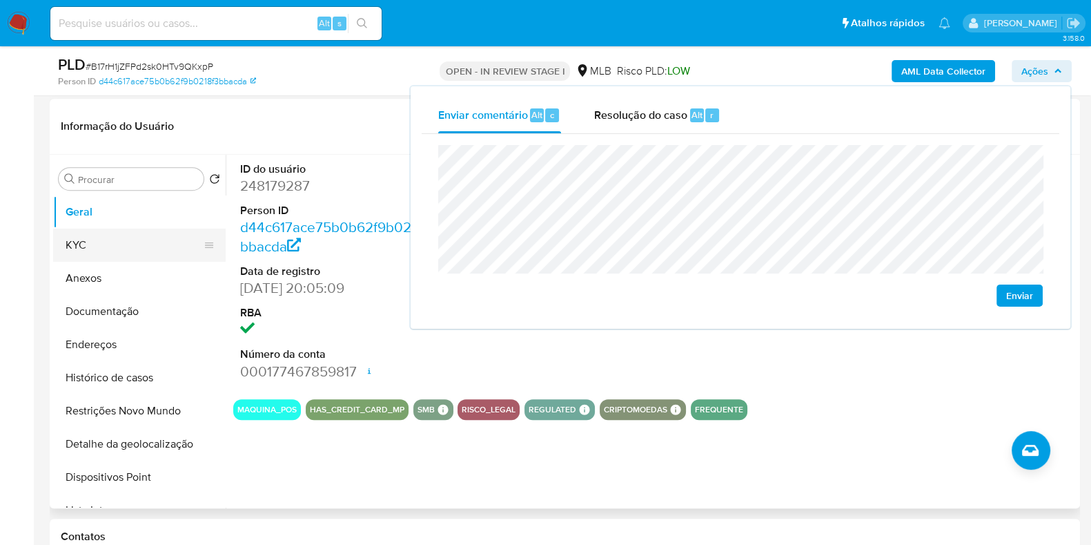
click at [133, 243] on button "KYC" at bounding box center [134, 245] width 162 height 33
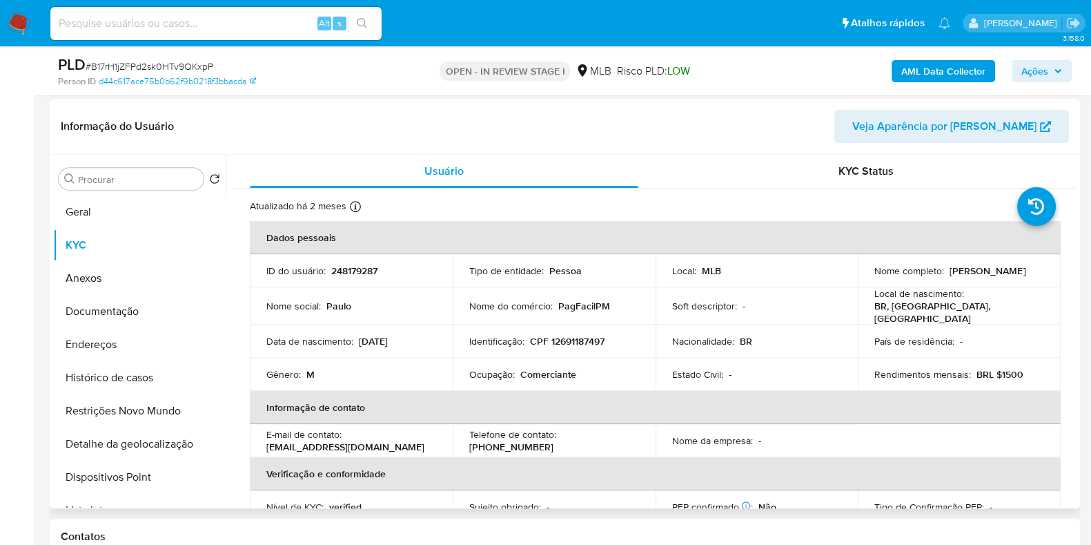
click at [583, 335] on p "CPF 12691187497" at bounding box center [567, 341] width 75 height 12
copy p "12691187497"
click at [1024, 66] on span "Ações" at bounding box center [1035, 71] width 27 height 22
click at [1025, 66] on span "Ações" at bounding box center [1035, 71] width 27 height 22
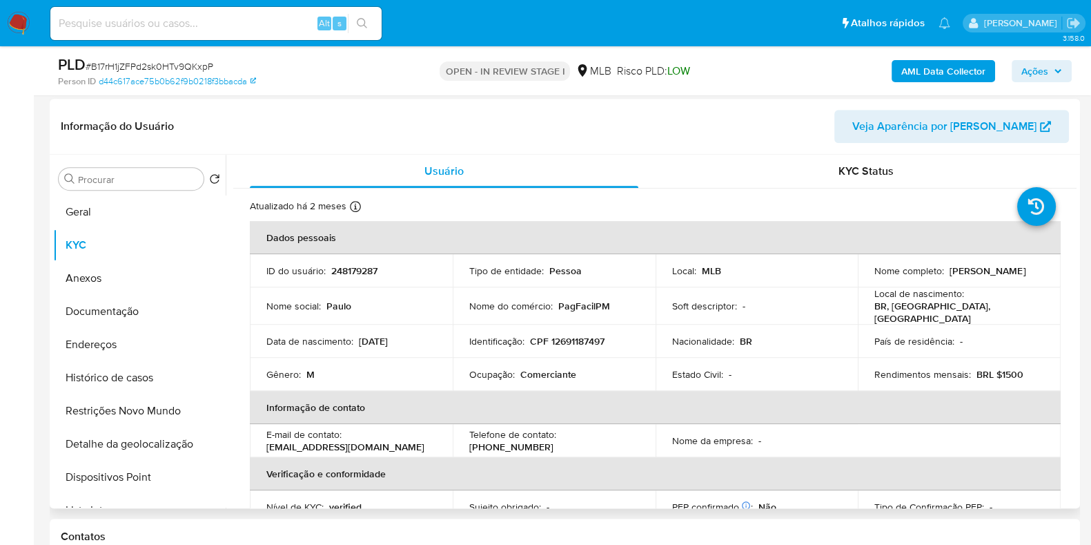
click at [1042, 67] on span "Ações" at bounding box center [1035, 71] width 27 height 22
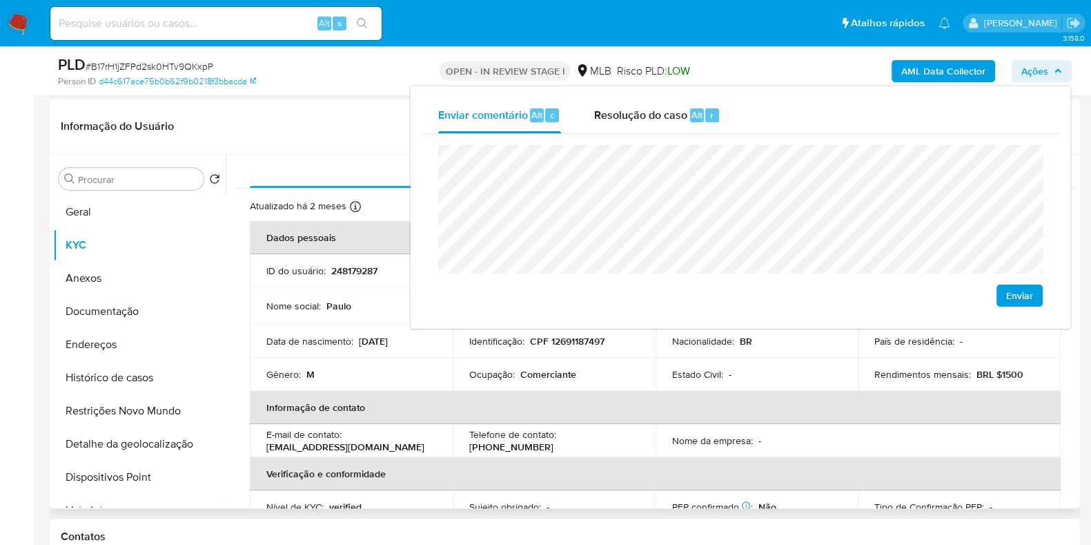
click at [609, 457] on th "Verificação e conformidade" at bounding box center [655, 473] width 811 height 33
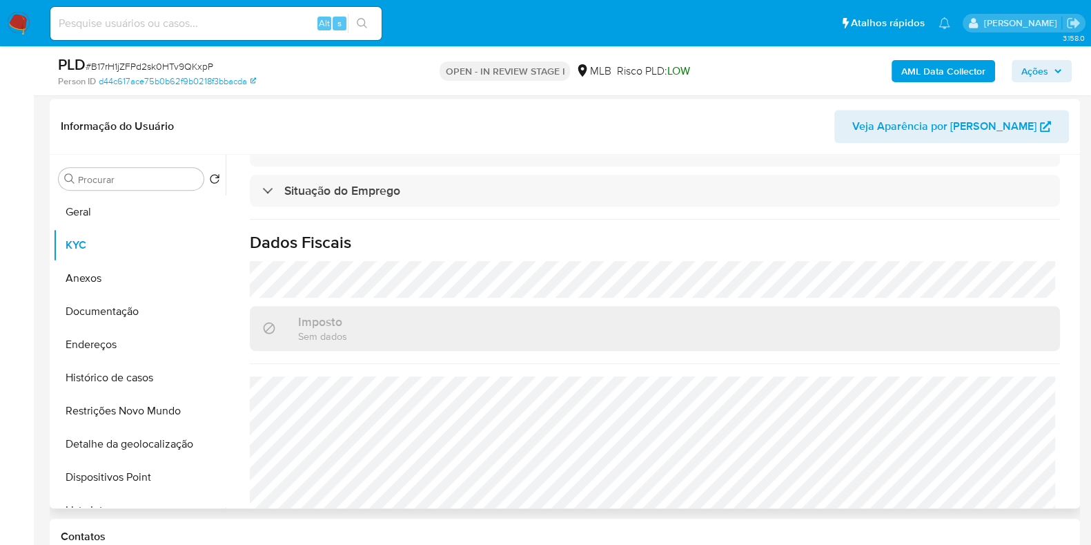
scroll to position [592, 0]
click at [1045, 77] on span "Ações" at bounding box center [1035, 71] width 27 height 22
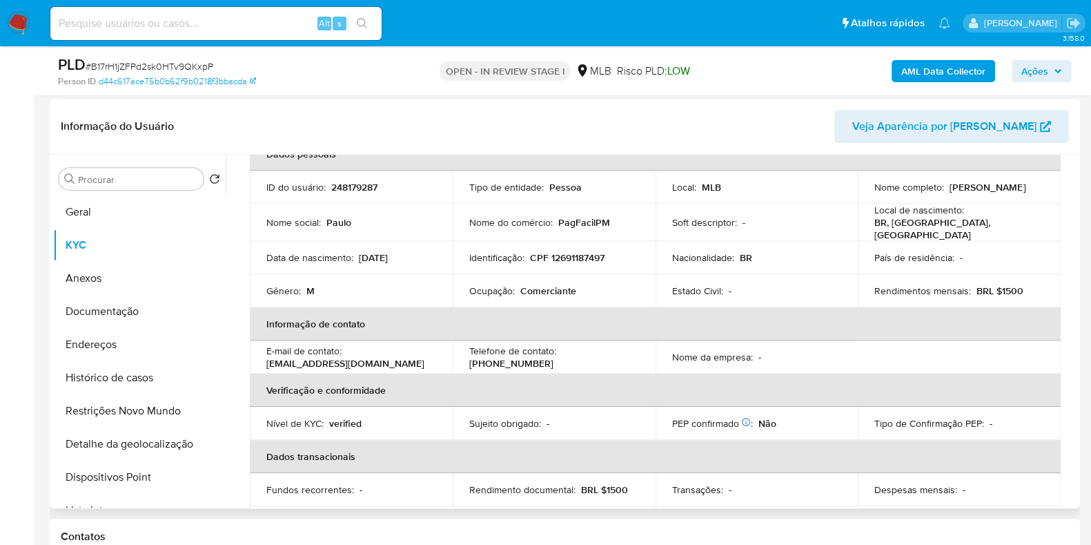
scroll to position [73, 0]
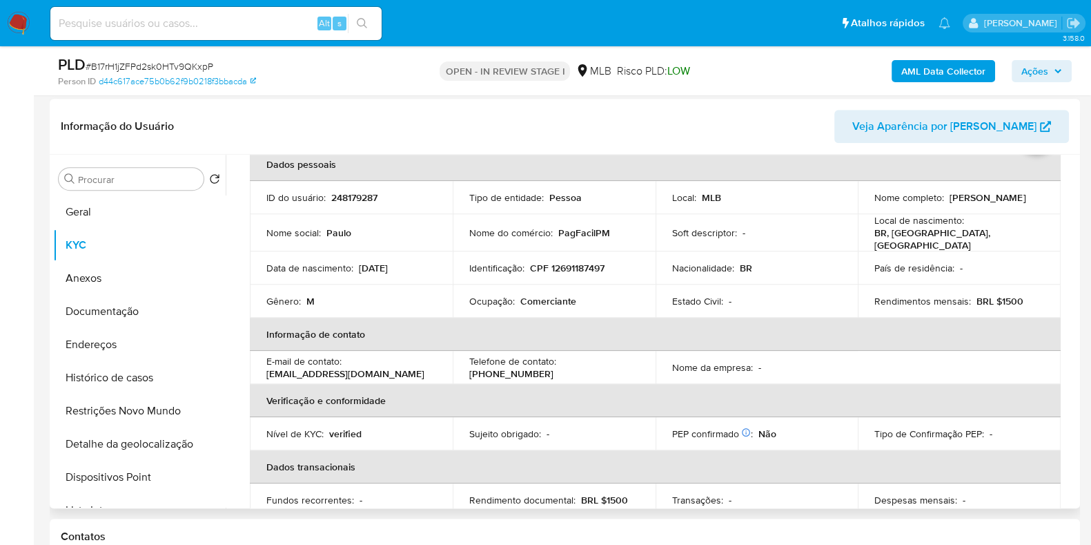
click at [548, 295] on p "Comerciante" at bounding box center [549, 301] width 56 height 12
copy p "Comerciante"
click at [1044, 66] on span "Ações" at bounding box center [1035, 71] width 27 height 22
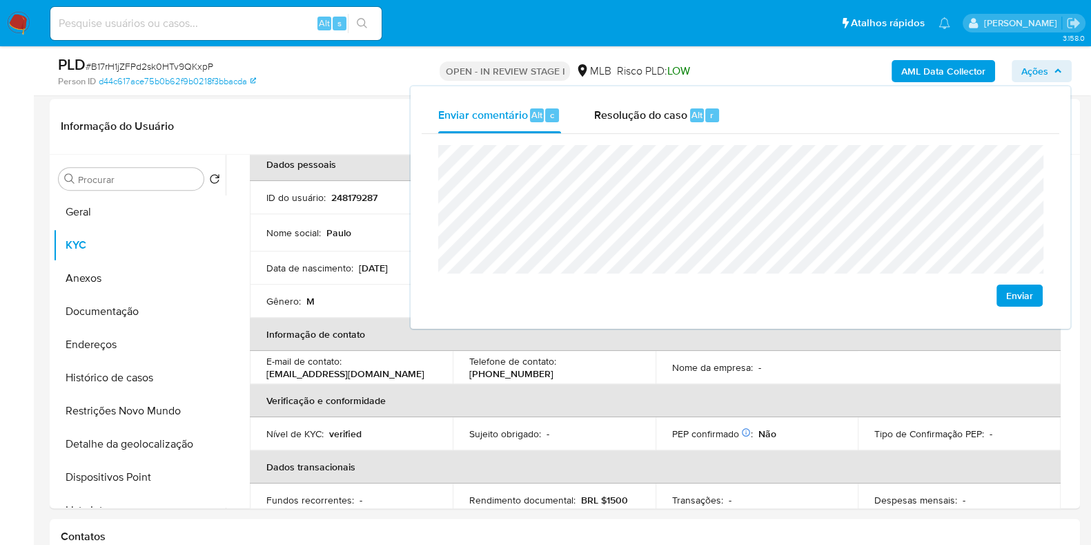
click at [0, 0] on lt-span "econômica" at bounding box center [0, 0] width 0 height 0
click at [121, 348] on button "Endereços" at bounding box center [134, 344] width 162 height 33
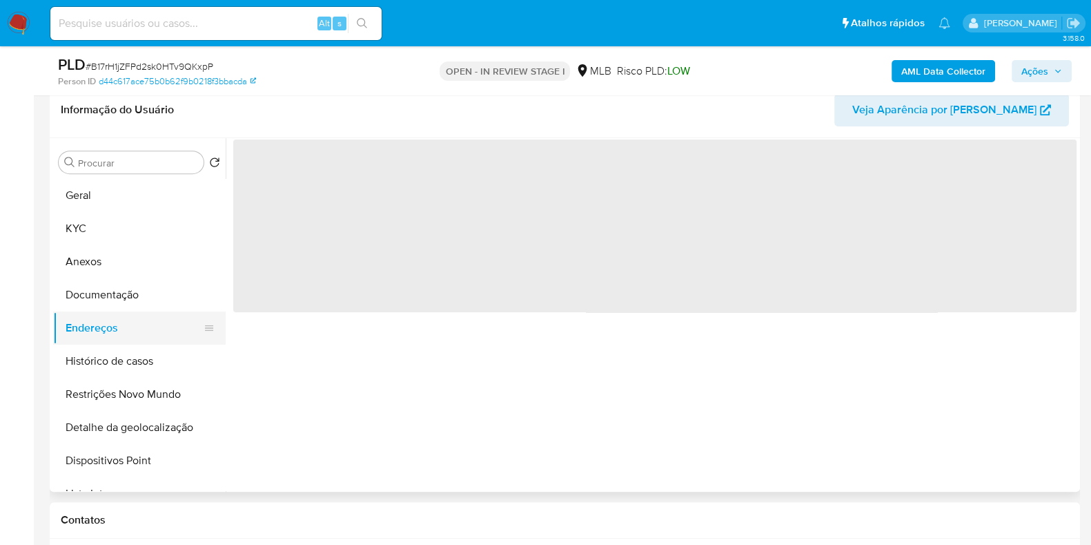
scroll to position [0, 0]
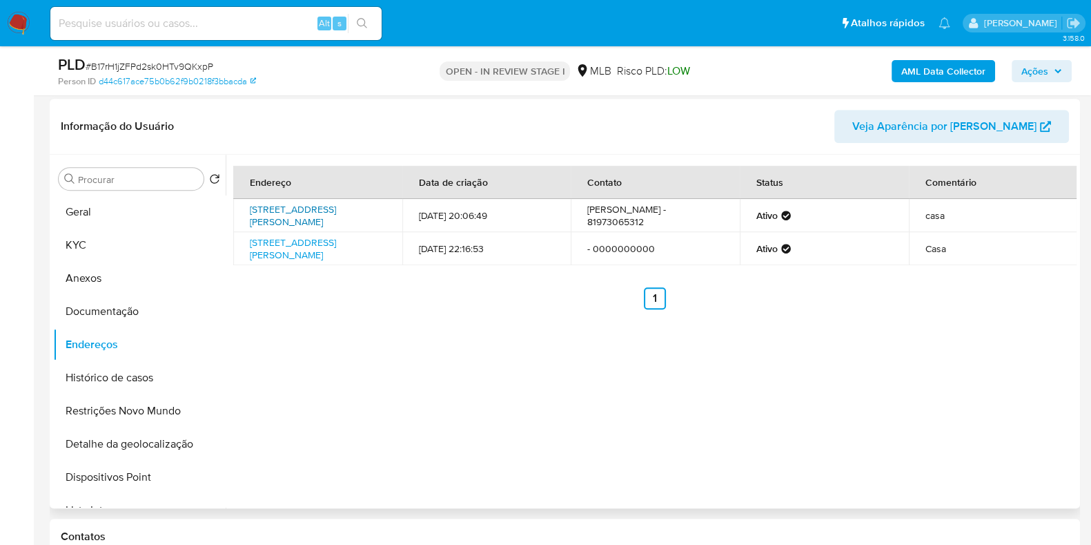
click at [313, 210] on link "Rua Antônio Barbalho 147, Condado, Pernambuco, 55940000, Brasil 147" at bounding box center [293, 215] width 86 height 26
drag, startPoint x: 162, startPoint y: 308, endPoint x: 262, endPoint y: 299, distance: 100.5
click at [162, 308] on button "Documentação" at bounding box center [139, 311] width 173 height 33
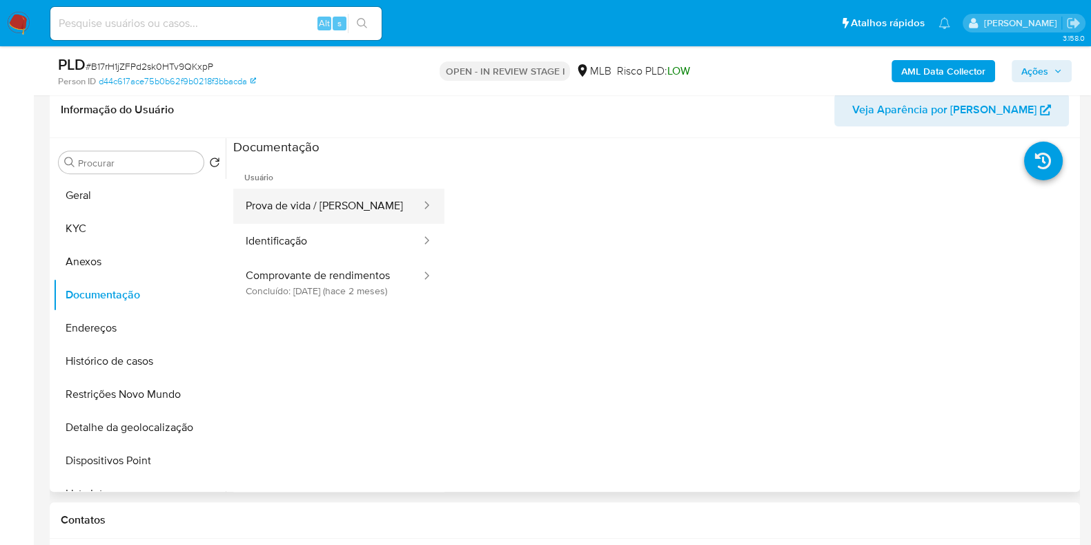
click at [360, 209] on button "Prova de vida / Selfie" at bounding box center [327, 205] width 189 height 35
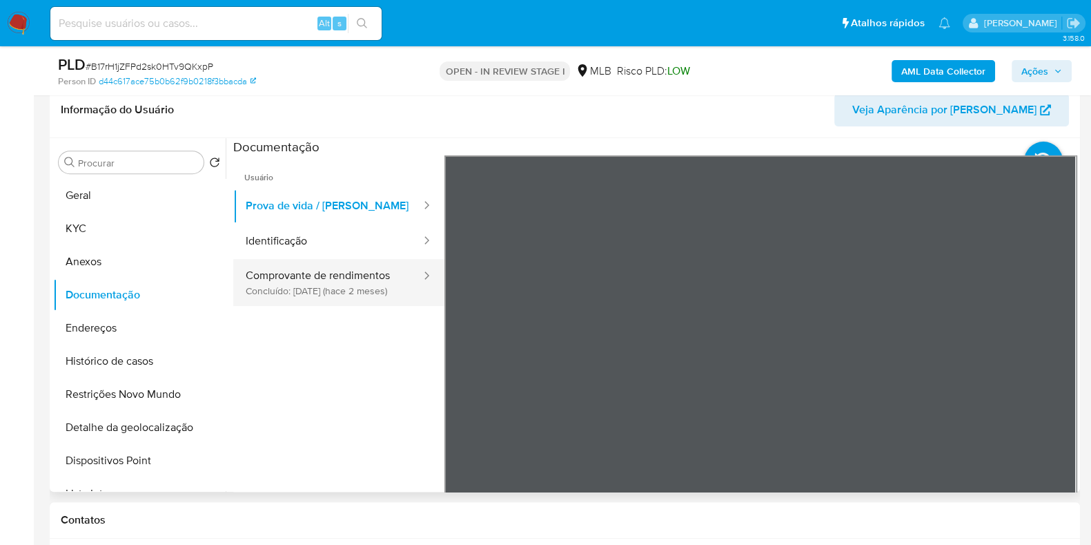
click at [362, 288] on button "Comprovante de rendimentos Concluído: 07/07/2025 (hace 2 meses)" at bounding box center [327, 282] width 189 height 47
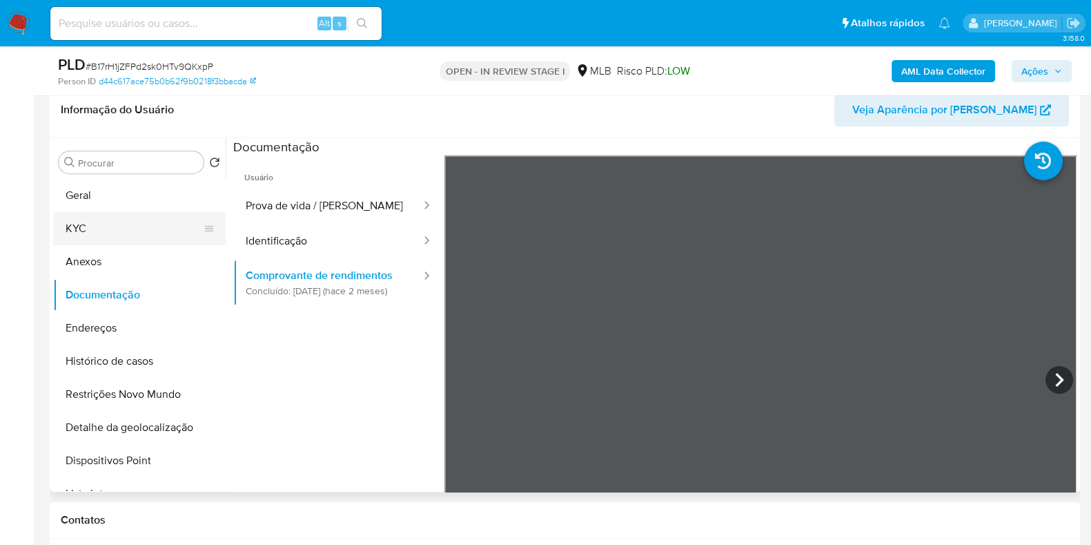
click at [157, 229] on button "KYC" at bounding box center [134, 228] width 162 height 33
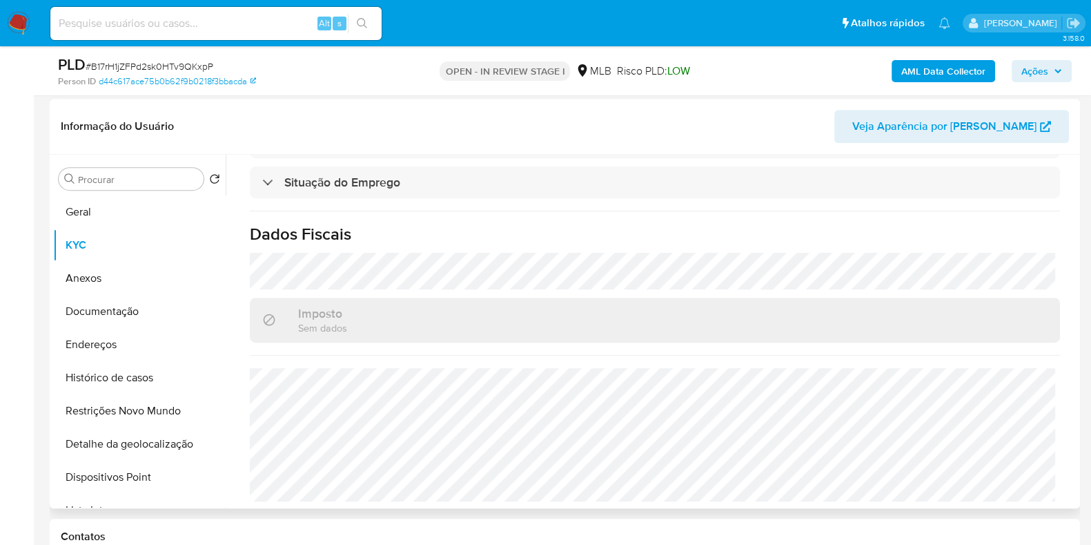
scroll to position [75, 0]
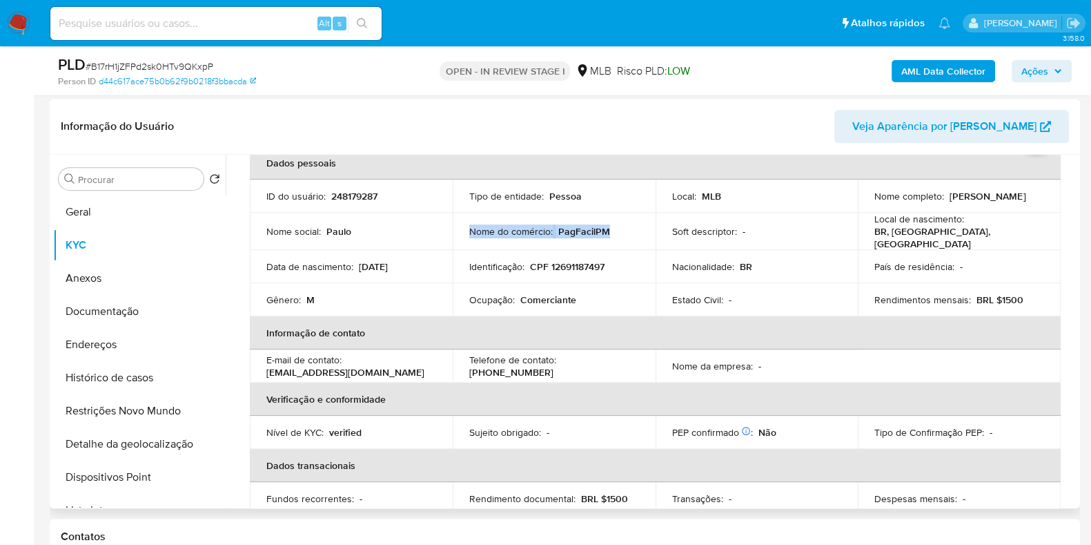
drag, startPoint x: 613, startPoint y: 226, endPoint x: 467, endPoint y: 233, distance: 146.5
click at [467, 233] on td "Nome do comércio : PagFacilPM" at bounding box center [554, 231] width 203 height 37
copy div "Nome do comércio : PagFacilPM"
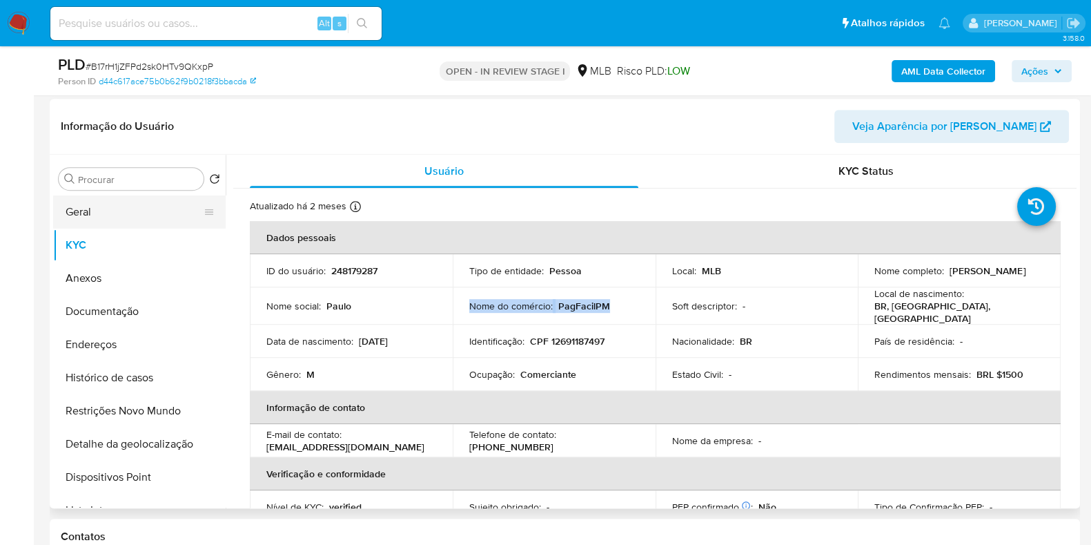
click at [144, 211] on button "Geral" at bounding box center [134, 211] width 162 height 33
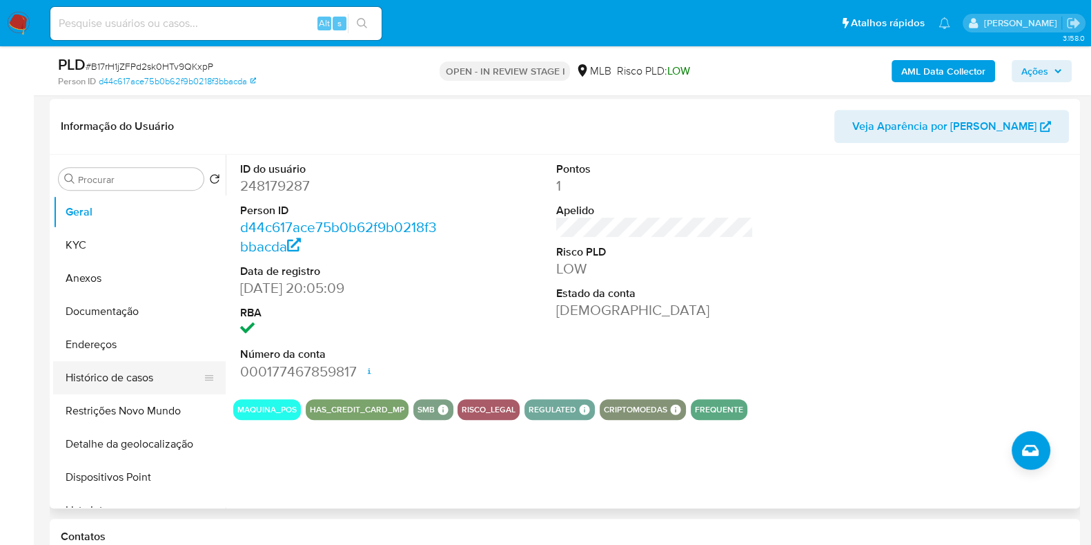
click at [134, 364] on button "Histórico de casos" at bounding box center [134, 377] width 162 height 33
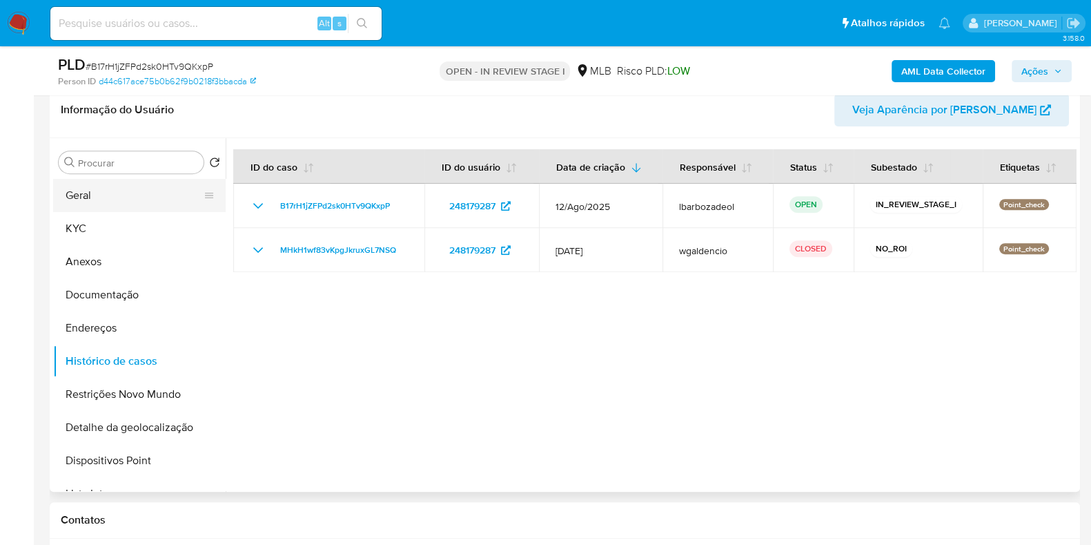
click at [86, 182] on button "Geral" at bounding box center [134, 195] width 162 height 33
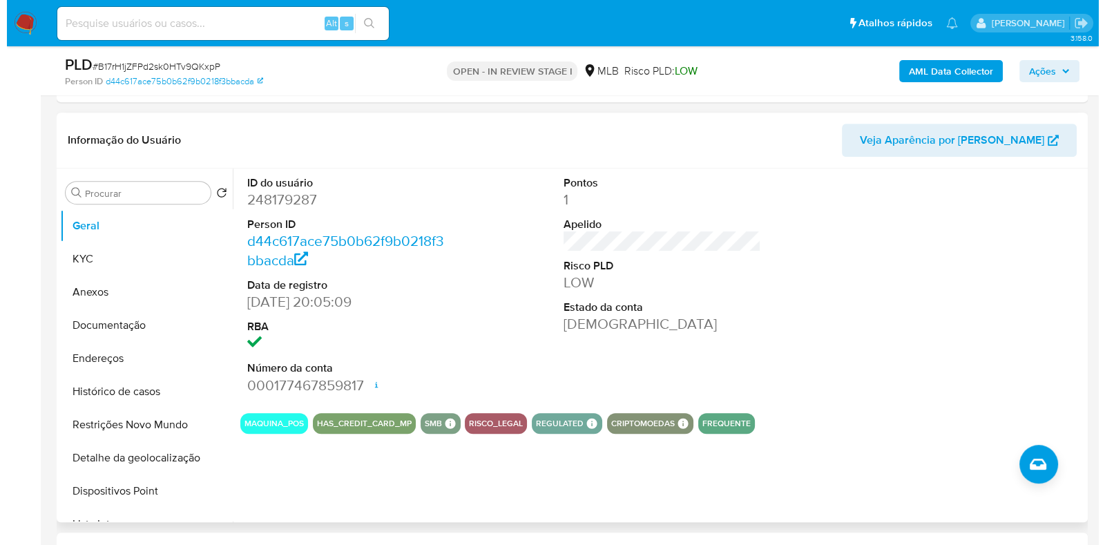
scroll to position [757, 0]
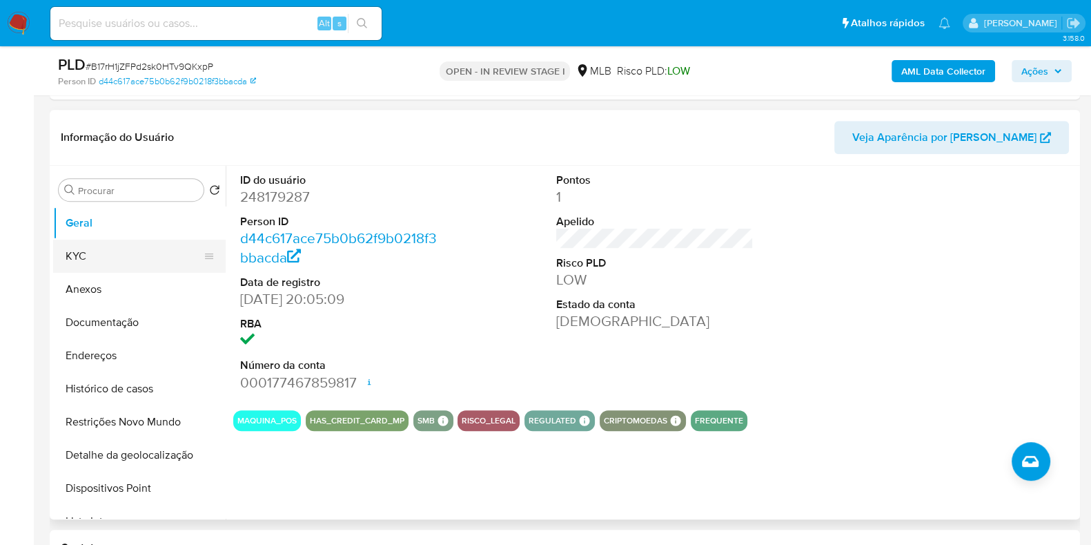
click at [119, 262] on button "KYC" at bounding box center [134, 256] width 162 height 33
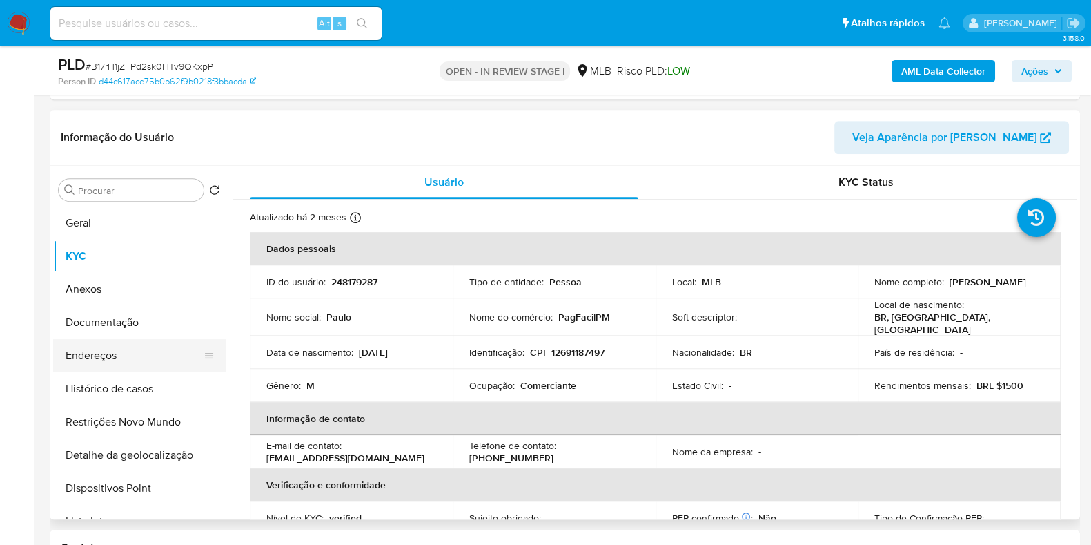
click at [134, 345] on button "Endereços" at bounding box center [134, 355] width 162 height 33
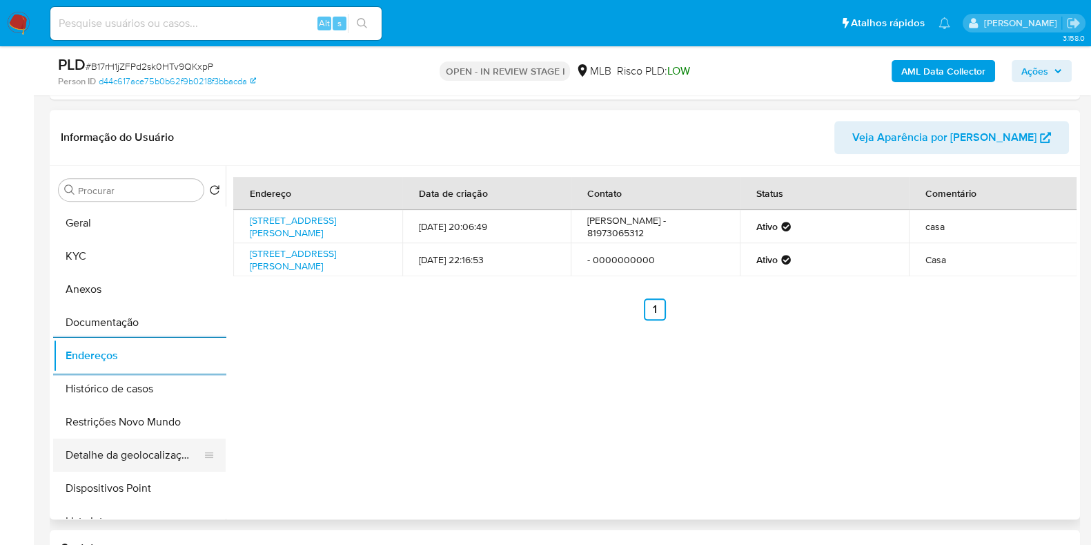
click at [157, 451] on button "Detalhe da geolocalização" at bounding box center [134, 454] width 162 height 33
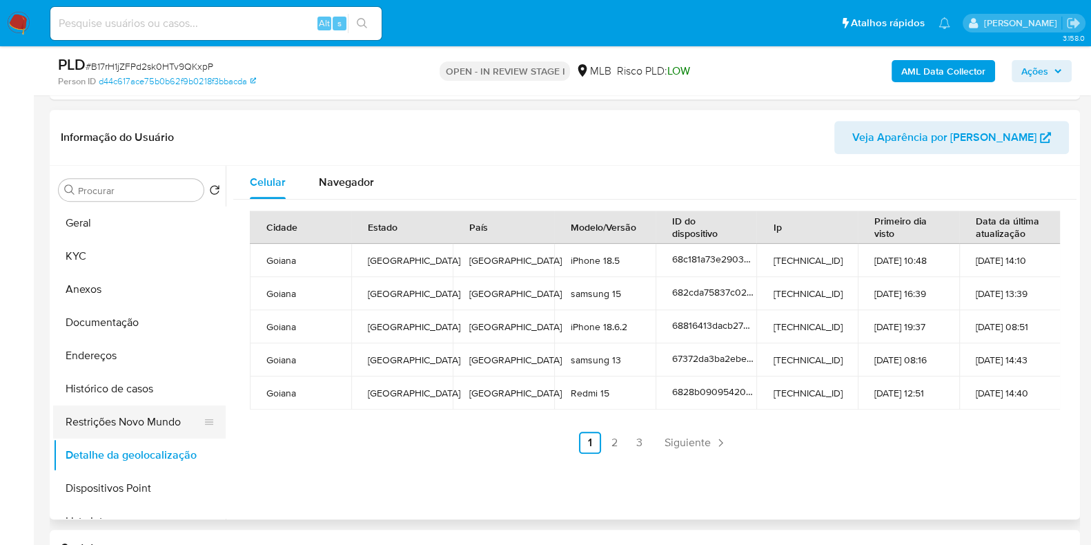
click at [122, 411] on button "Restrições Novo Mundo" at bounding box center [134, 421] width 162 height 33
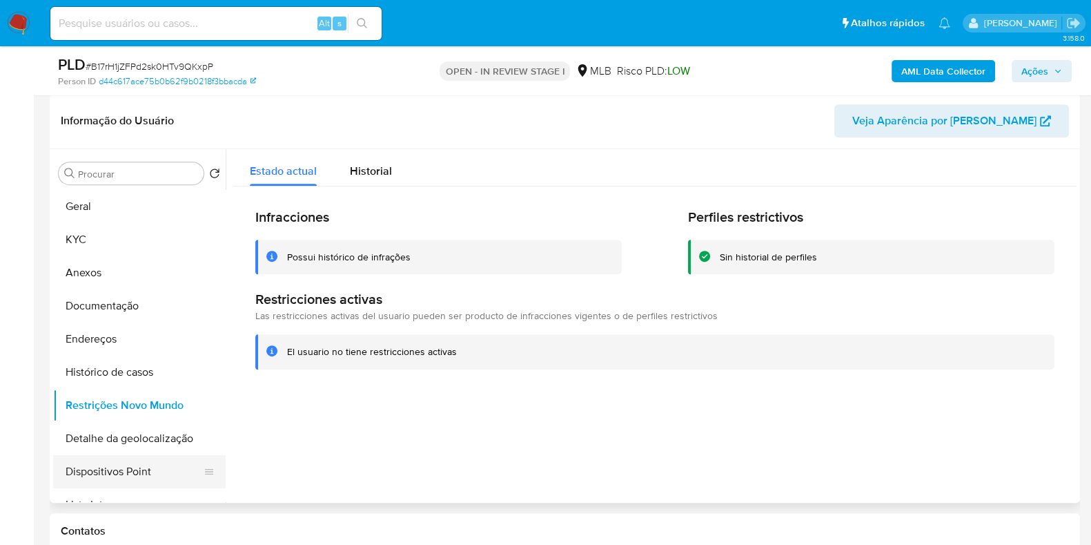
drag, startPoint x: 142, startPoint y: 477, endPoint x: 208, endPoint y: 469, distance: 67.5
click at [141, 478] on button "Dispositivos Point" at bounding box center [134, 471] width 162 height 33
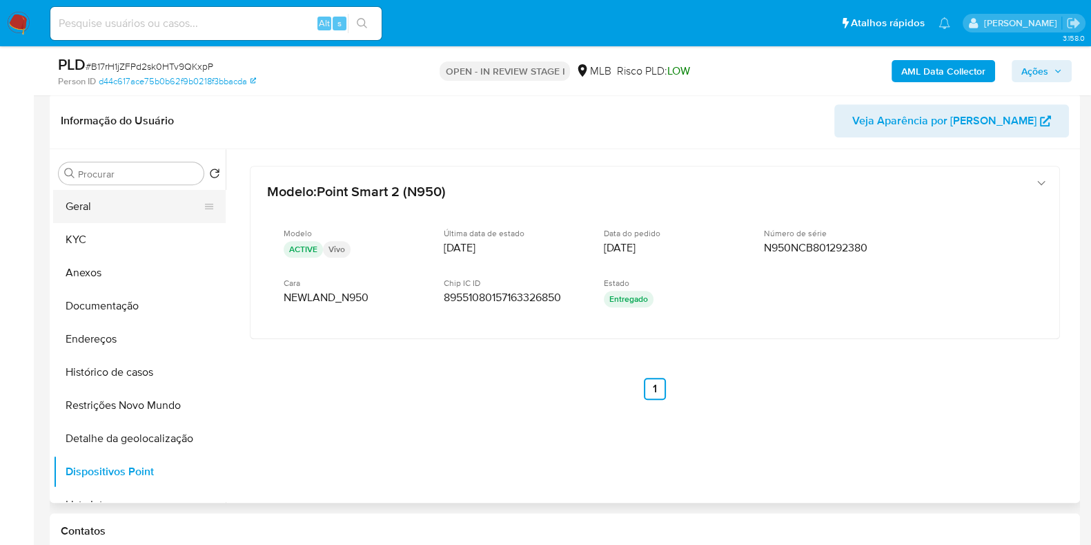
click at [135, 219] on button "Geral" at bounding box center [134, 206] width 162 height 33
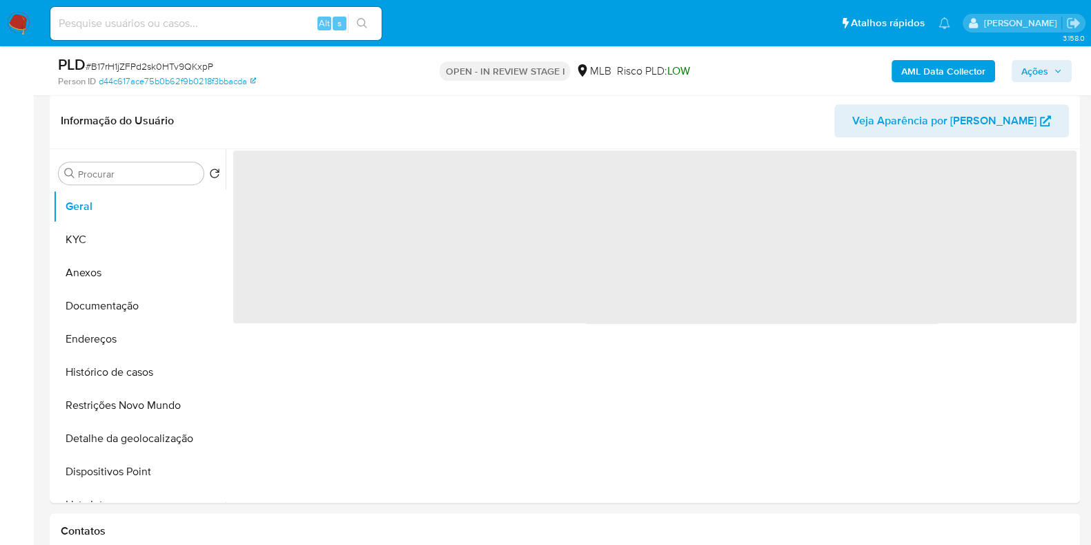
click at [1052, 67] on span "Ações" at bounding box center [1042, 70] width 41 height 19
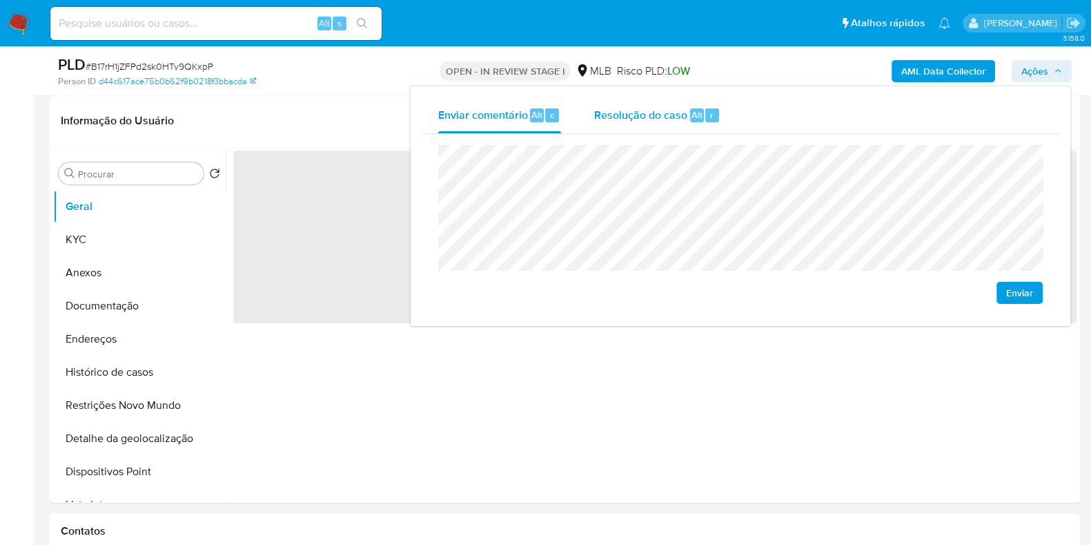
click at [611, 101] on div "Resolução do caso Alt r" at bounding box center [657, 115] width 126 height 36
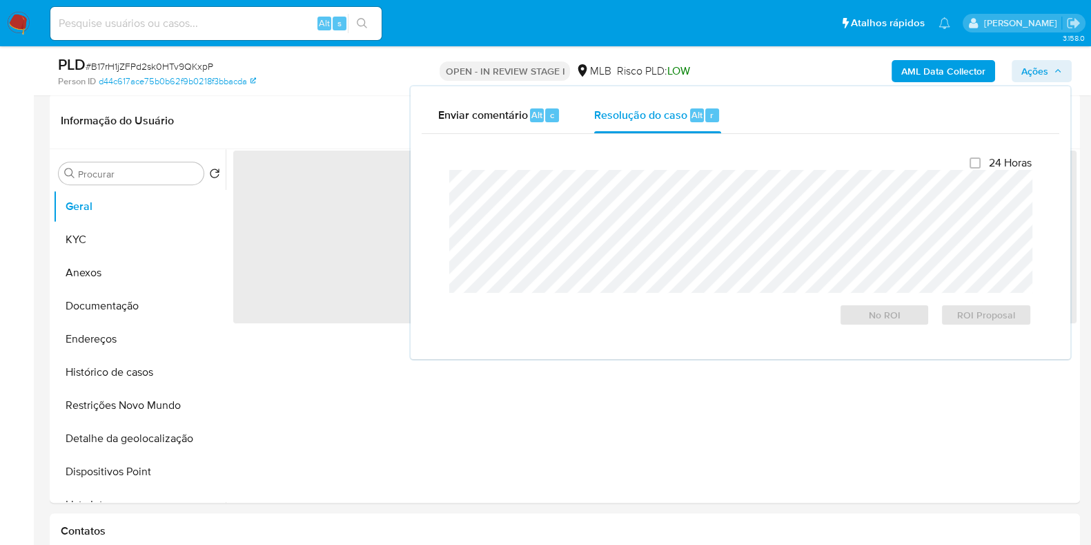
click at [764, 72] on div "AML Data Collector Ações Enviar comentário Alt c Resolução do caso Alt r Fecham…" at bounding box center [905, 71] width 334 height 32
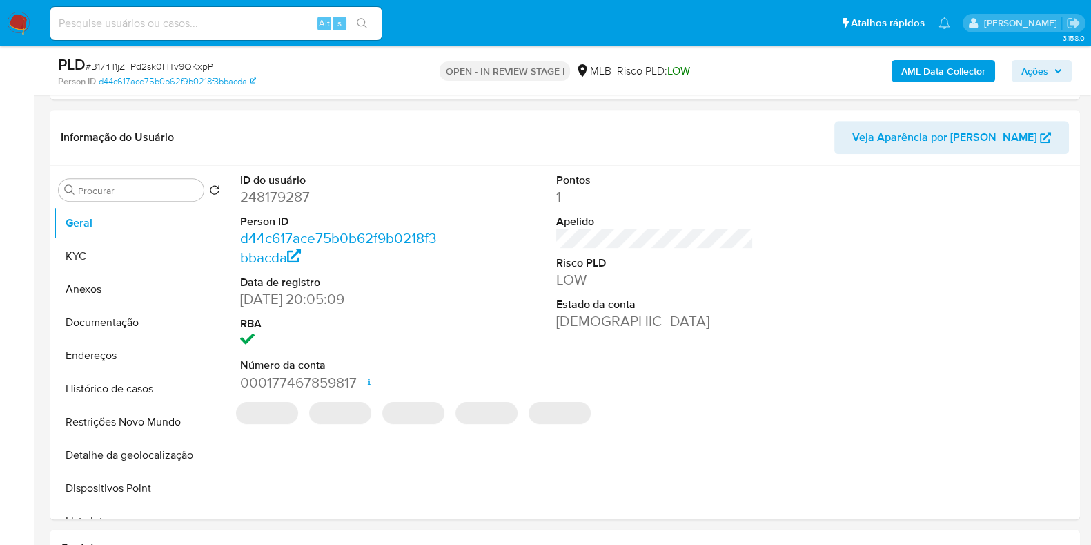
click at [947, 68] on b "AML Data Collector" at bounding box center [944, 71] width 84 height 22
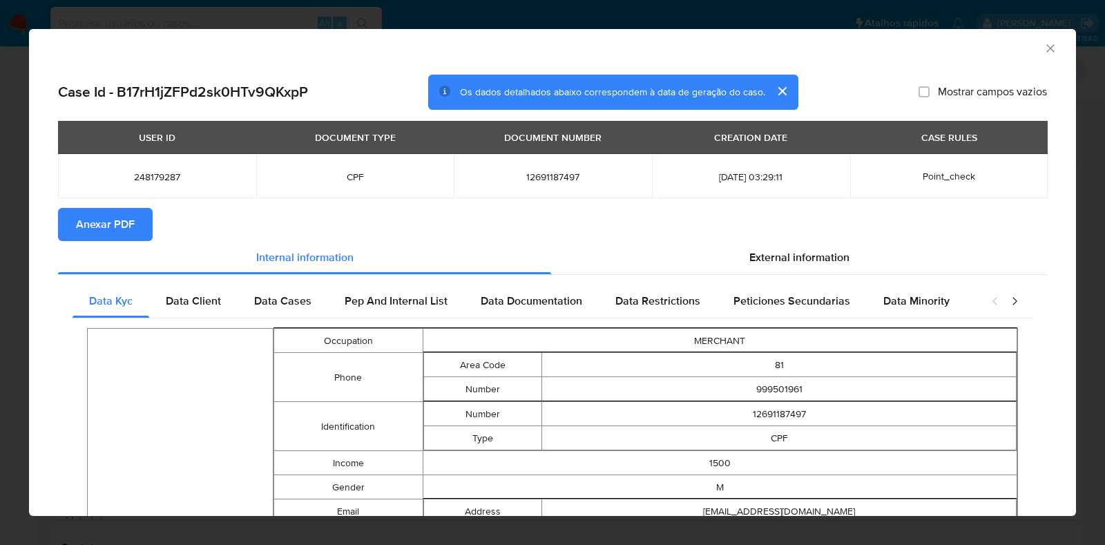
click at [86, 222] on span "Anexar PDF" at bounding box center [105, 224] width 59 height 30
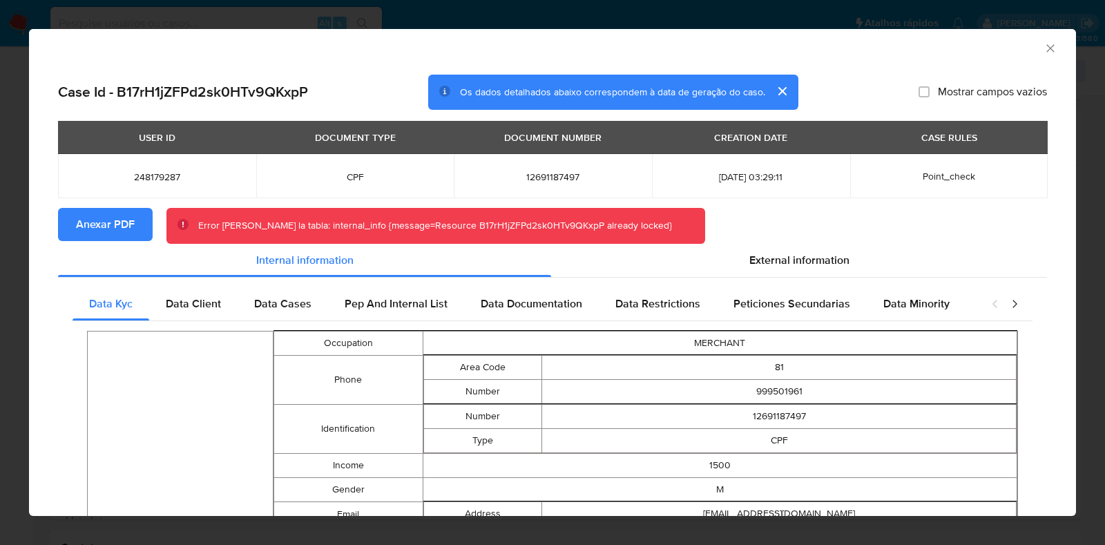
click at [1046, 47] on icon "Fechar a janela" at bounding box center [1050, 48] width 8 height 8
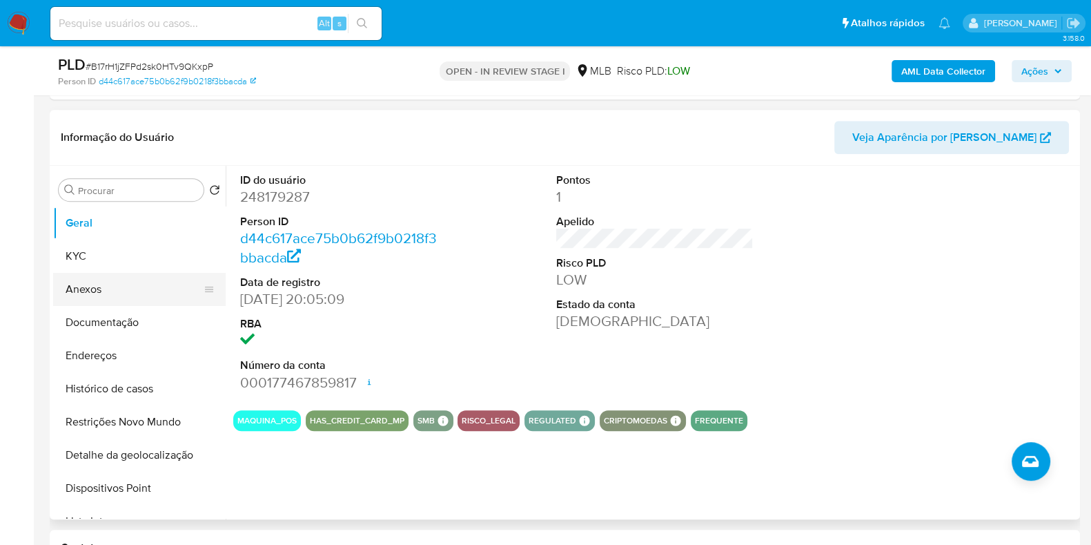
click at [166, 295] on button "Anexos" at bounding box center [134, 289] width 162 height 33
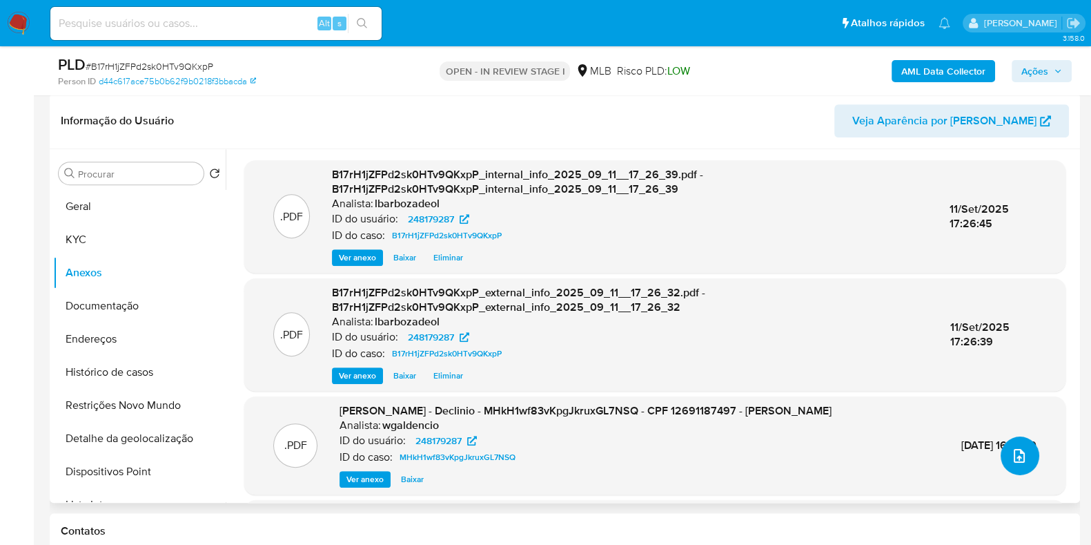
click at [1014, 452] on icon "upload-file" at bounding box center [1019, 455] width 17 height 17
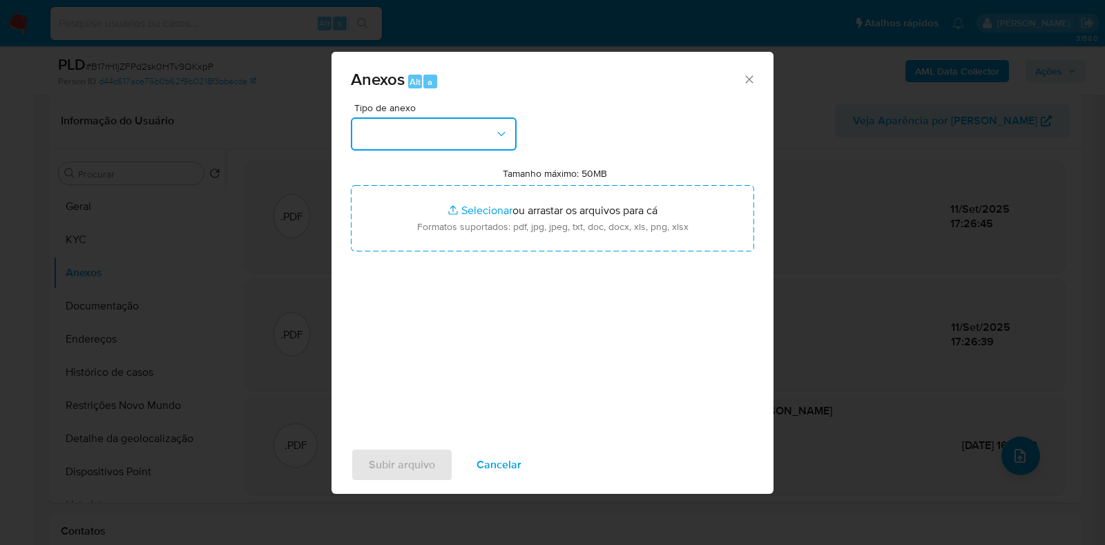
click at [466, 124] on button "button" at bounding box center [434, 133] width 166 height 33
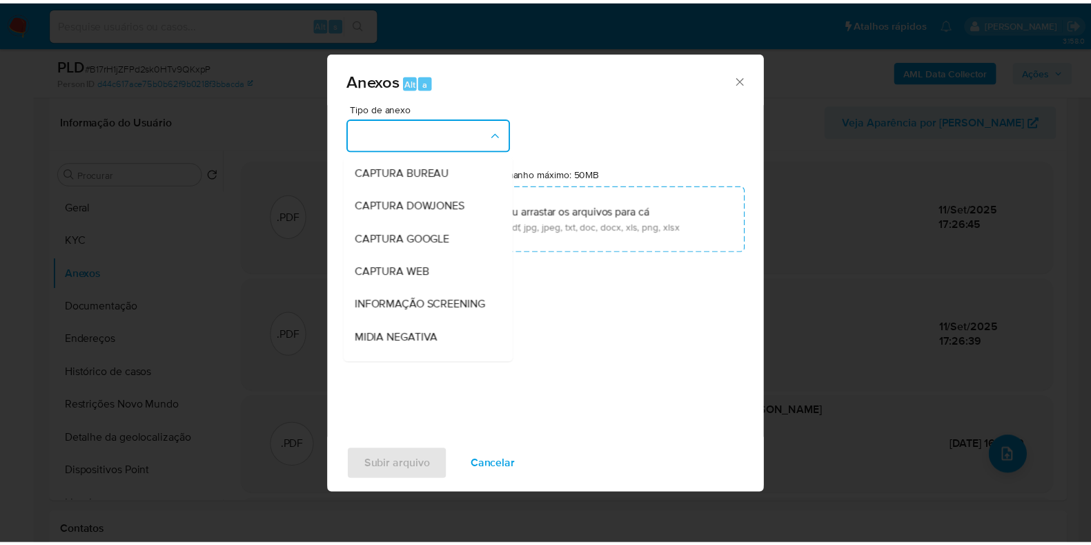
scroll to position [213, 0]
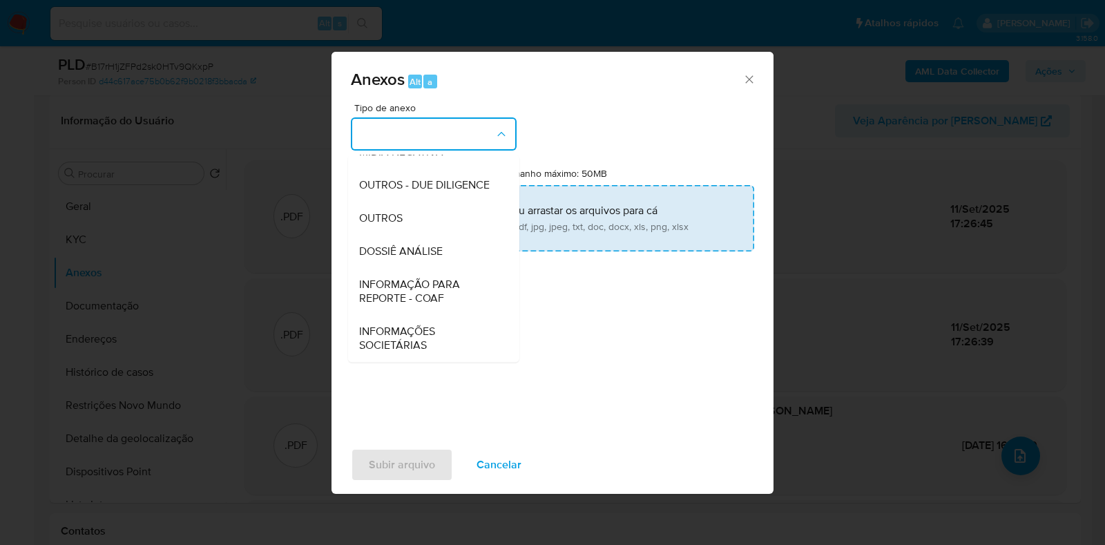
click at [449, 253] on div "DOSSIÊ ANÁLISE" at bounding box center [429, 251] width 141 height 33
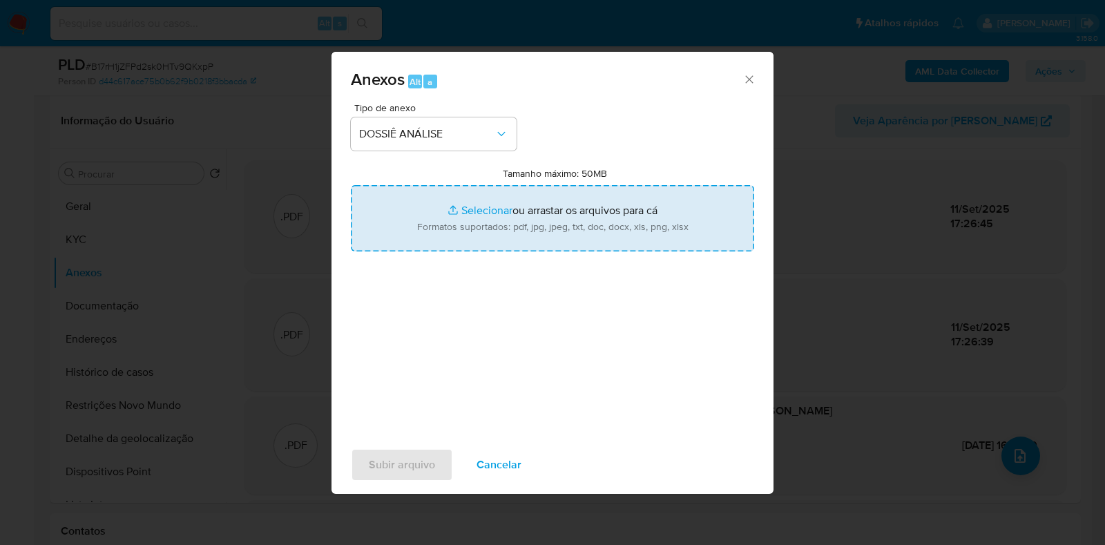
click at [469, 205] on input "Tamanho máximo: 50MB Selecionar arquivos" at bounding box center [552, 218] width 403 height 66
type input "C:\fakepath\SAR - XXXX - CPF 12691187497 - PAULO MARIANO DA SILVA JUNIOR.pdf"
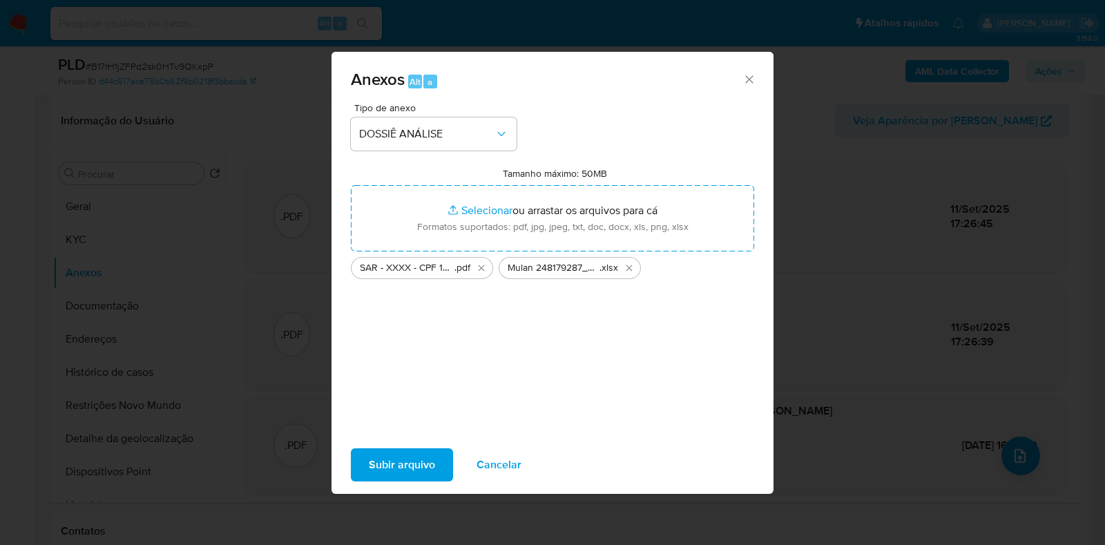
click at [411, 459] on span "Subir arquivo" at bounding box center [402, 464] width 66 height 30
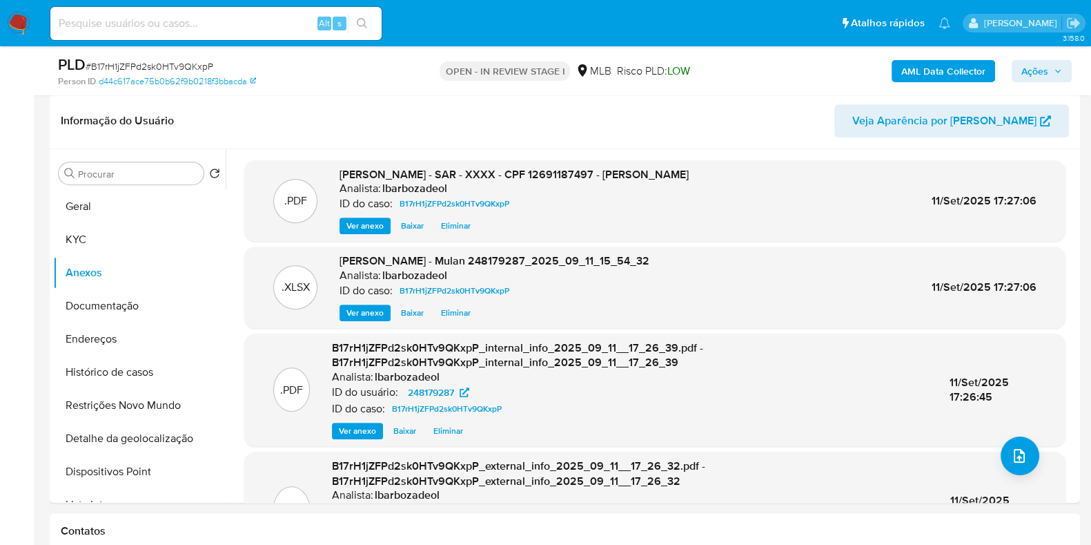
click at [1046, 66] on span "Ações" at bounding box center [1035, 71] width 27 height 22
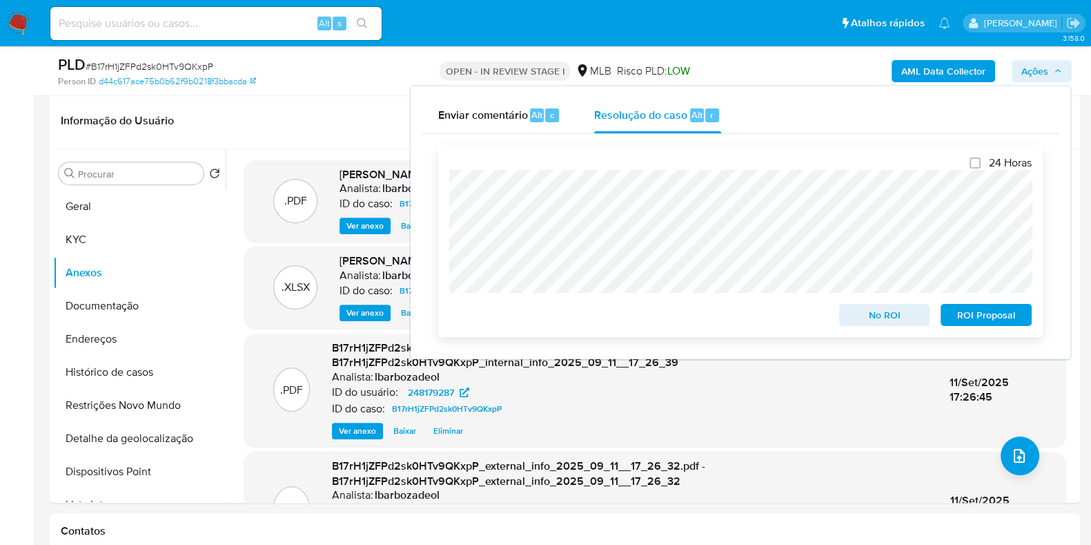
click at [971, 317] on span "ROI Proposal" at bounding box center [987, 314] width 72 height 19
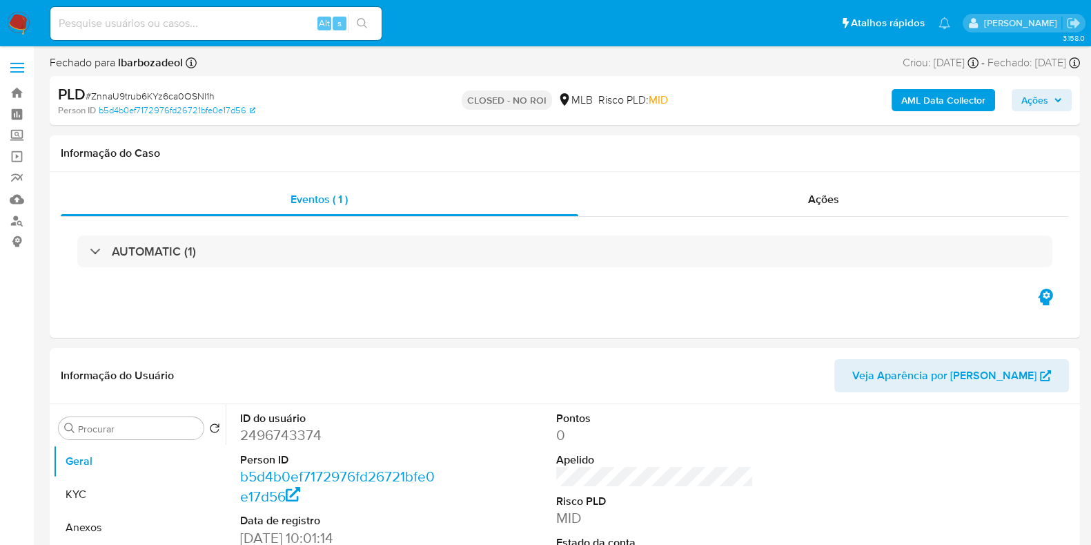
select select "10"
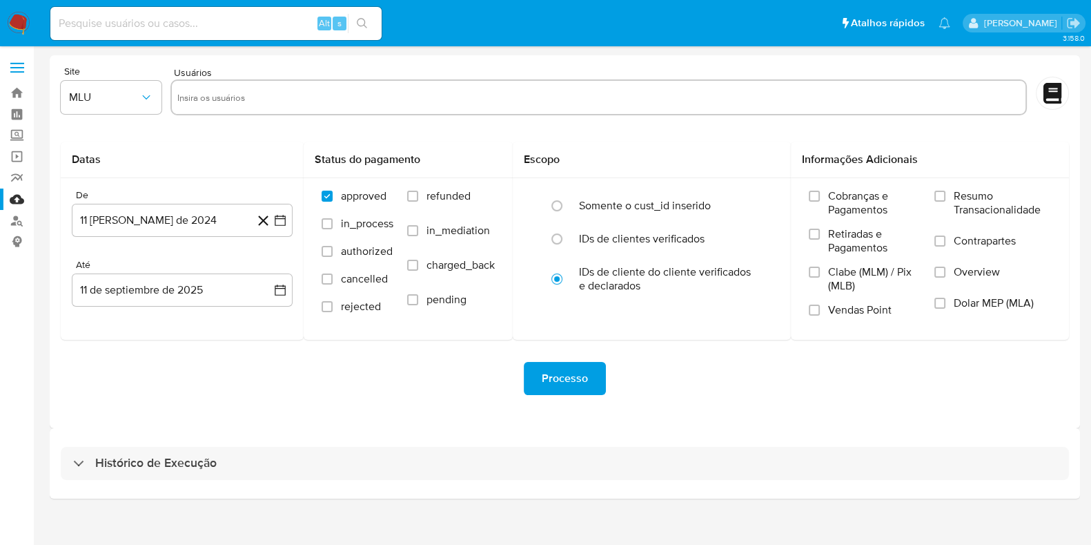
scroll to position [12, 0]
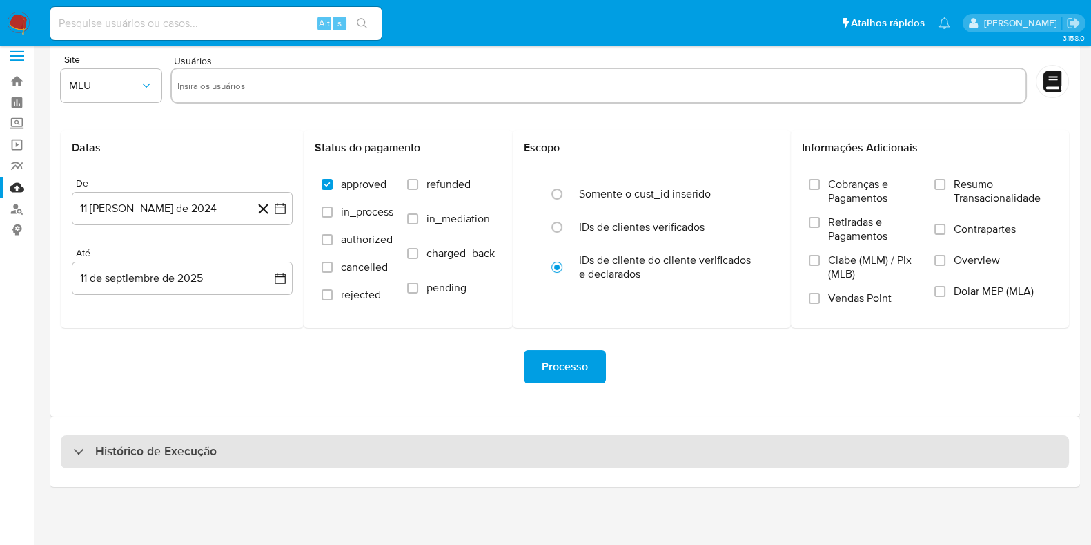
click at [596, 435] on div "Histórico de Execução" at bounding box center [565, 451] width 1009 height 33
select select "10"
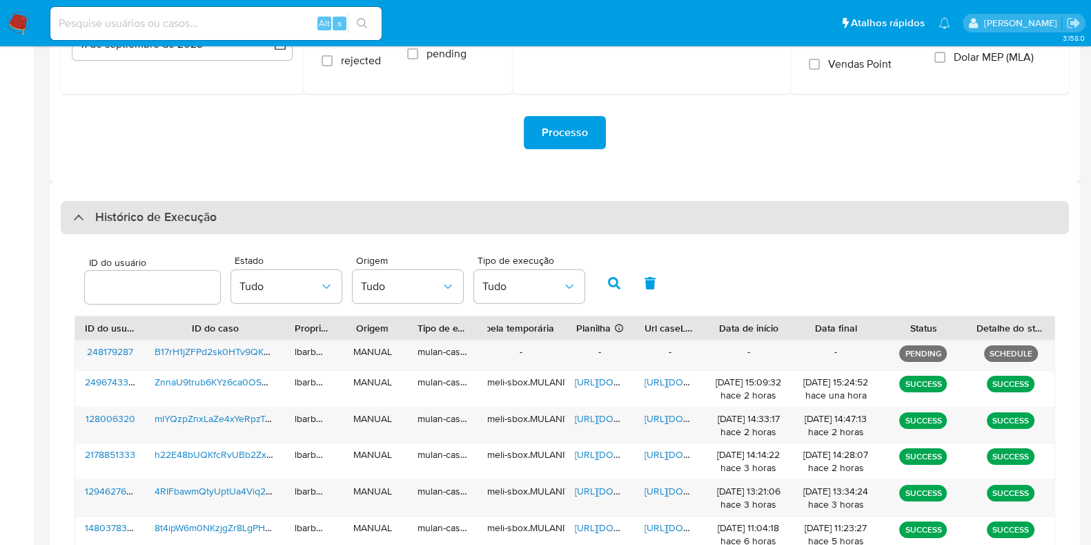
scroll to position [246, 0]
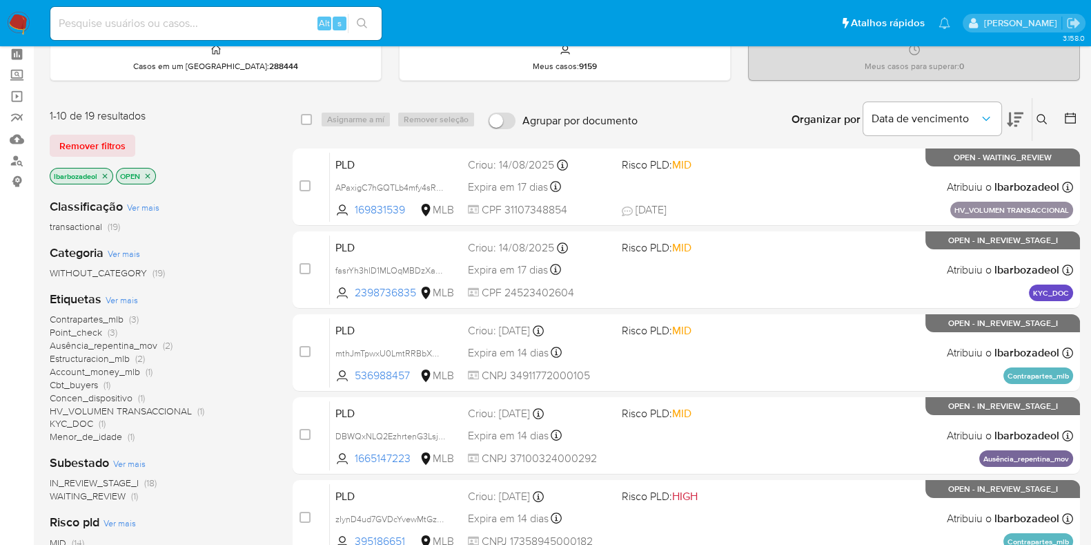
scroll to position [81, 0]
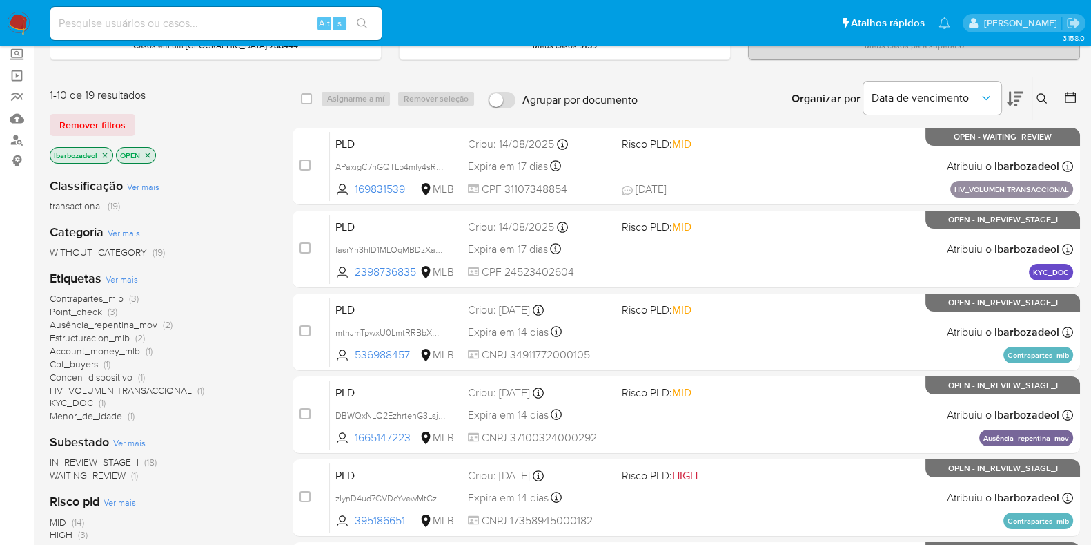
click at [124, 296] on span "Contrapartes_mlb" at bounding box center [87, 298] width 74 height 14
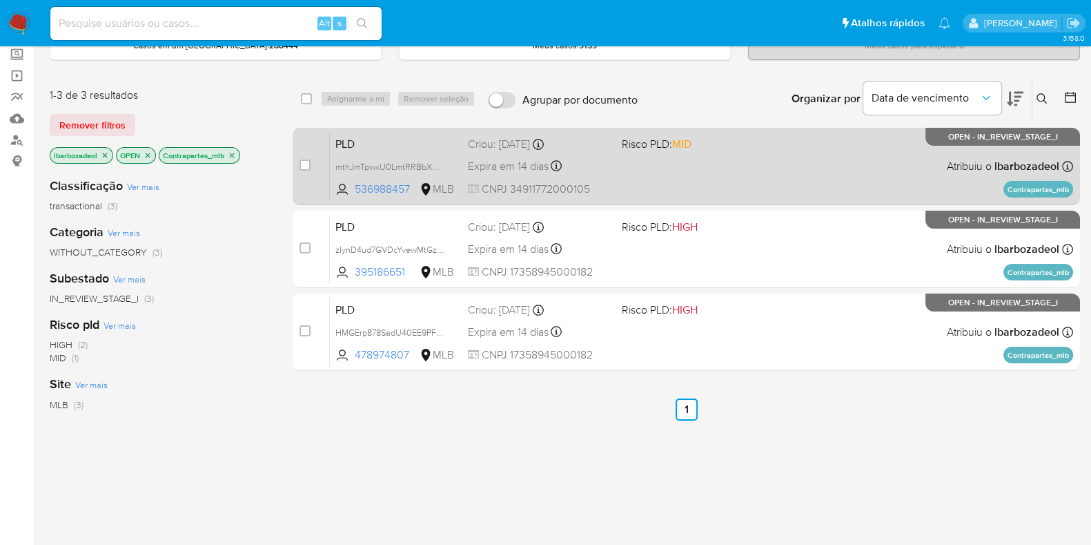
click at [673, 175] on div "PLD mthJmTpwxU0LmtRRBbXOvuno 536988457 MLB Risco PLD: MID Criou: [DATE] Criou: …" at bounding box center [702, 166] width 744 height 70
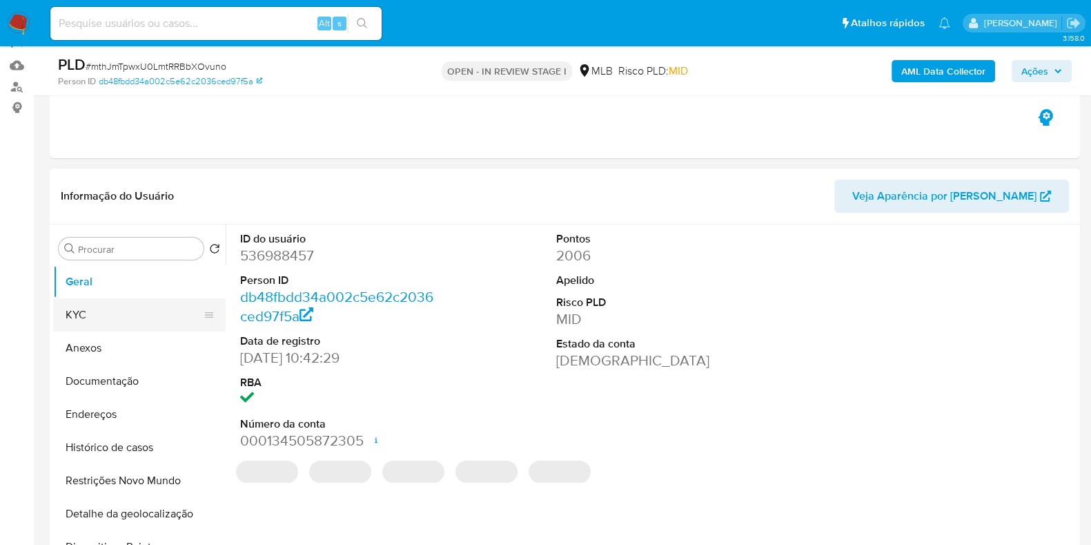
click at [110, 298] on button "KYC" at bounding box center [134, 314] width 162 height 33
select select "10"
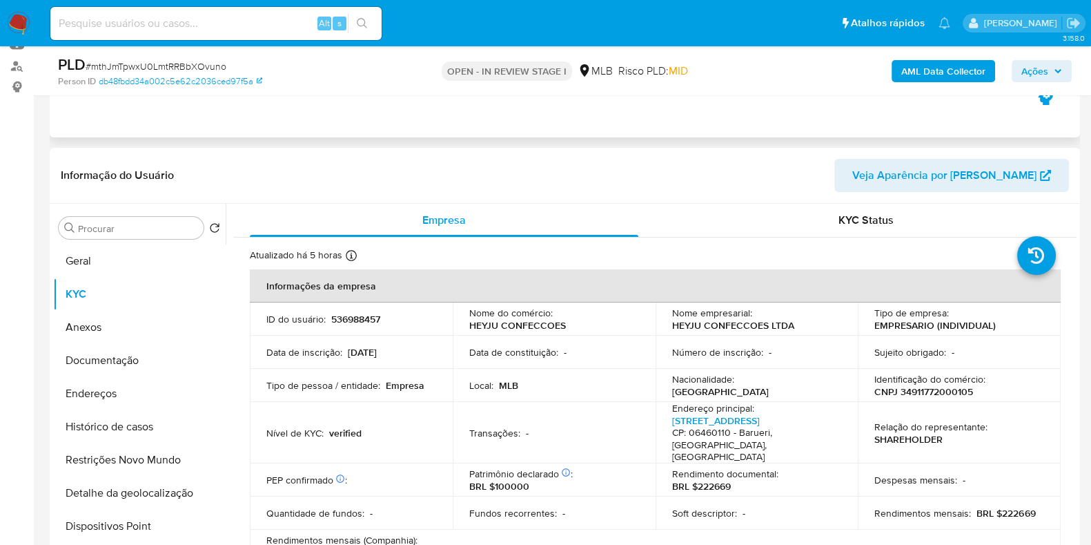
scroll to position [208, 0]
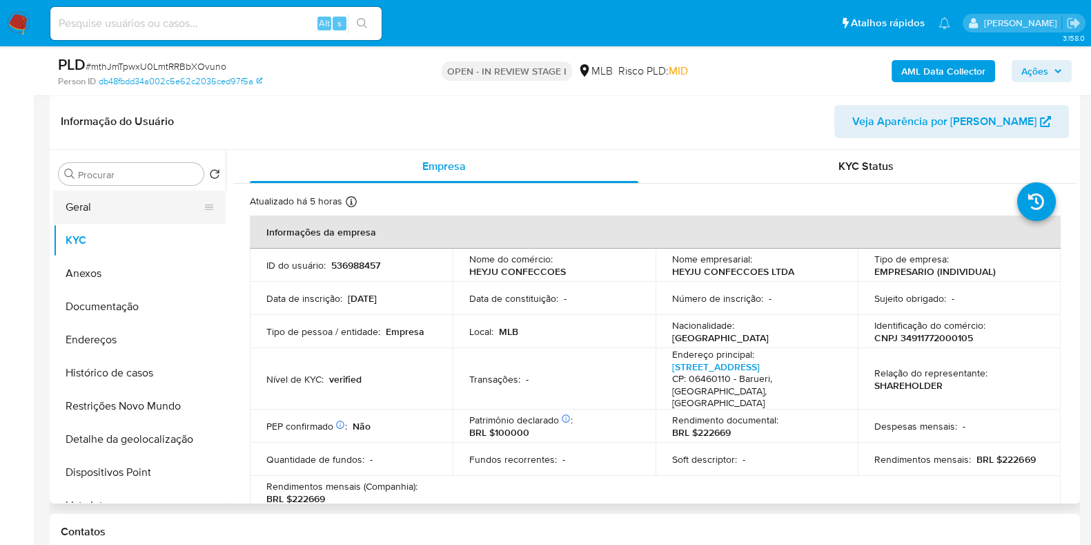
click at [101, 200] on button "Geral" at bounding box center [134, 207] width 162 height 33
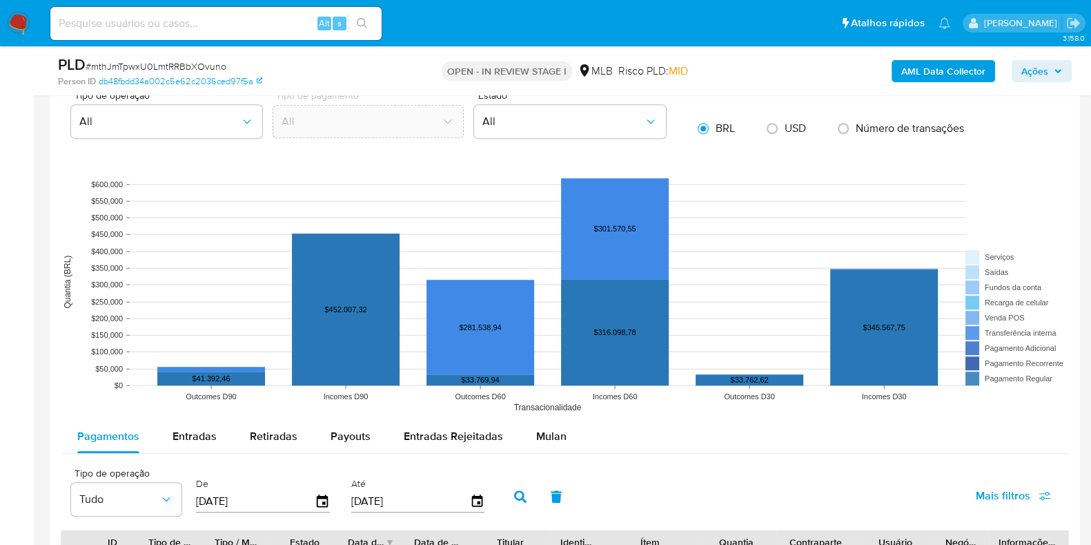
scroll to position [1419, 0]
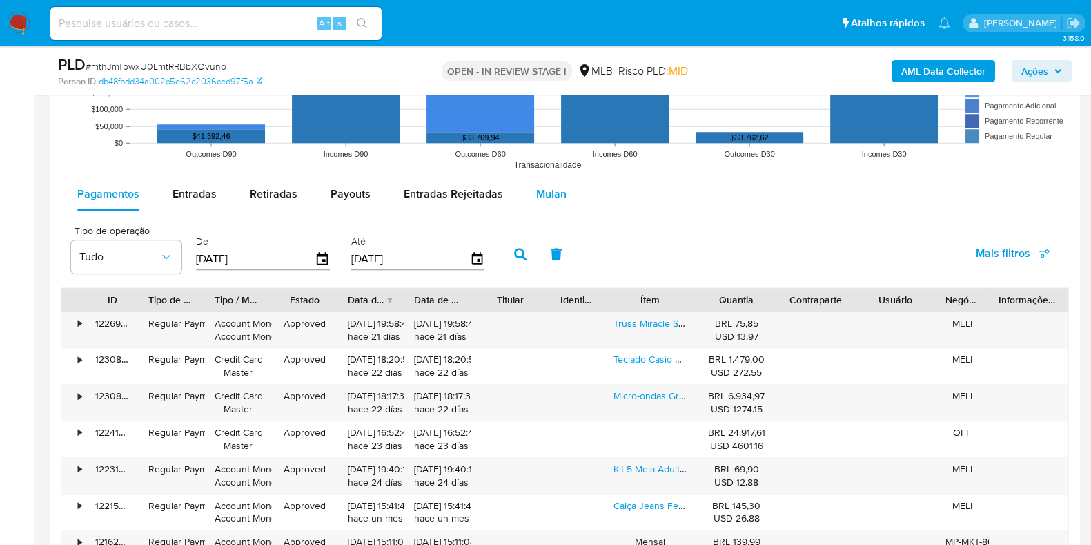
click at [545, 191] on span "Mulan" at bounding box center [551, 194] width 30 height 16
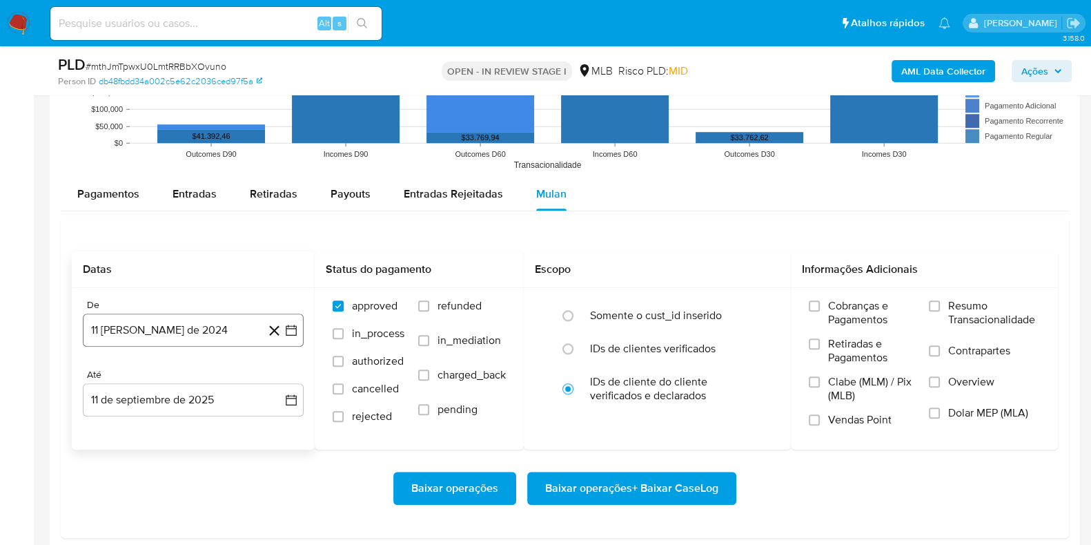
click at [176, 329] on button "11 [PERSON_NAME] de 2024" at bounding box center [193, 329] width 221 height 33
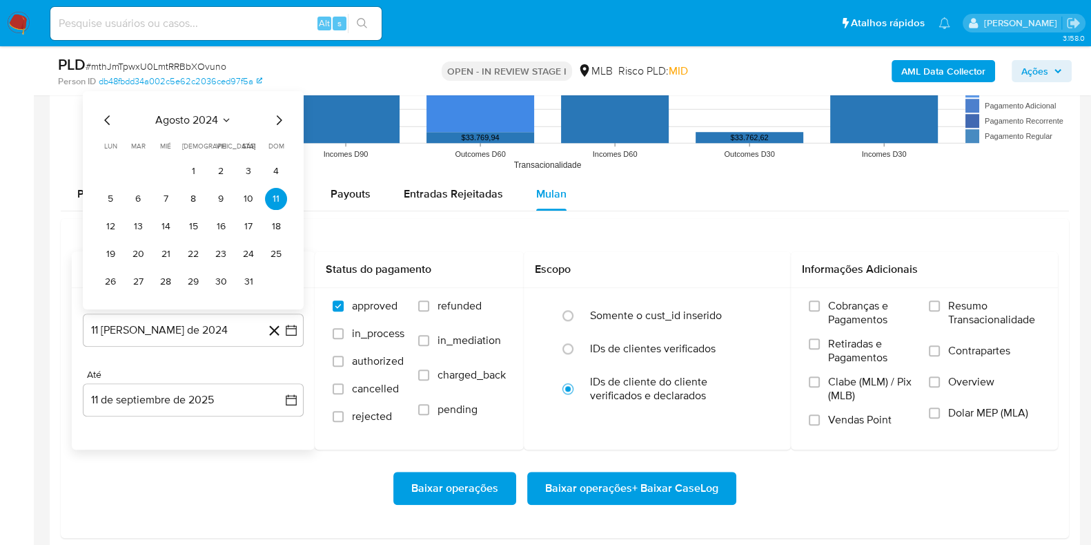
click at [179, 113] on span "agosto 2024" at bounding box center [186, 120] width 63 height 14
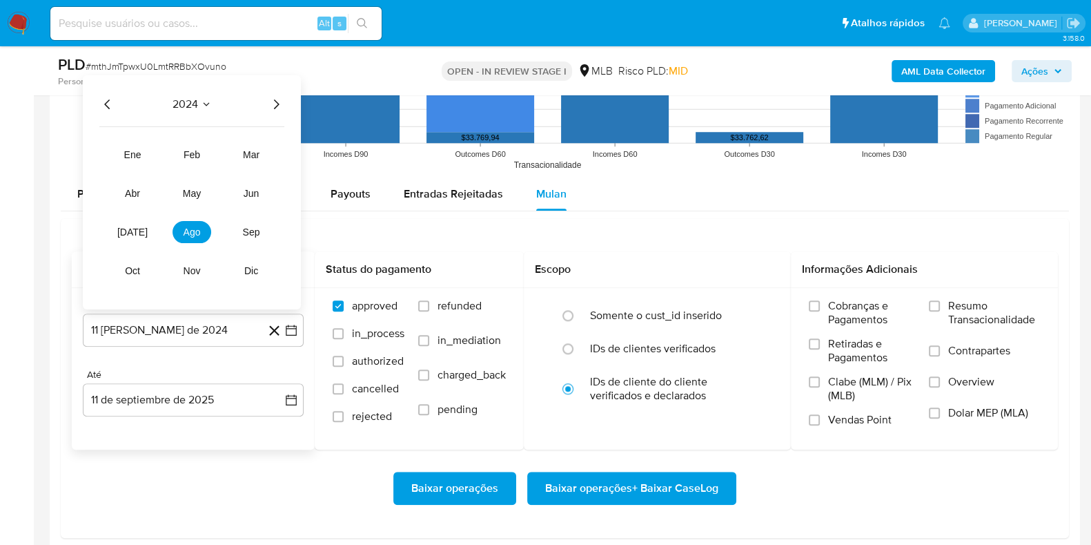
click at [275, 99] on icon "Año siguiente" at bounding box center [277, 104] width 6 height 10
click at [137, 224] on button "[DATE]" at bounding box center [132, 231] width 39 height 22
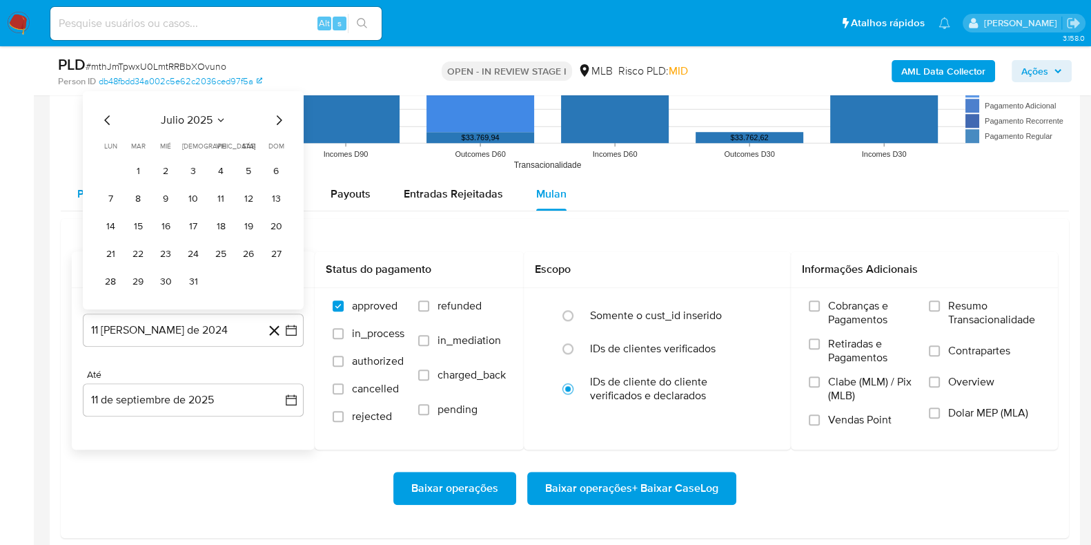
click at [135, 174] on button "1" at bounding box center [138, 170] width 22 height 22
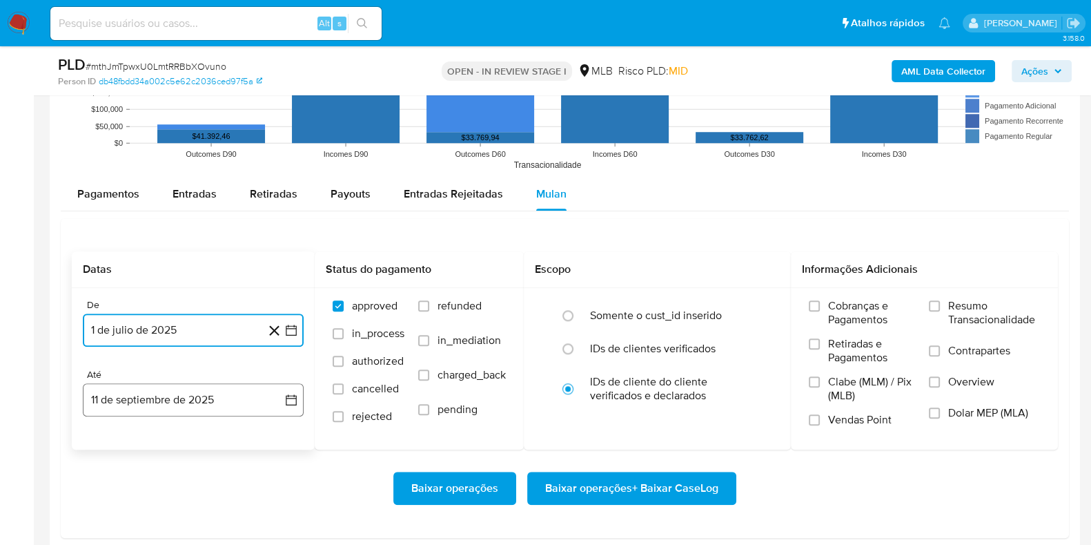
click at [152, 389] on button "11 de septiembre de 2025" at bounding box center [193, 399] width 221 height 33
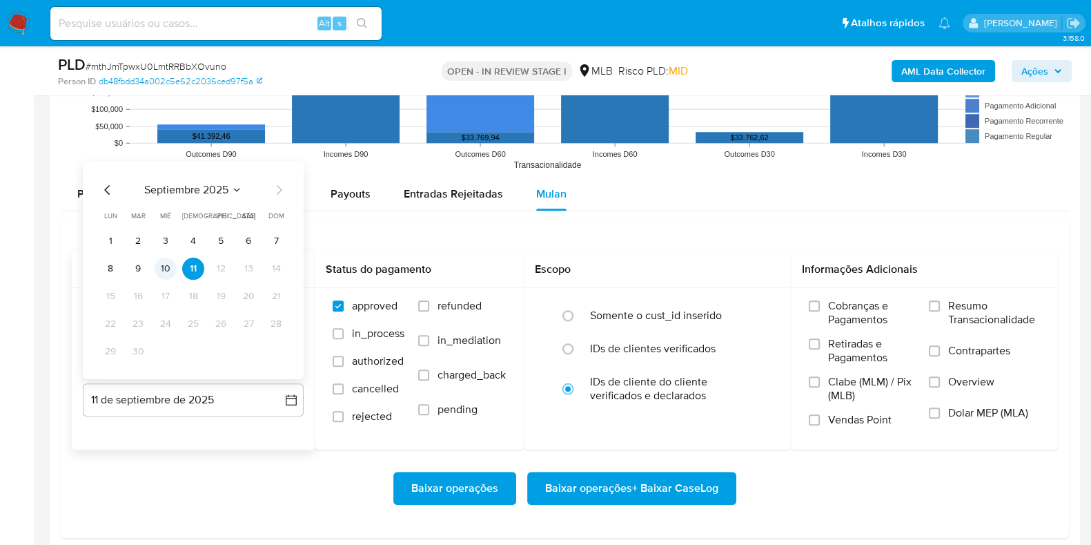
click at [162, 277] on button "10" at bounding box center [166, 268] width 22 height 22
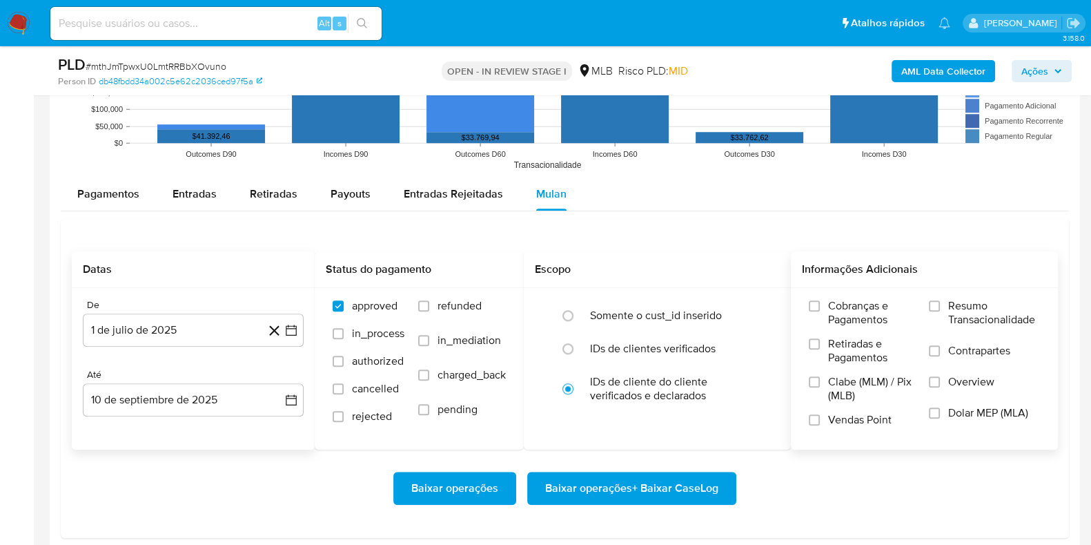
click at [981, 307] on span "Resumo Transacionalidade" at bounding box center [995, 313] width 92 height 28
click at [940, 307] on input "Resumo Transacionalidade" at bounding box center [934, 305] width 11 height 11
click at [687, 485] on span "Baixar operações + Baixar CaseLog" at bounding box center [631, 488] width 173 height 30
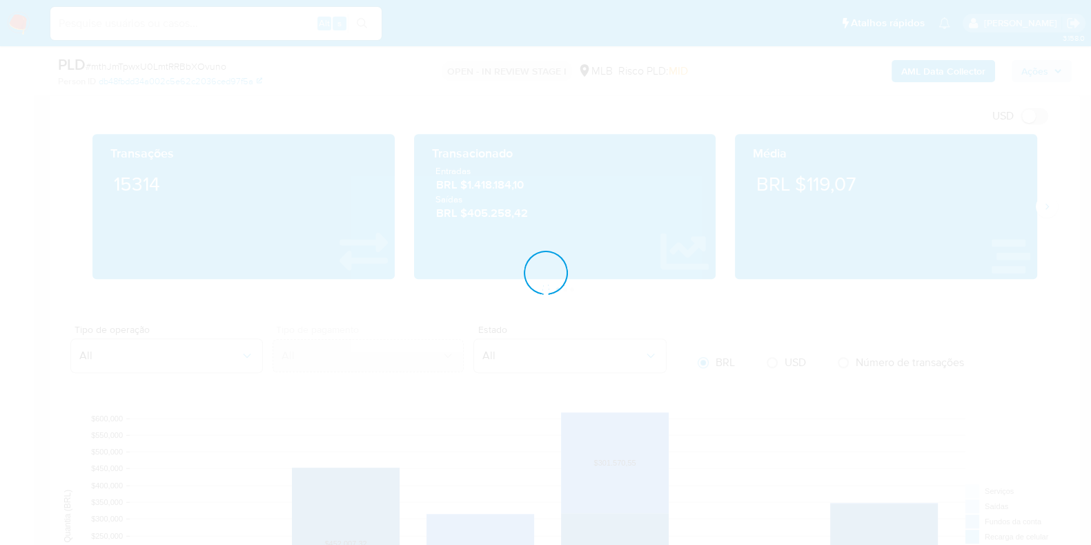
scroll to position [0, 0]
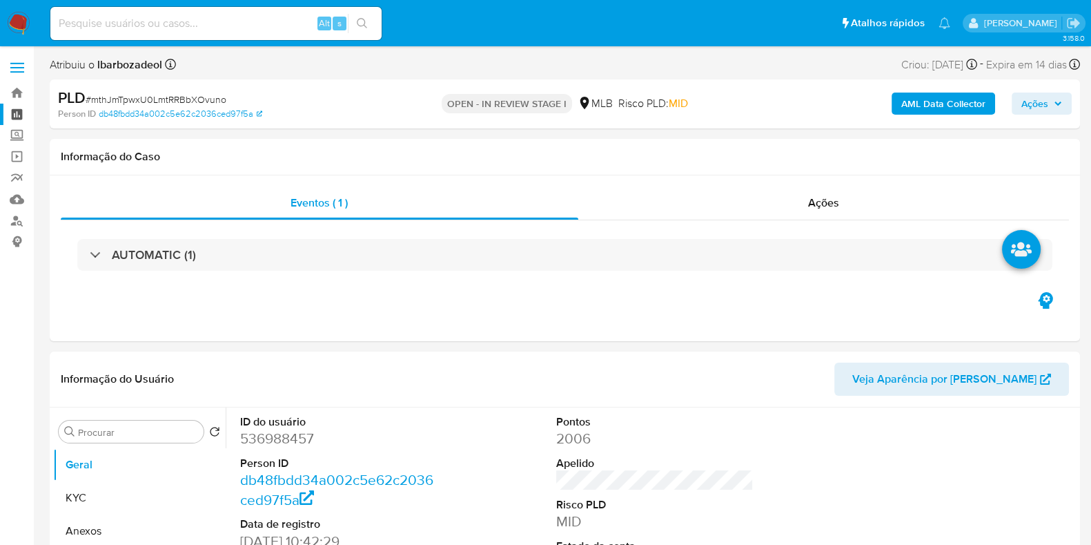
click at [10, 115] on link "Painel" at bounding box center [82, 114] width 164 height 21
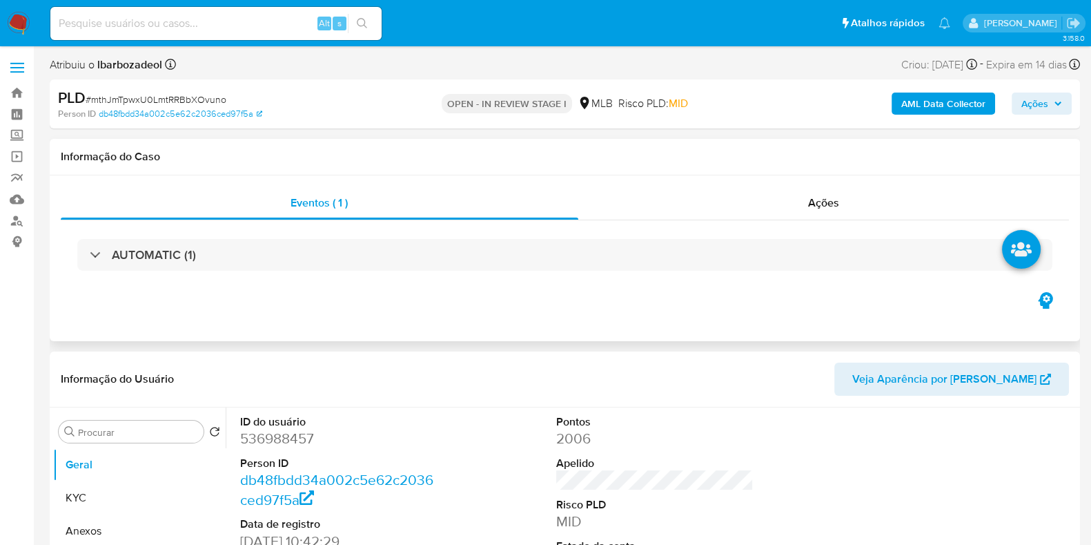
click at [160, 168] on div "Informação do Caso" at bounding box center [565, 157] width 1031 height 37
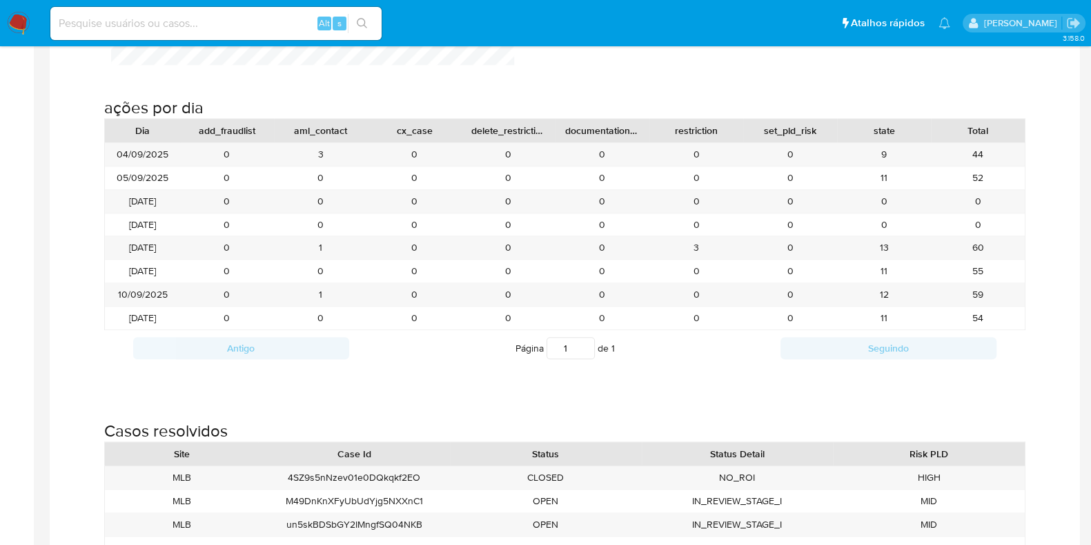
scroll to position [1437, 0]
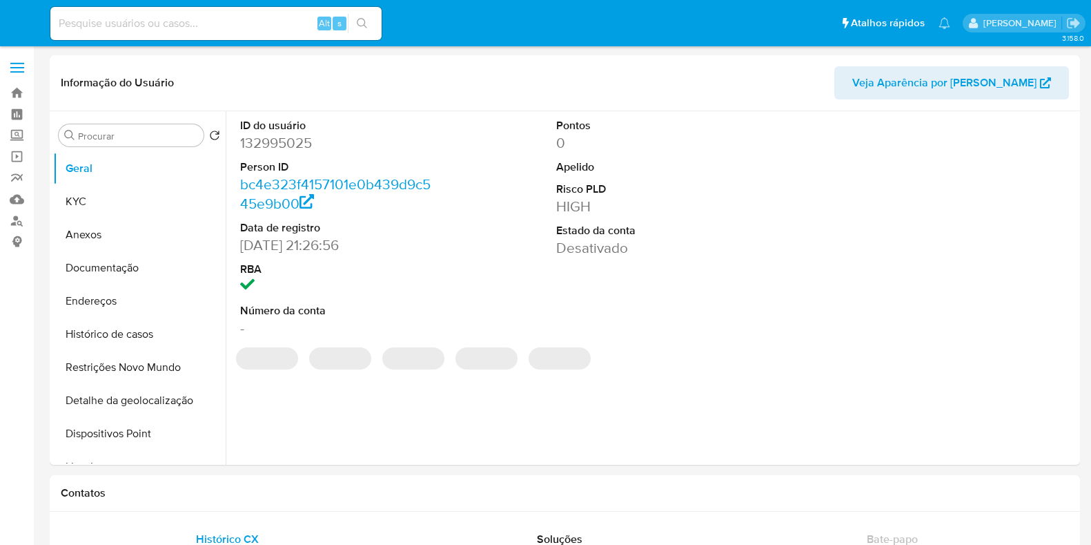
select select "10"
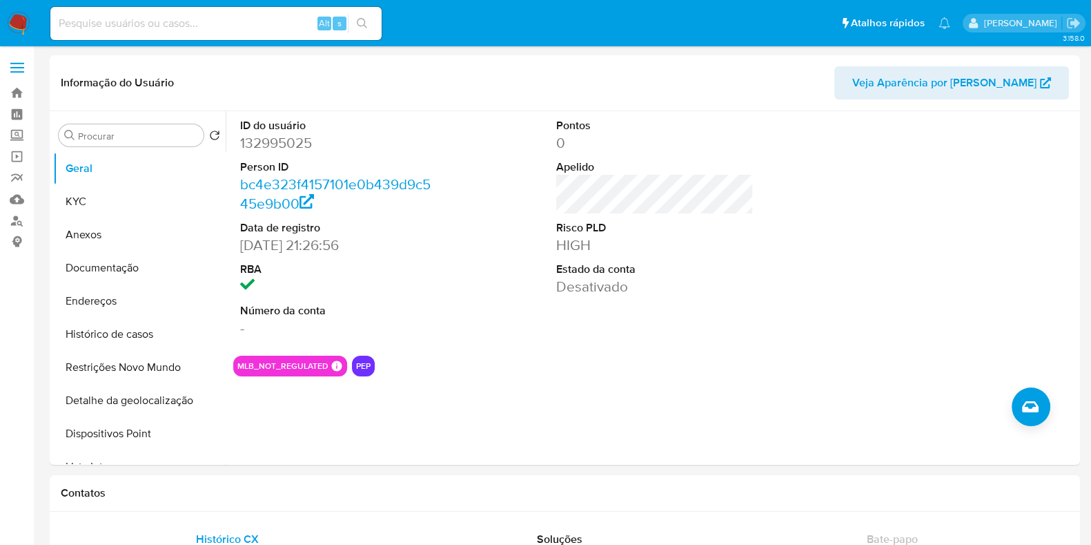
click at [149, 19] on input at bounding box center [215, 23] width 331 height 18
paste input "98451351"
type input "98451351"
click at [361, 16] on button "search-icon" at bounding box center [362, 23] width 28 height 19
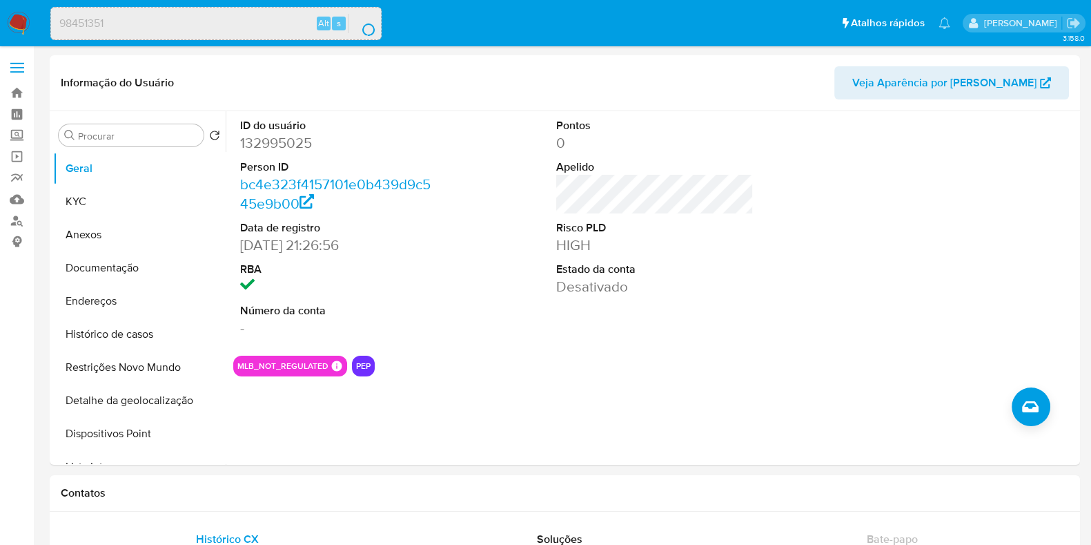
click at [361, 16] on button "search-icon" at bounding box center [362, 23] width 28 height 19
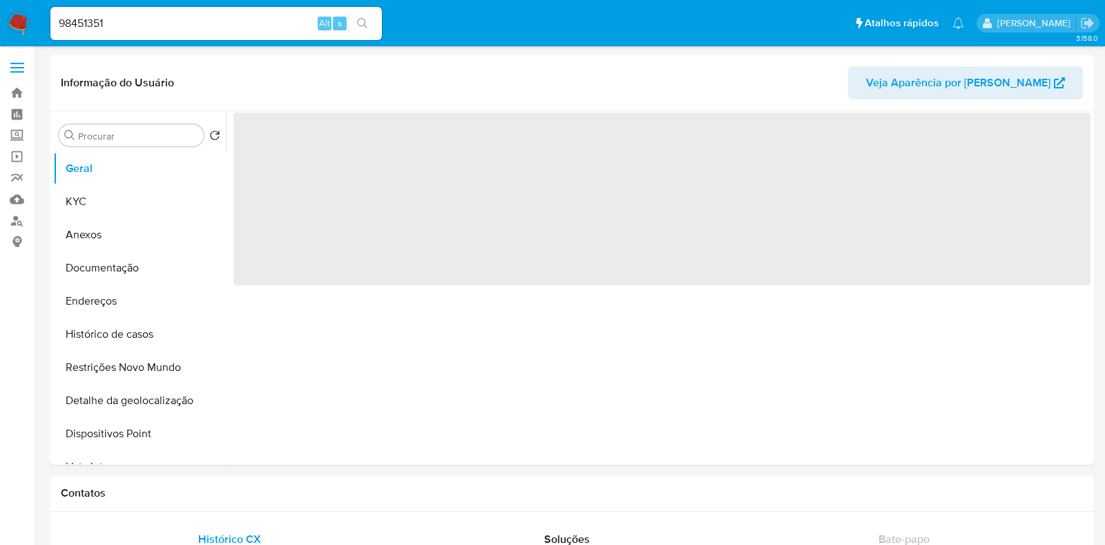
select select "10"
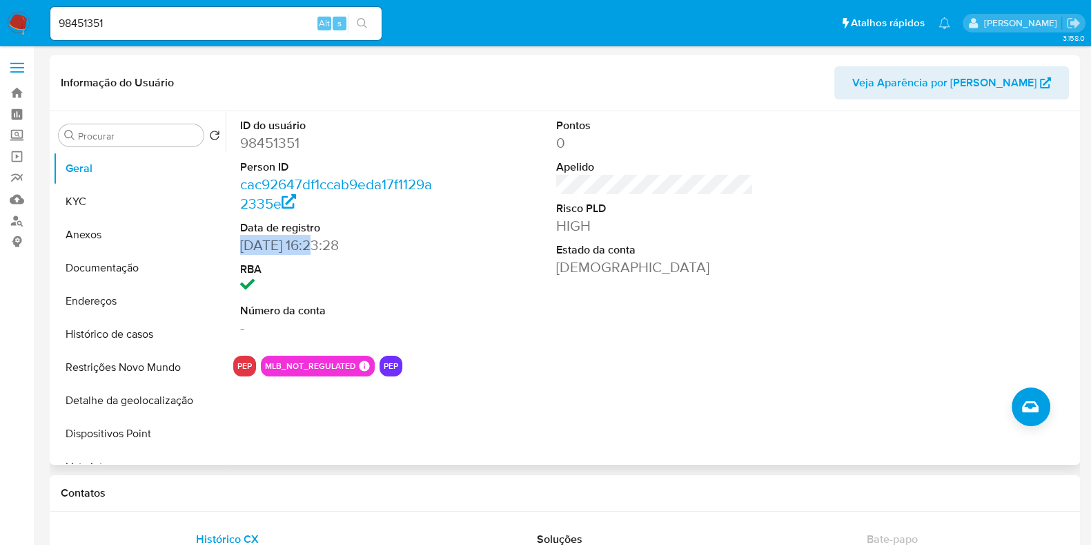
drag, startPoint x: 321, startPoint y: 244, endPoint x: 235, endPoint y: 243, distance: 86.3
click at [235, 243] on div "ID do usuário 98451351 Person ID cac92647df1ccab9eda17f1129a2335e Data de regis…" at bounding box center [338, 227] width 211 height 233
copy dd "26/09/2006"
click at [97, 205] on button "KYC" at bounding box center [134, 201] width 162 height 33
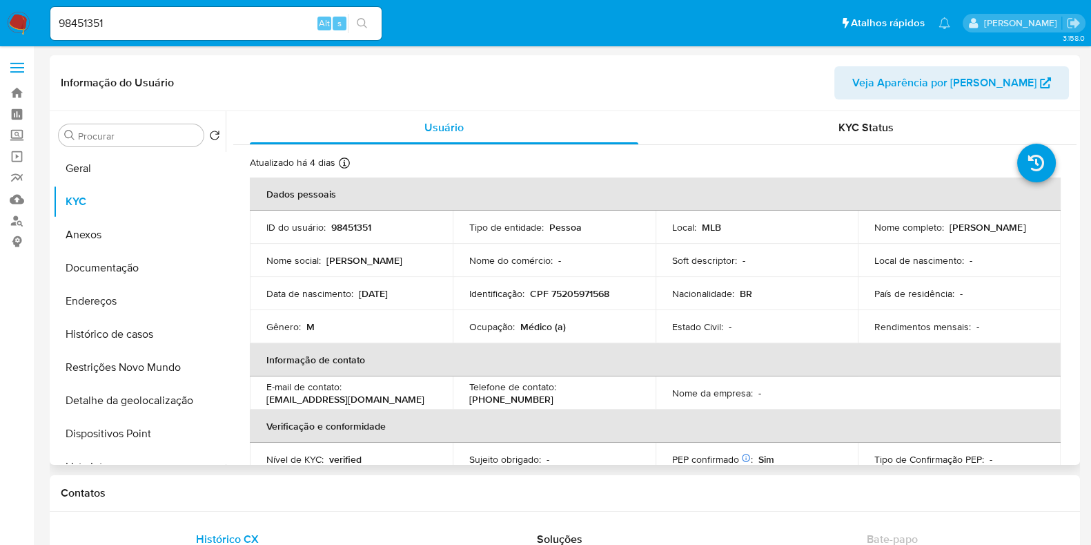
click at [356, 227] on p "98451351" at bounding box center [351, 227] width 40 height 12
copy p "98451351"
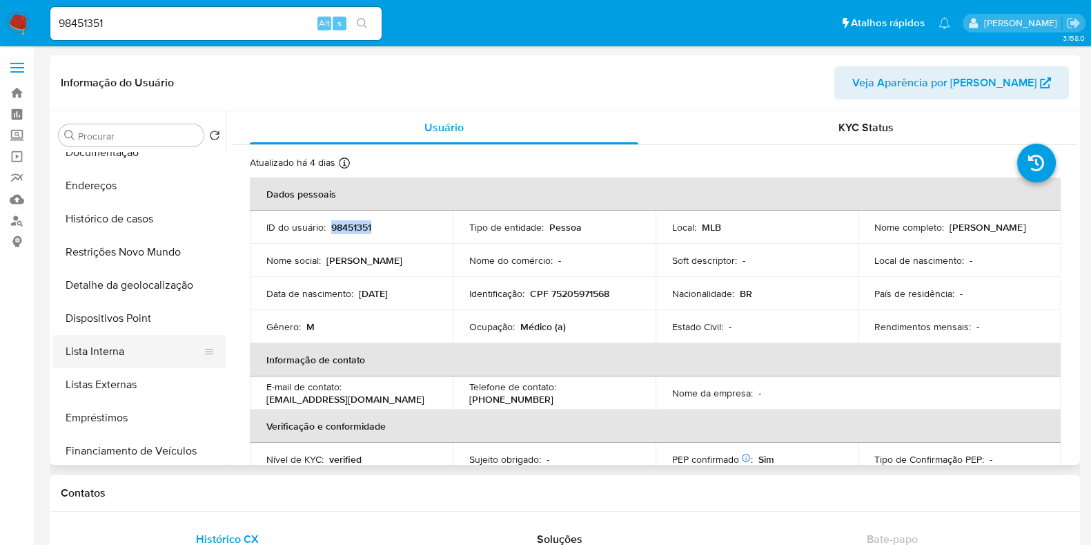
scroll to position [124, 0]
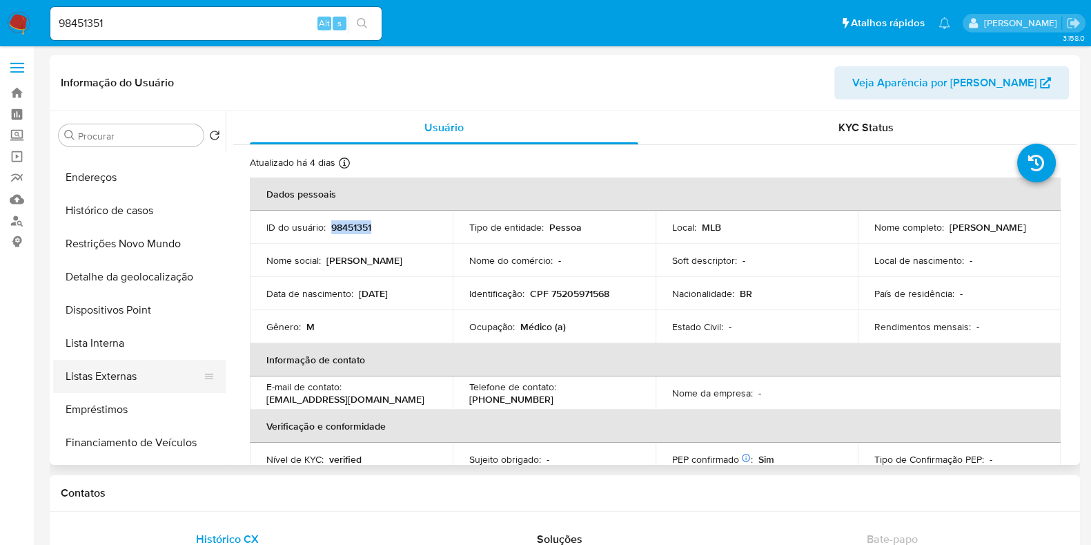
click at [131, 380] on button "Listas Externas" at bounding box center [134, 376] width 162 height 33
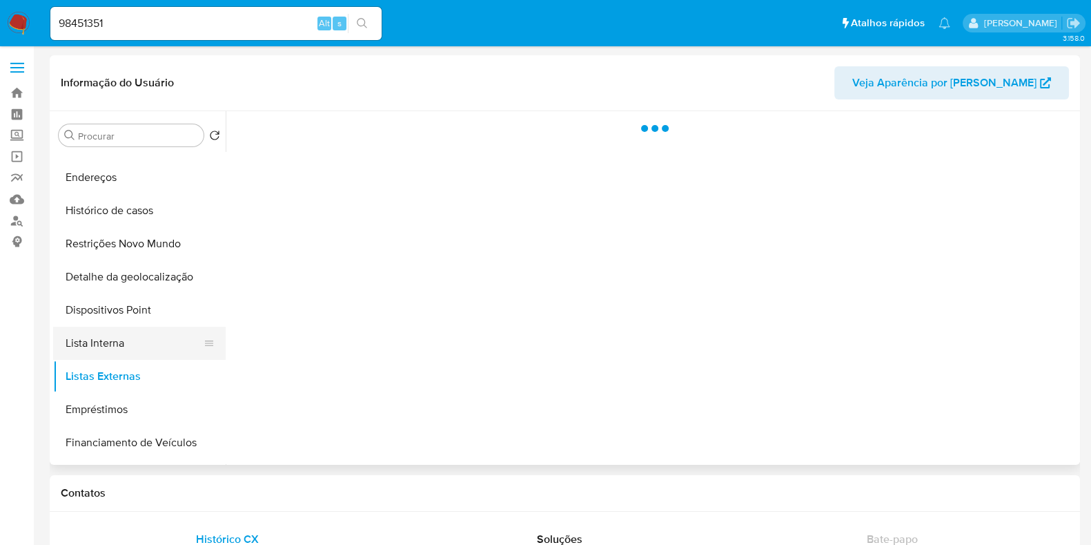
click at [128, 340] on button "Lista Interna" at bounding box center [134, 343] width 162 height 33
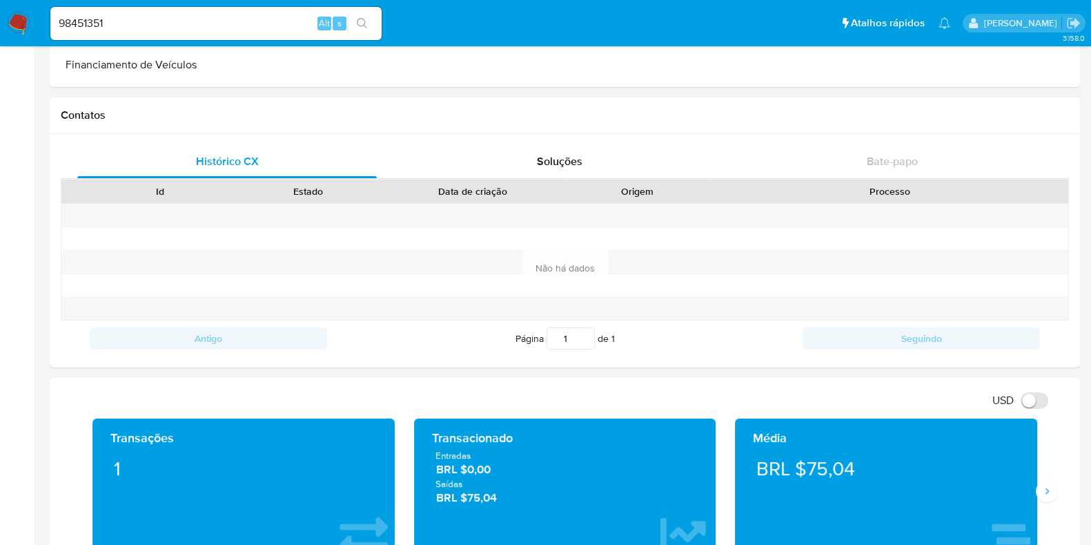
scroll to position [419, 0]
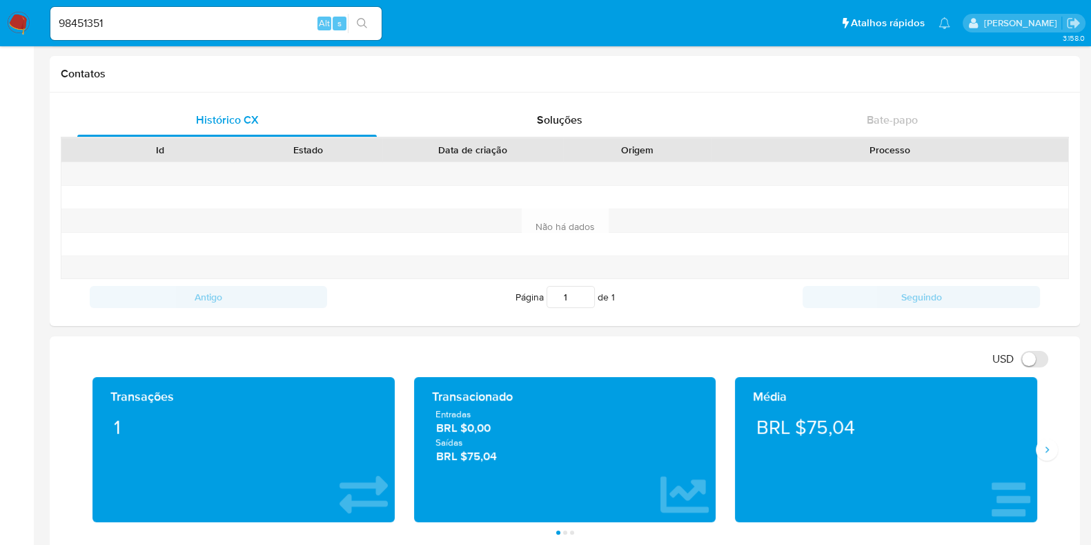
drag, startPoint x: 514, startPoint y: 458, endPoint x: 430, endPoint y: 414, distance: 94.5
click at [430, 414] on div "Entradas BRL $0,00 Saídas BRL $75,04" at bounding box center [565, 435] width 280 height 57
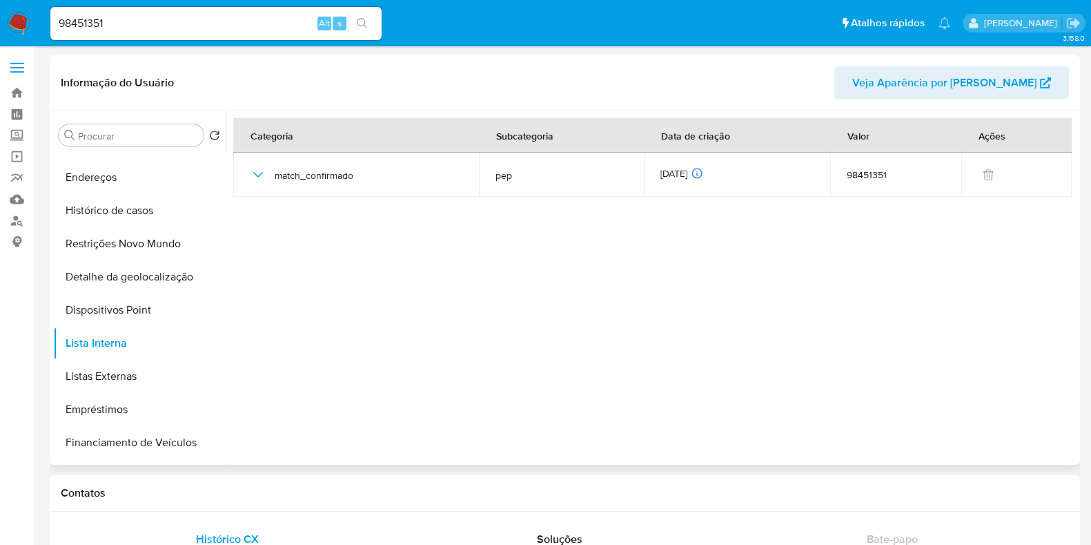
scroll to position [1, 0]
click at [356, 195] on div at bounding box center [651, 286] width 851 height 353
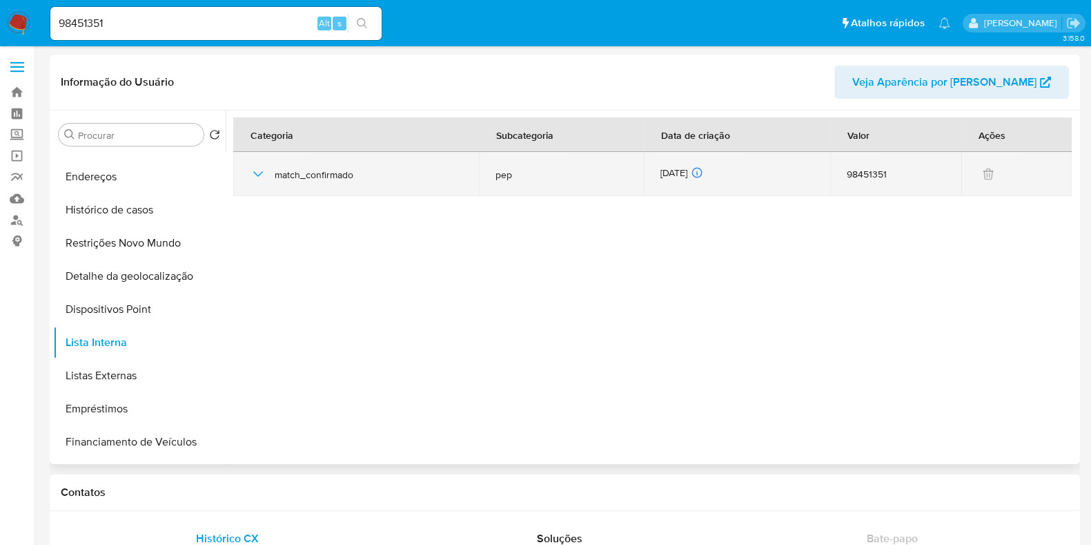
click at [688, 172] on div "01/09/2025 01/09/2025 06:03:26" at bounding box center [737, 173] width 153 height 15
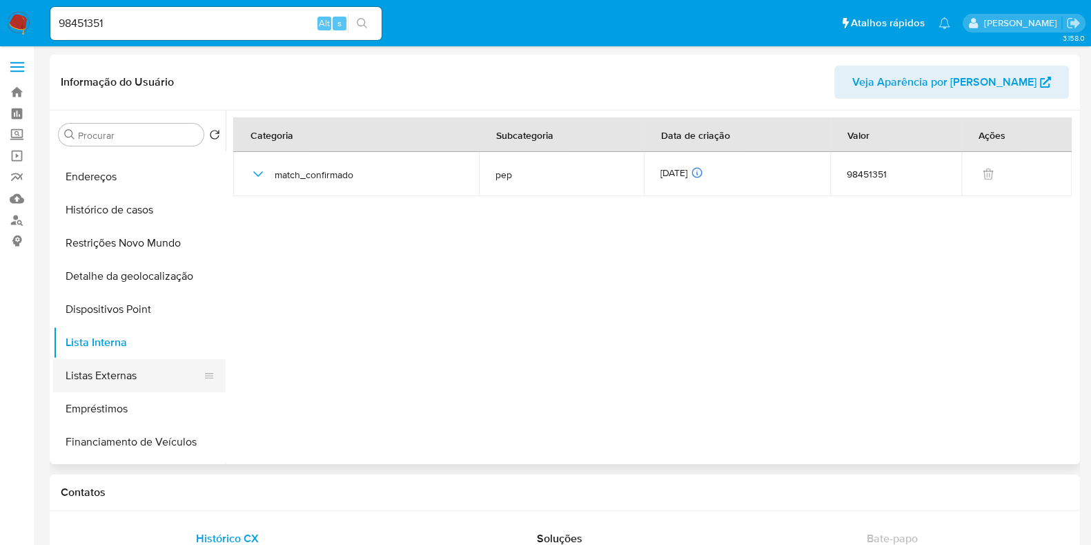
click at [138, 376] on button "Listas Externas" at bounding box center [134, 375] width 162 height 33
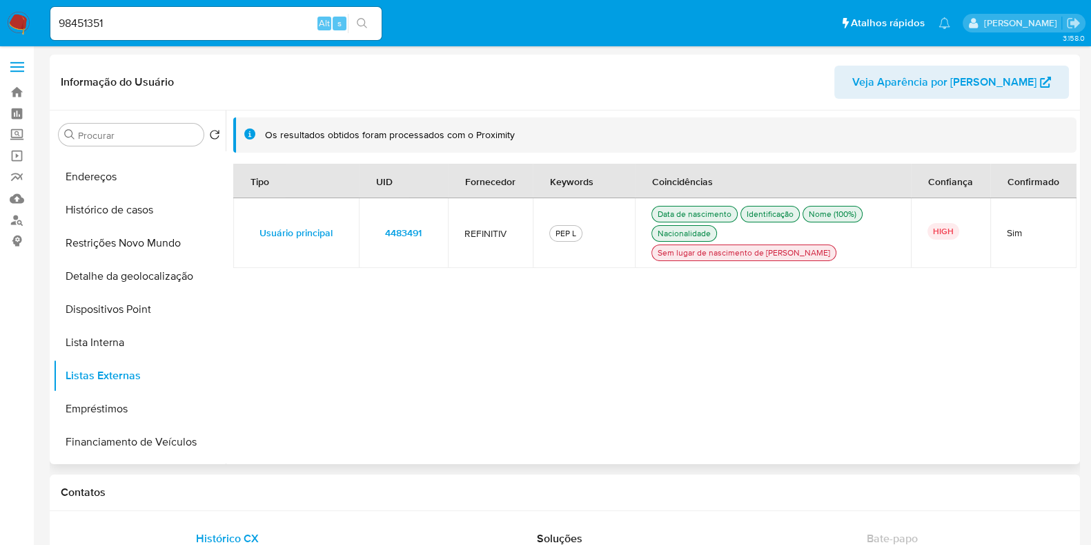
click at [407, 227] on span "4483491" at bounding box center [403, 232] width 37 height 19
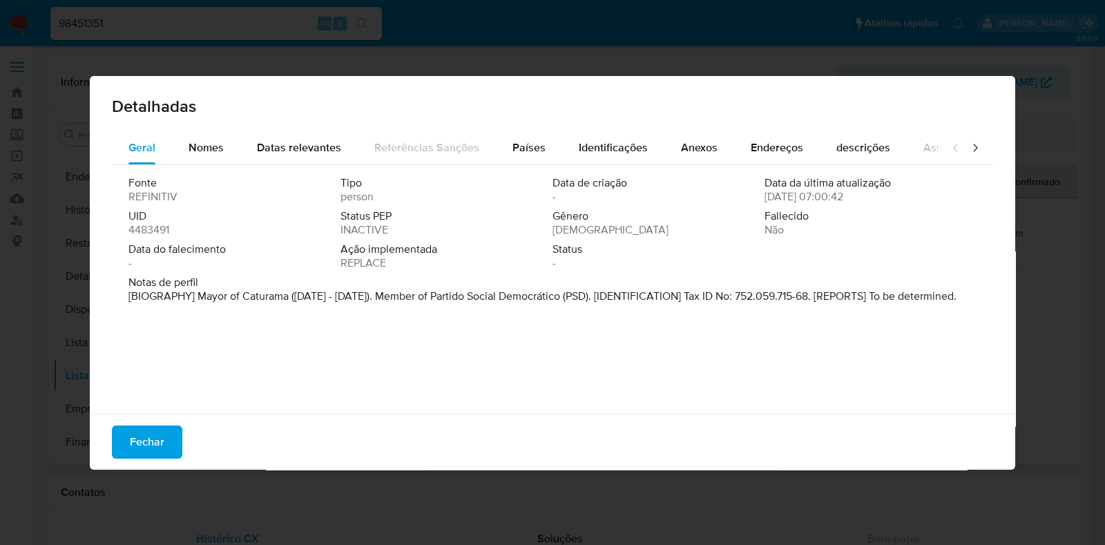
click at [166, 229] on span "4483491" at bounding box center [148, 230] width 41 height 14
click at [166, 230] on span "4483491" at bounding box center [148, 230] width 41 height 14
click at [145, 438] on span "Fechar" at bounding box center [147, 442] width 35 height 30
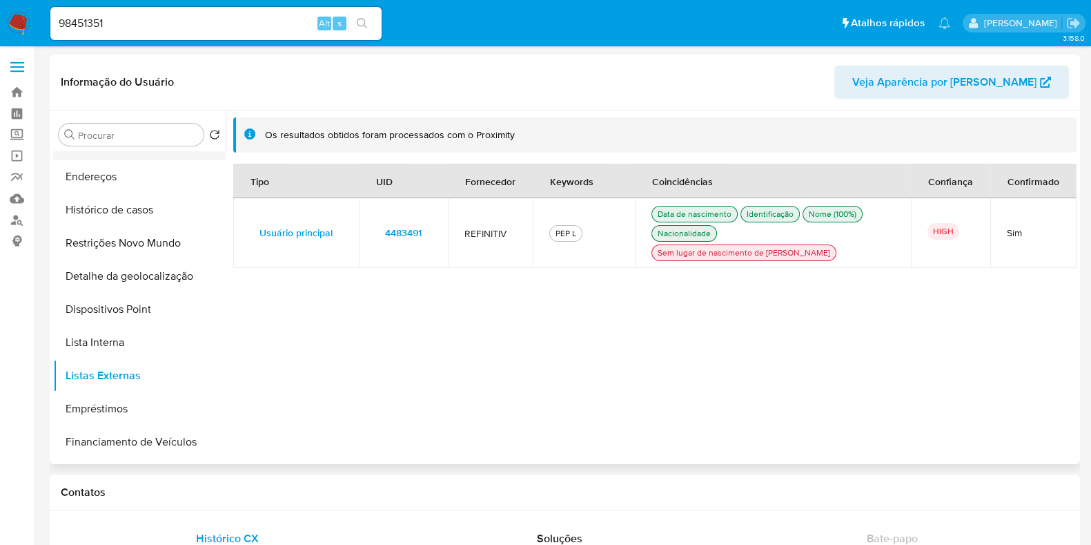
scroll to position [0, 0]
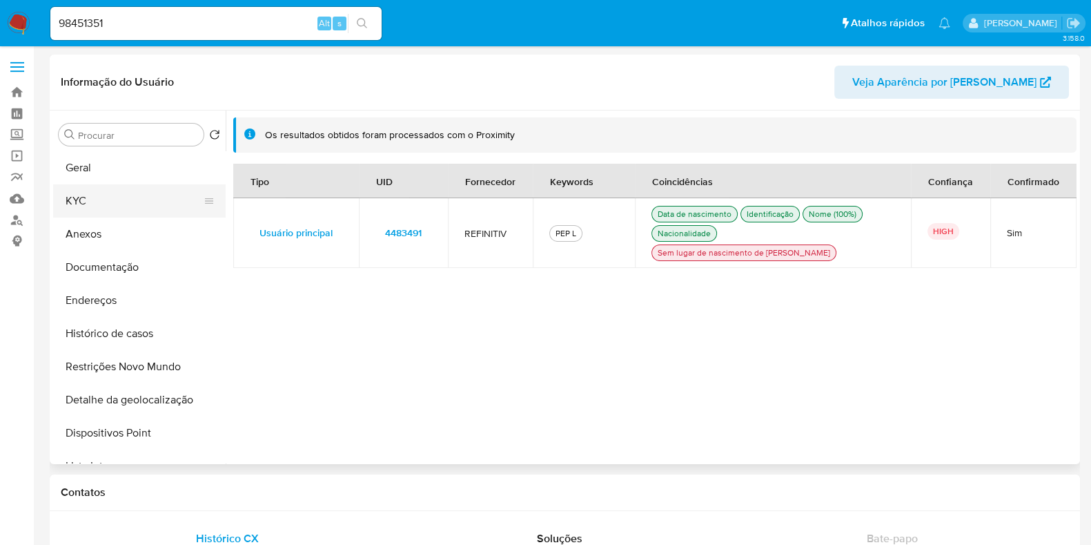
click at [122, 208] on button "KYC" at bounding box center [134, 200] width 162 height 33
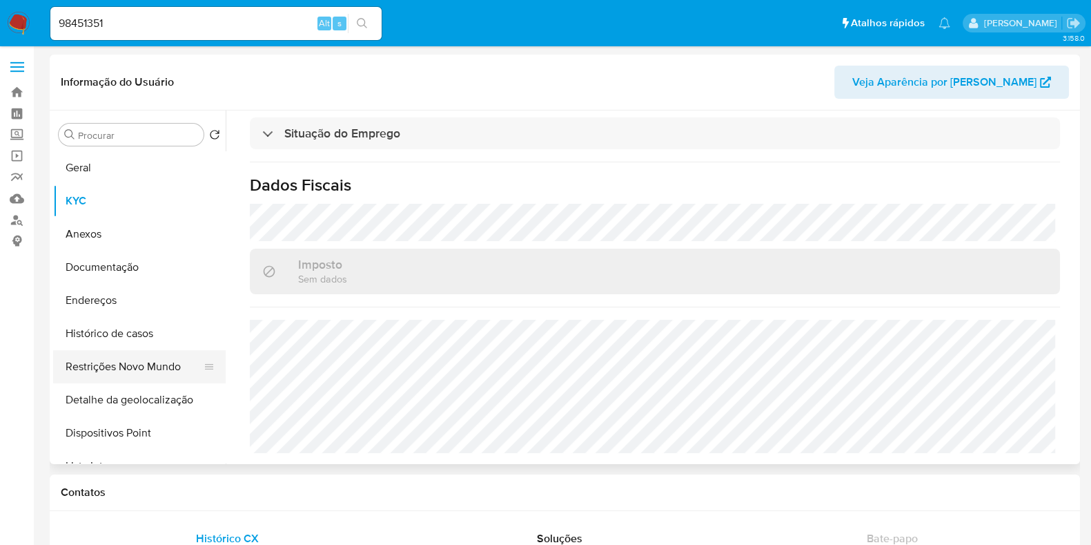
scroll to position [613, 0]
click at [144, 269] on button "Documentação" at bounding box center [134, 267] width 162 height 33
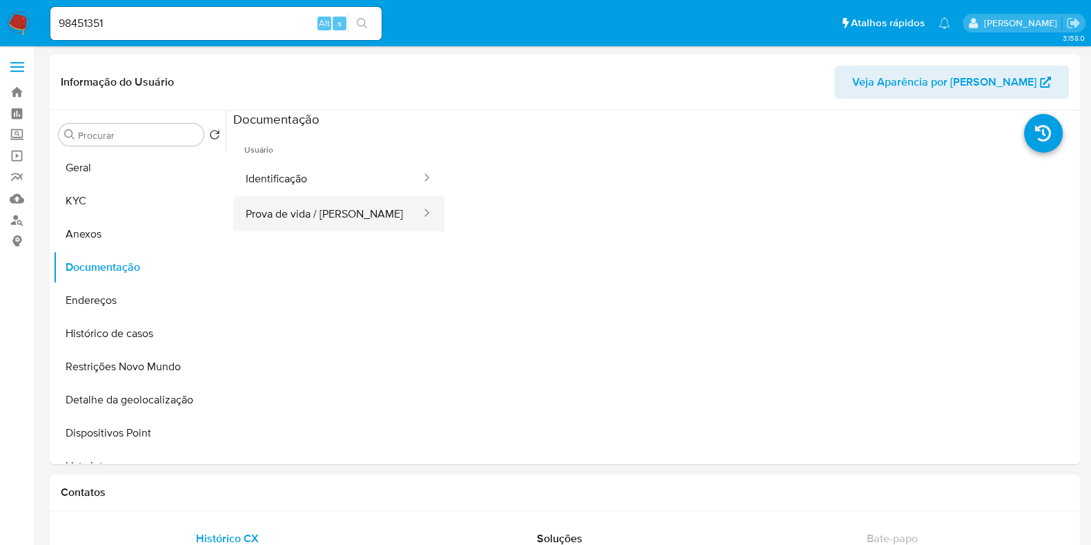
click at [319, 213] on button "Prova de vida / Selfie" at bounding box center [327, 213] width 189 height 35
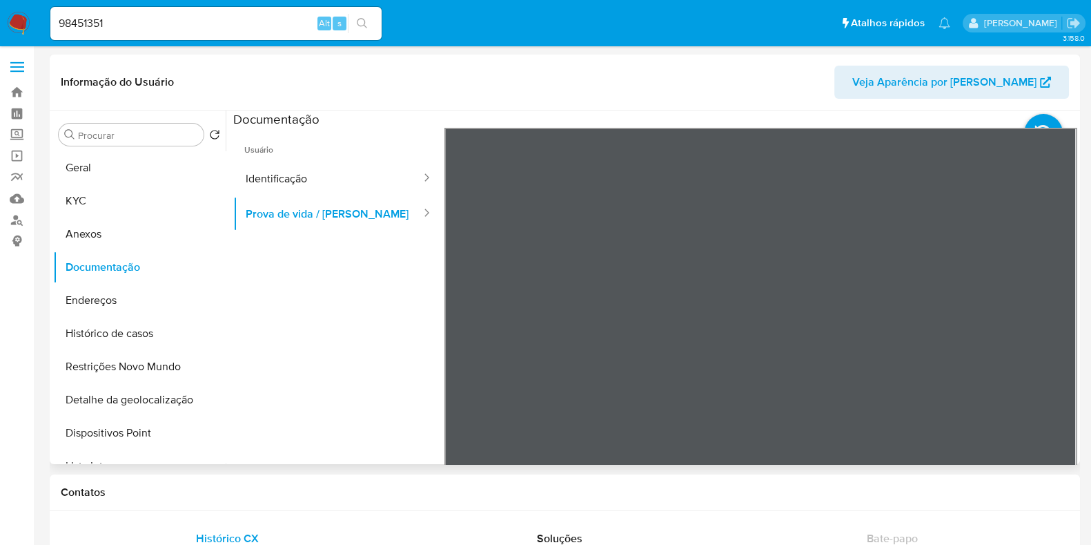
click at [307, 291] on ul "Usuário Identificação Prova de vida / Selfie" at bounding box center [338, 327] width 211 height 398
click at [138, 195] on button "KYC" at bounding box center [134, 200] width 162 height 33
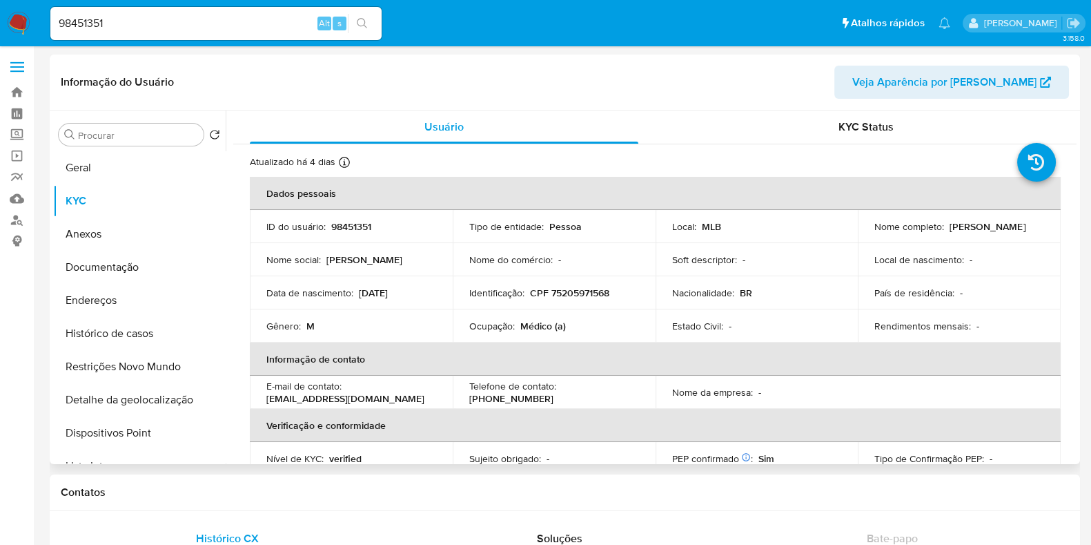
click at [950, 233] on p "Paulo Humberto Neves Mendonca" at bounding box center [988, 226] width 76 height 12
copy p "Paulo"
